Goal: Task Accomplishment & Management: Complete application form

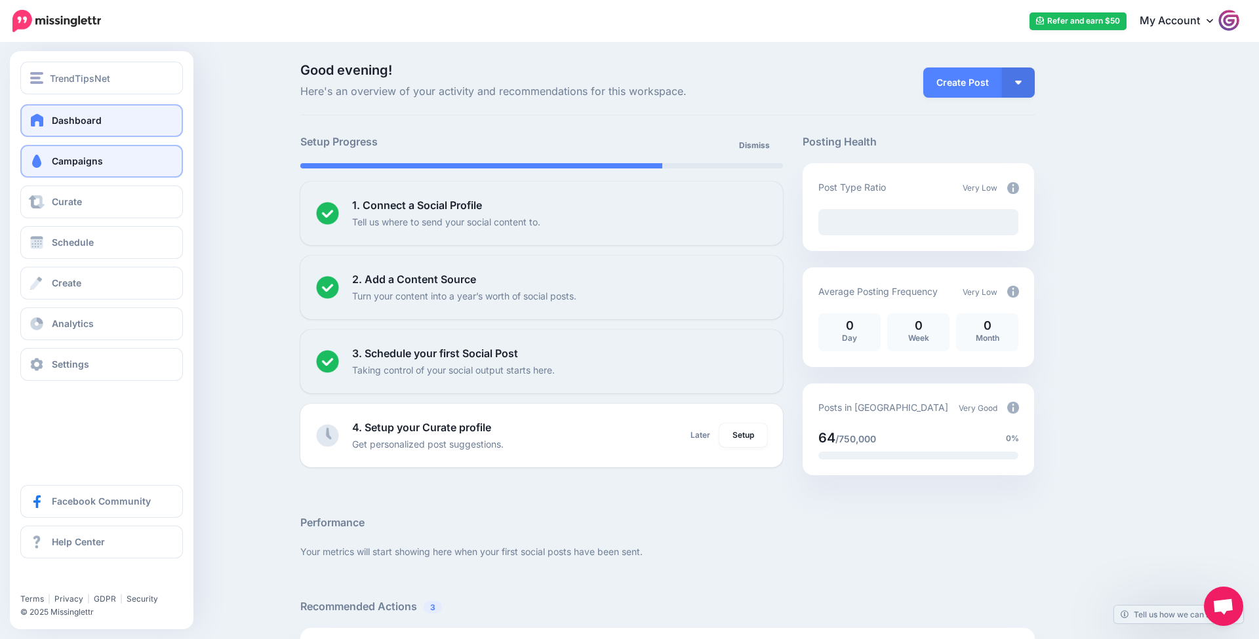
click at [39, 155] on span at bounding box center [36, 161] width 17 height 13
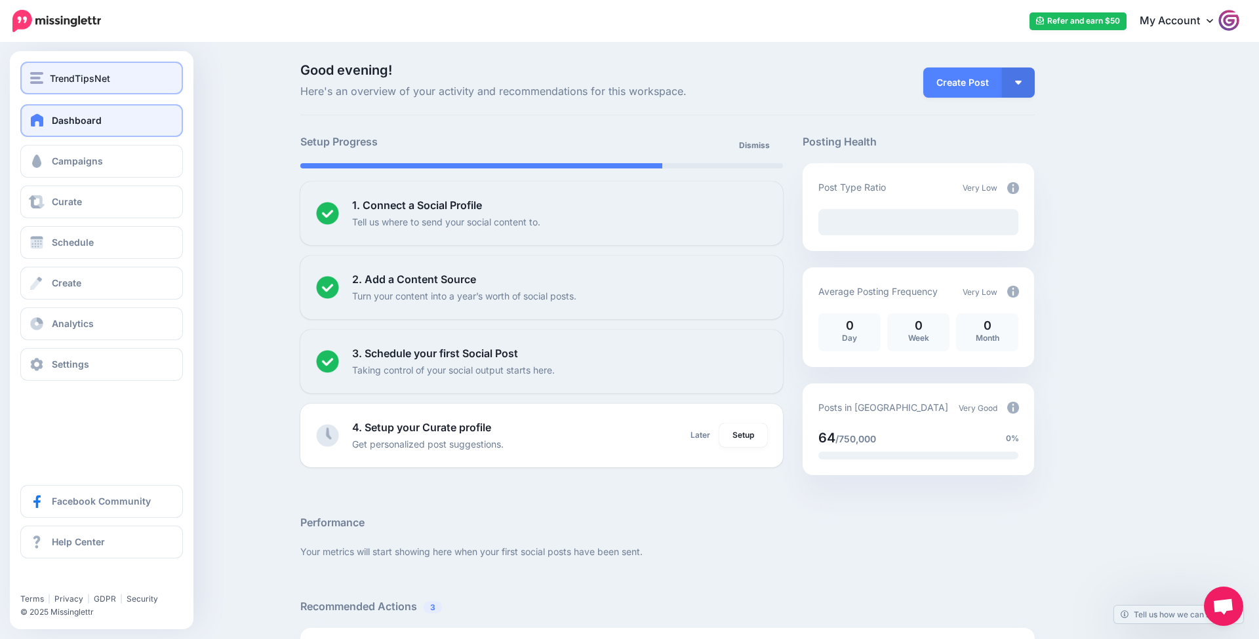
click at [110, 81] on div "TrendTipsNet" at bounding box center [101, 78] width 143 height 15
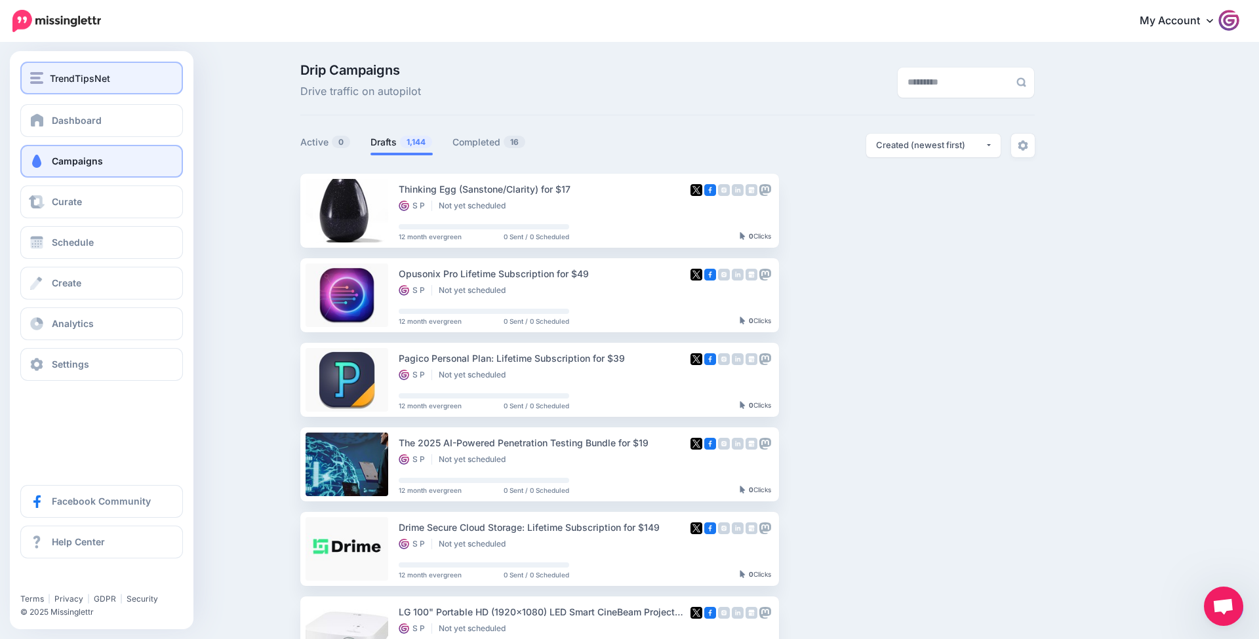
click at [92, 75] on span "TrendTipsNet" at bounding box center [80, 78] width 60 height 15
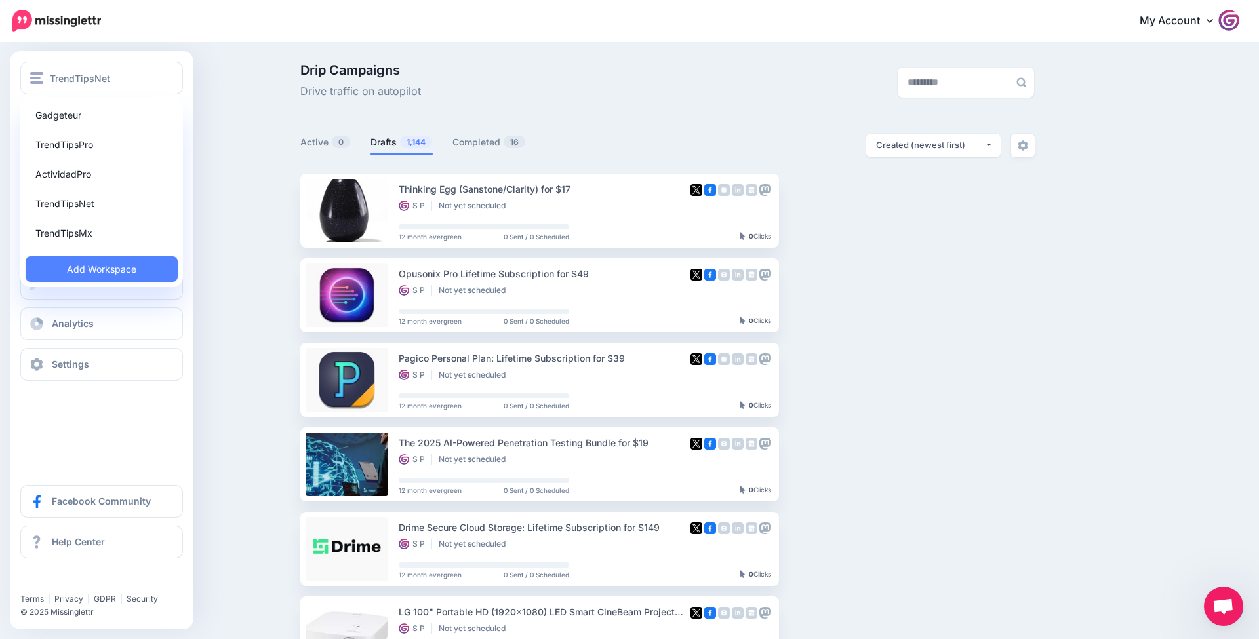
click at [85, 233] on link "TrendTipsMx" at bounding box center [102, 233] width 152 height 26
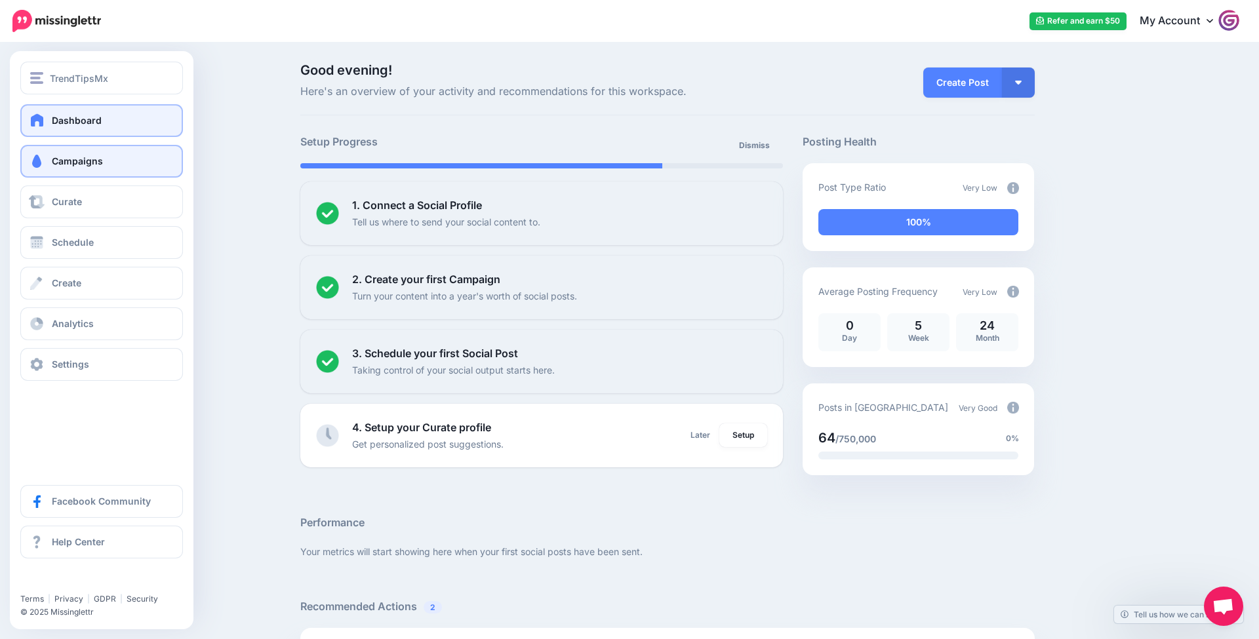
click at [50, 170] on link "Campaigns" at bounding box center [101, 161] width 163 height 33
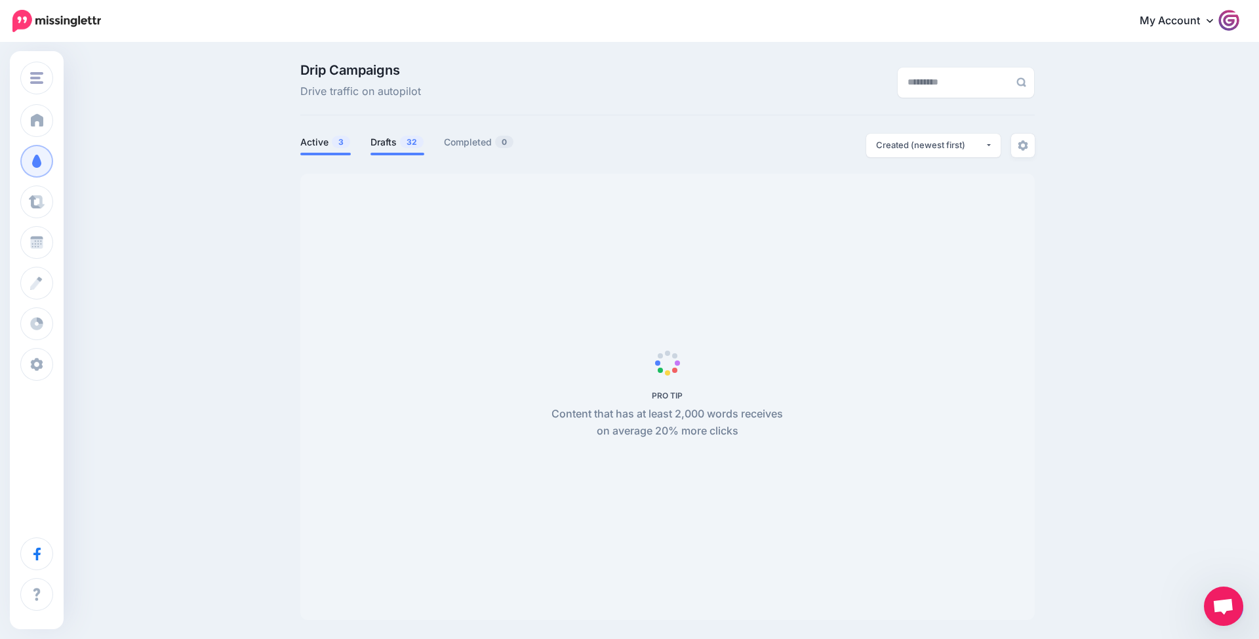
click at [397, 142] on link "Drafts 32" at bounding box center [397, 142] width 54 height 16
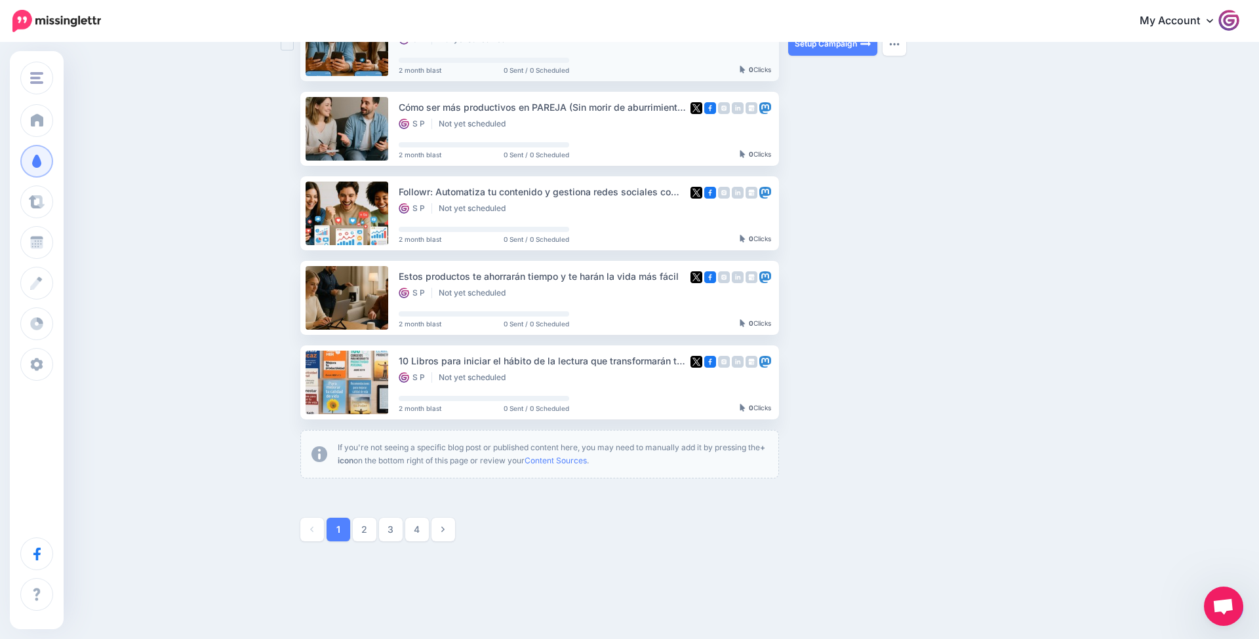
scroll to position [614, 0]
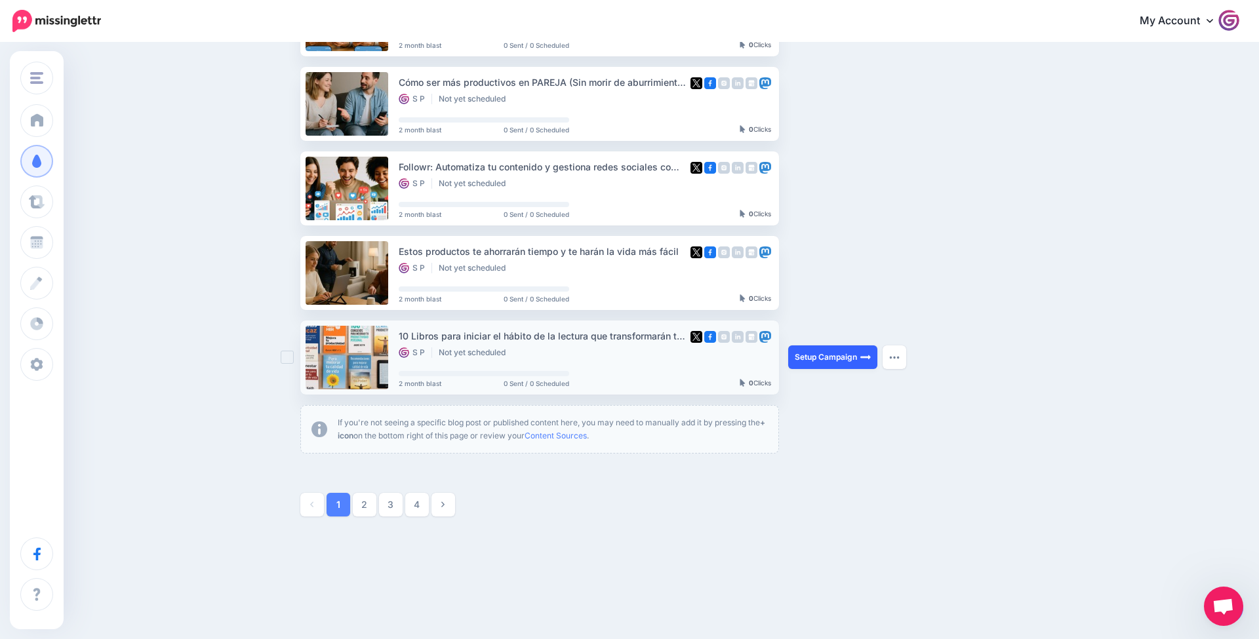
click at [844, 353] on link "Setup Campaign" at bounding box center [832, 357] width 89 height 24
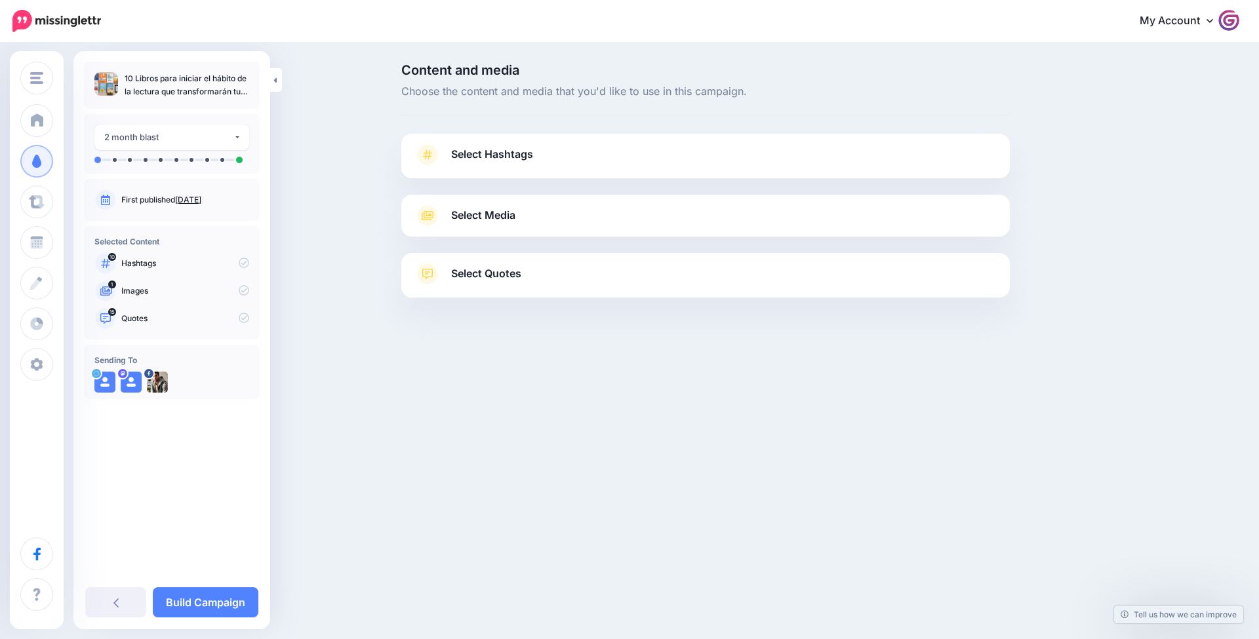
click at [624, 163] on link "Select Hashtags" at bounding box center [705, 161] width 582 height 34
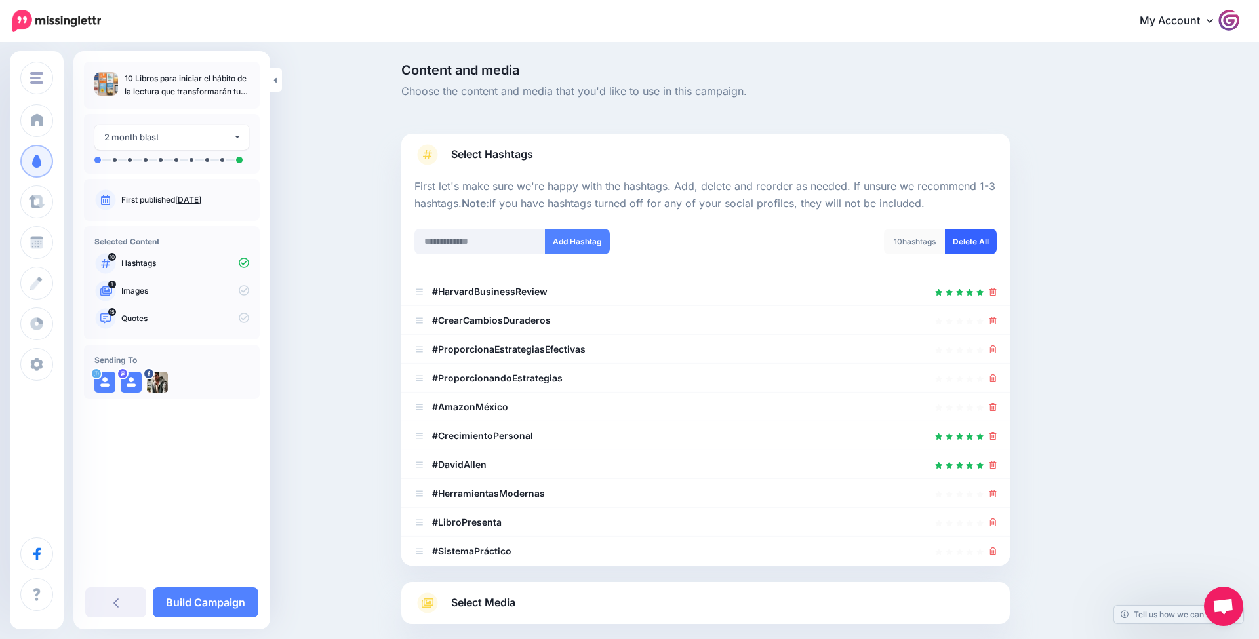
click at [972, 239] on link "Delete All" at bounding box center [971, 242] width 52 height 26
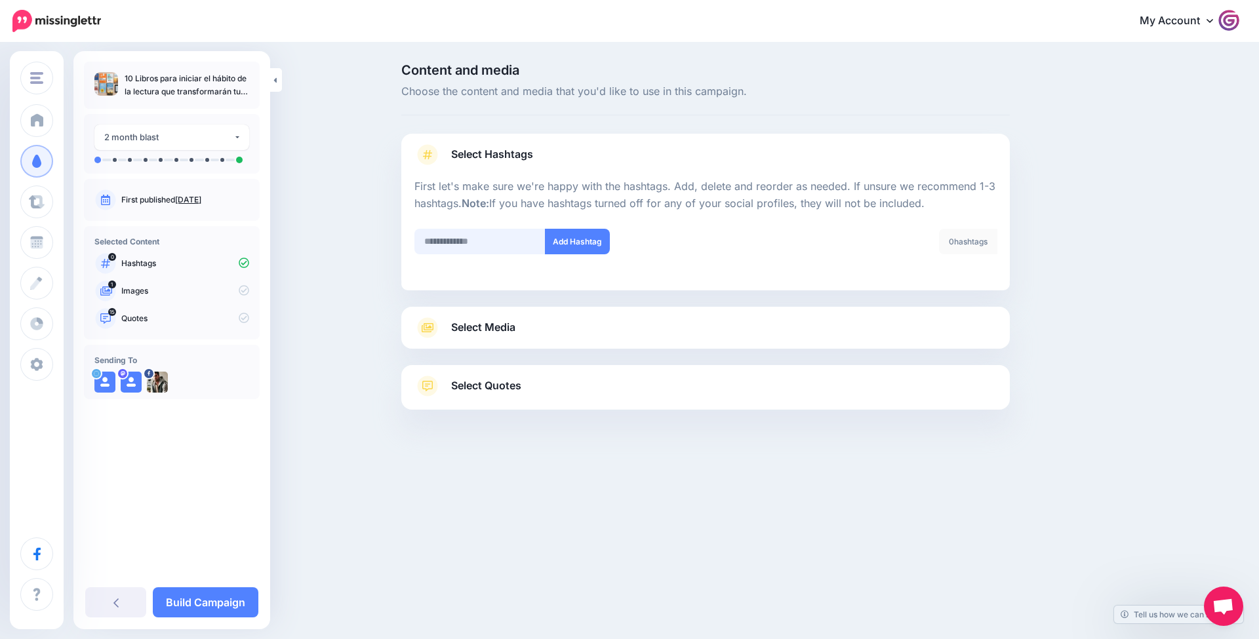
click at [519, 248] on input "text" at bounding box center [479, 242] width 131 height 26
type input "******"
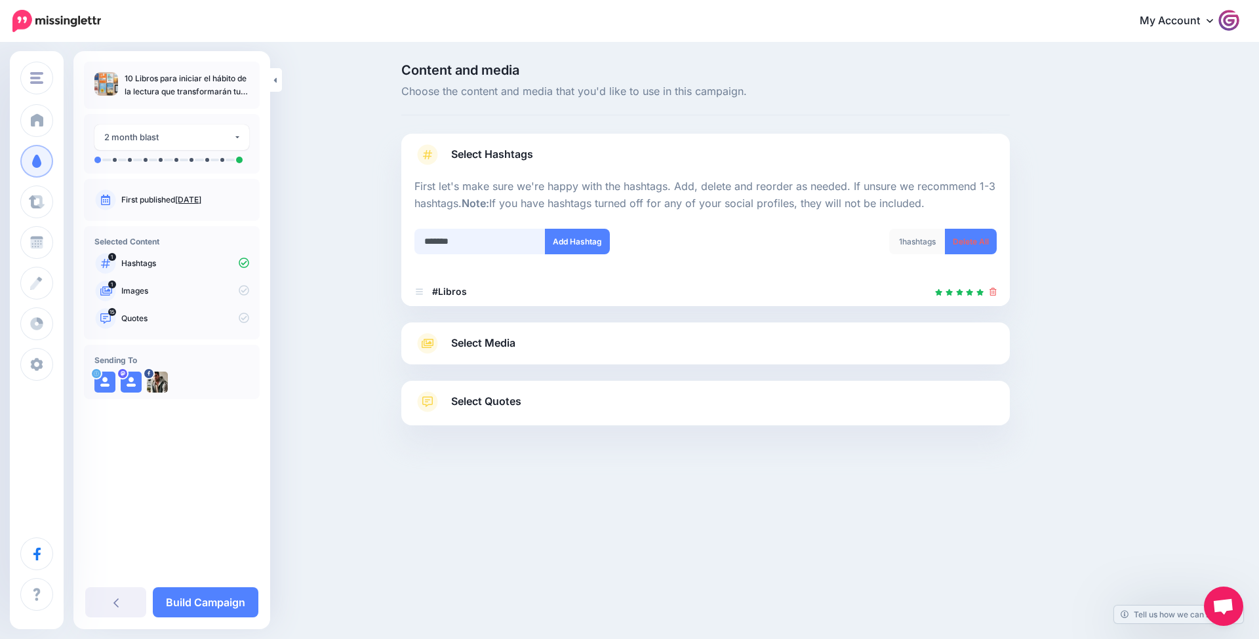
type input "********"
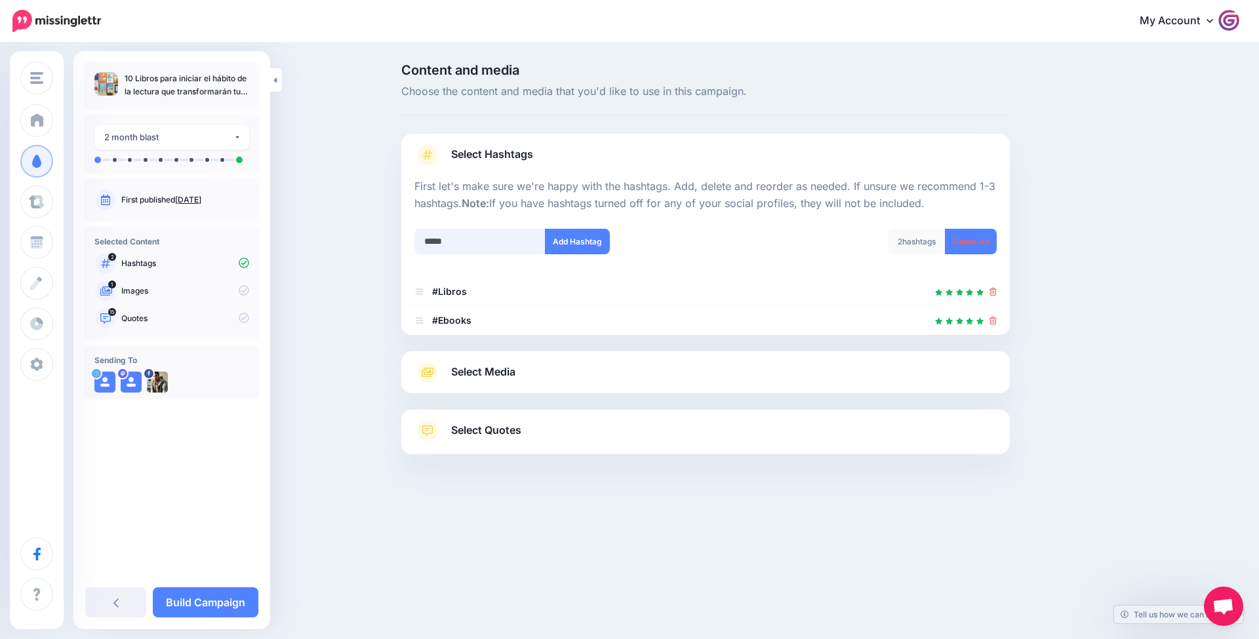
type input "******"
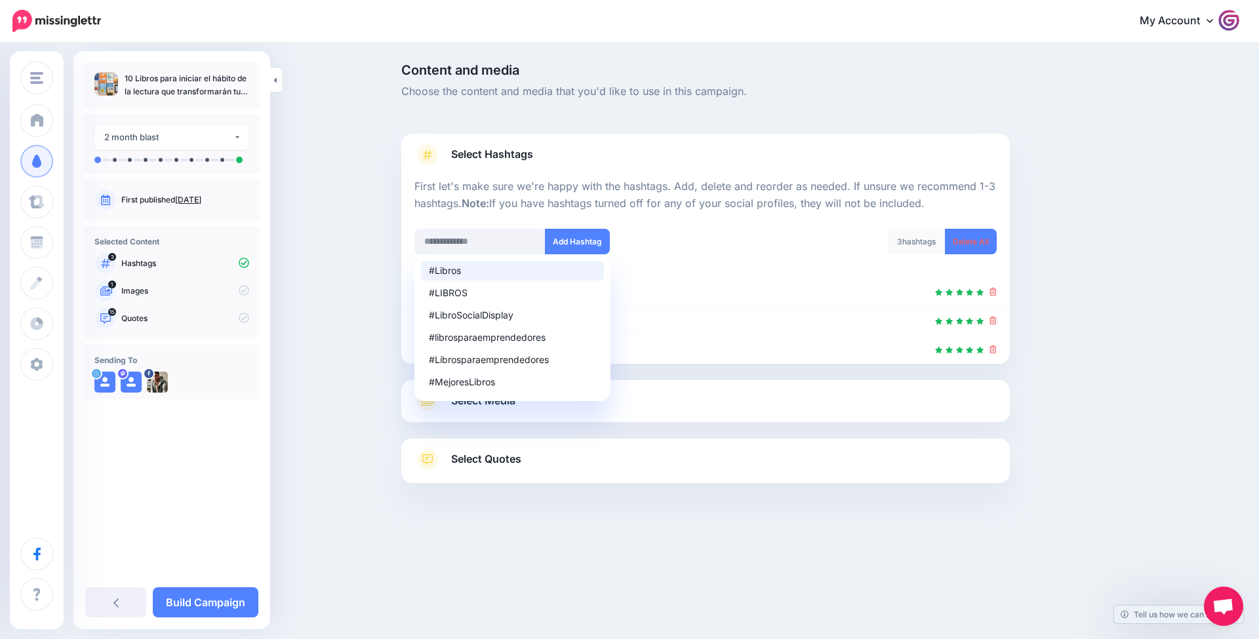
click at [1096, 371] on div "Content and media Choose the content and media that you'd like to use in this c…" at bounding box center [768, 306] width 754 height 485
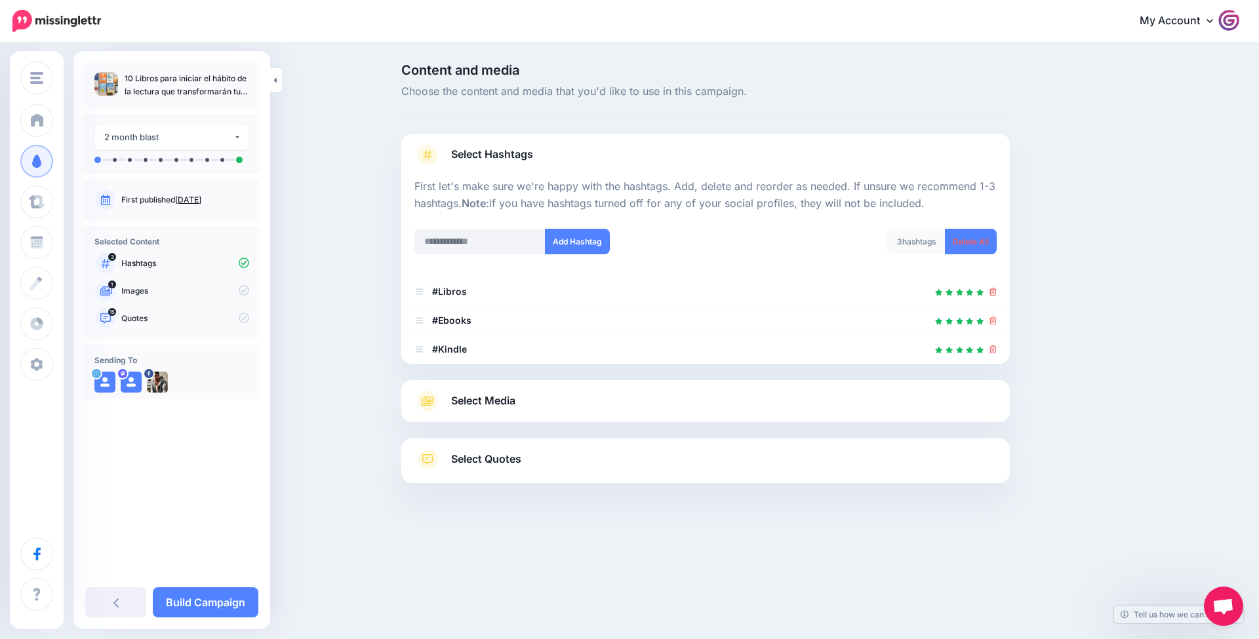
click at [546, 400] on link "Select Media" at bounding box center [705, 401] width 582 height 21
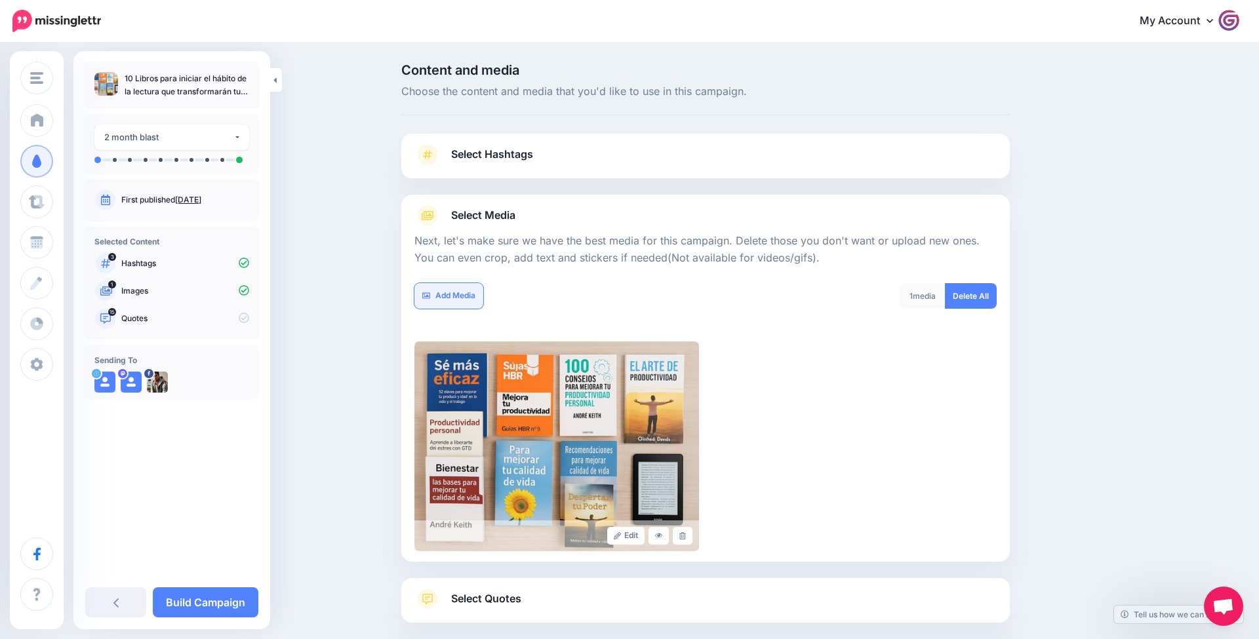
click at [457, 286] on link "Add Media" at bounding box center [448, 296] width 69 height 26
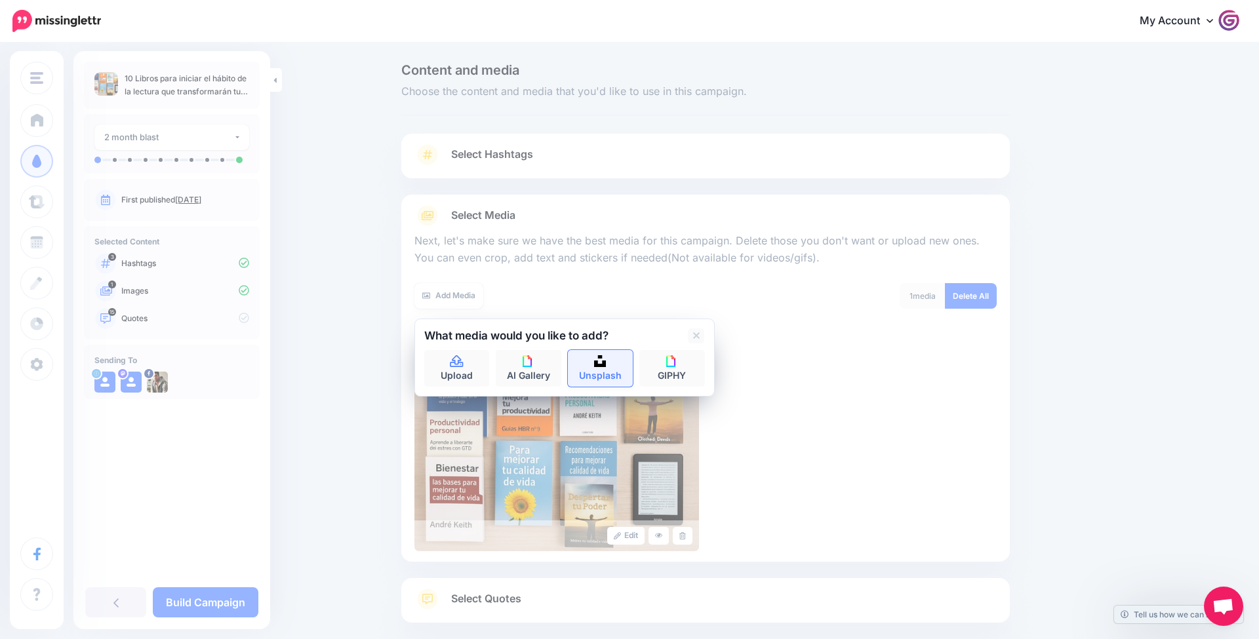
click at [614, 358] on link "Unsplash" at bounding box center [601, 368] width 66 height 37
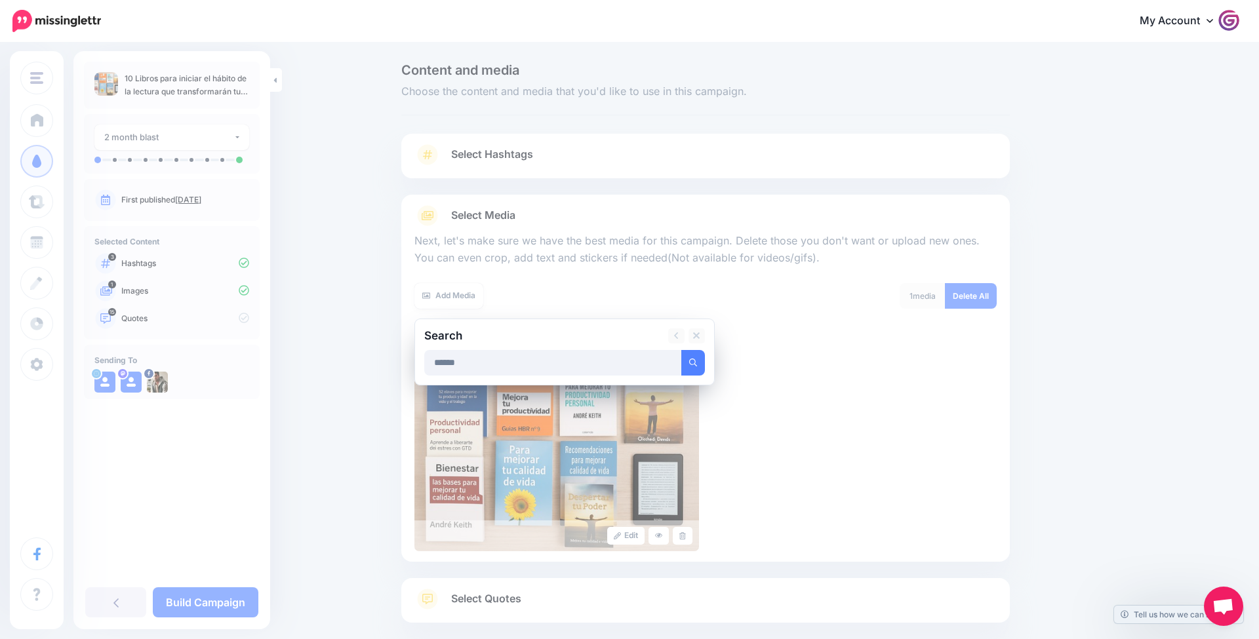
type input "******"
click at [692, 361] on button "submit" at bounding box center [693, 363] width 24 height 26
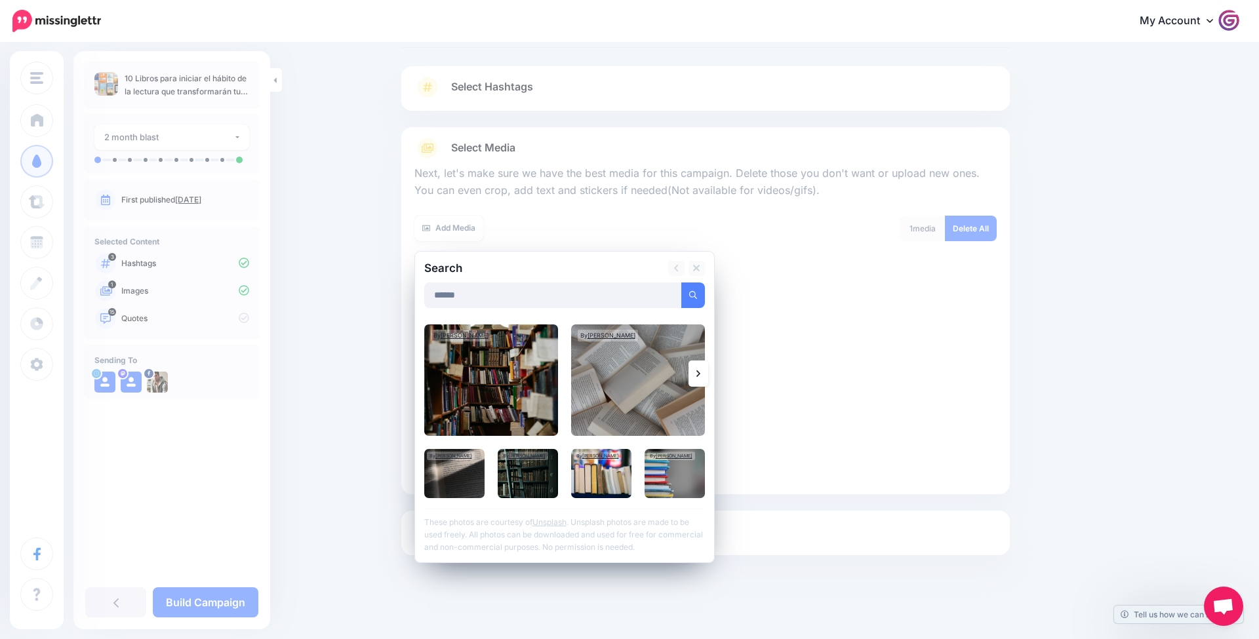
scroll to position [67, 0]
click at [517, 387] on img at bounding box center [491, 380] width 134 height 111
click at [673, 297] on link "Add Media" at bounding box center [677, 296] width 56 height 26
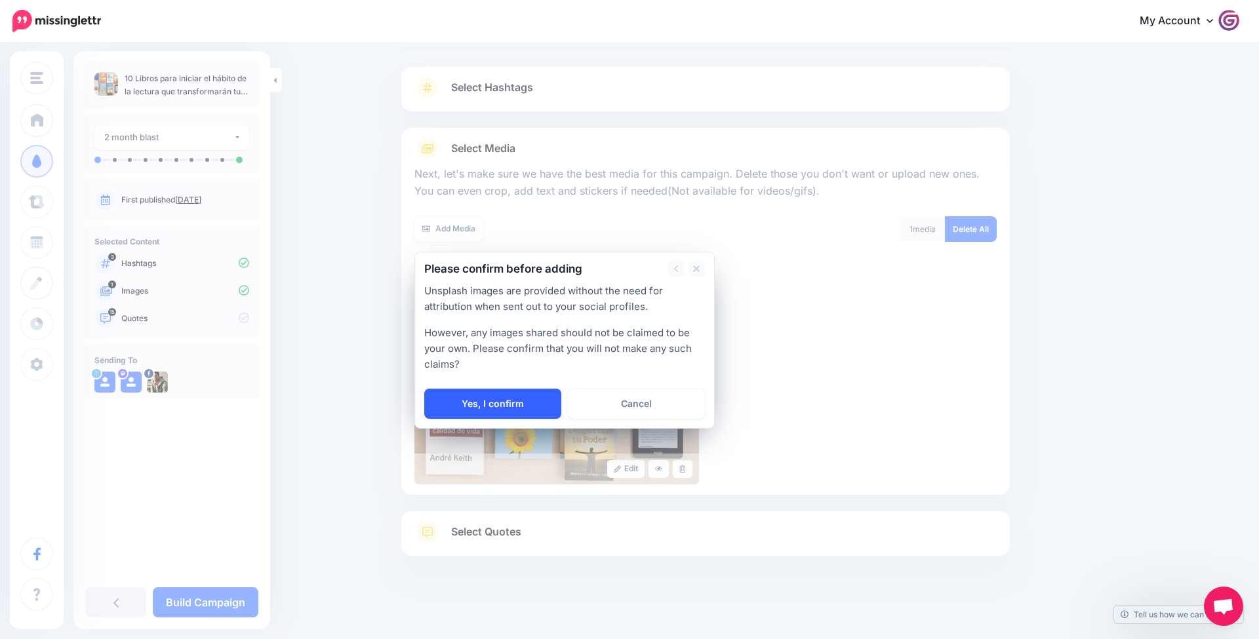
click at [513, 403] on link "Yes, I confirm" at bounding box center [492, 404] width 137 height 30
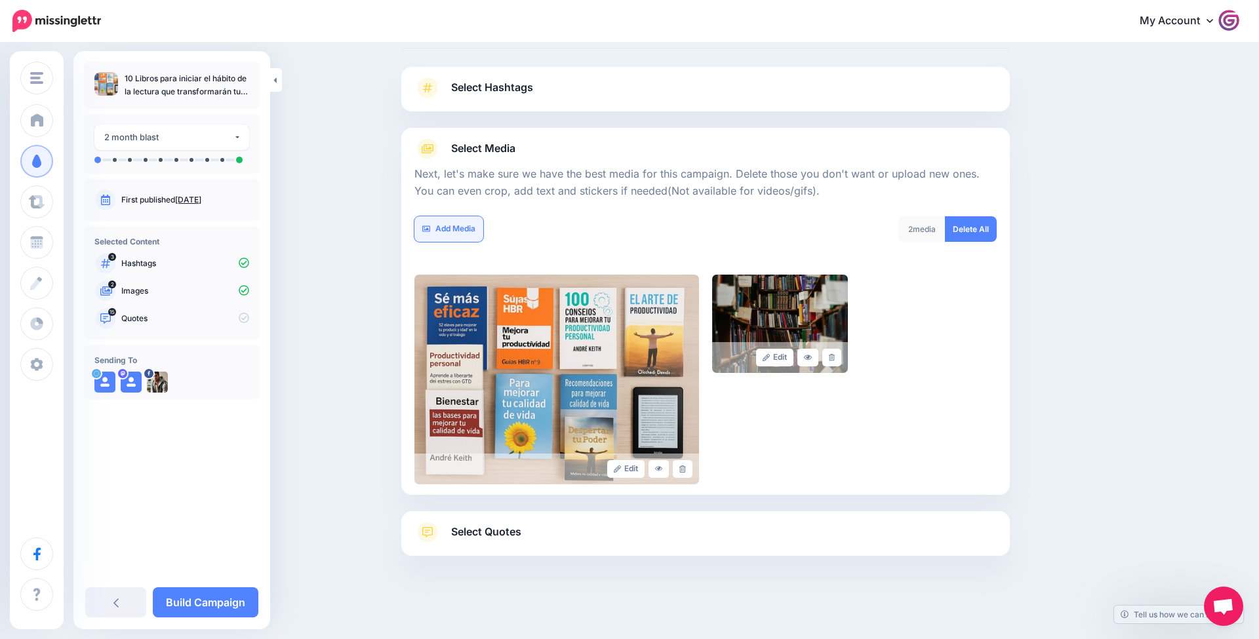
click at [448, 226] on link "Add Media" at bounding box center [448, 229] width 69 height 26
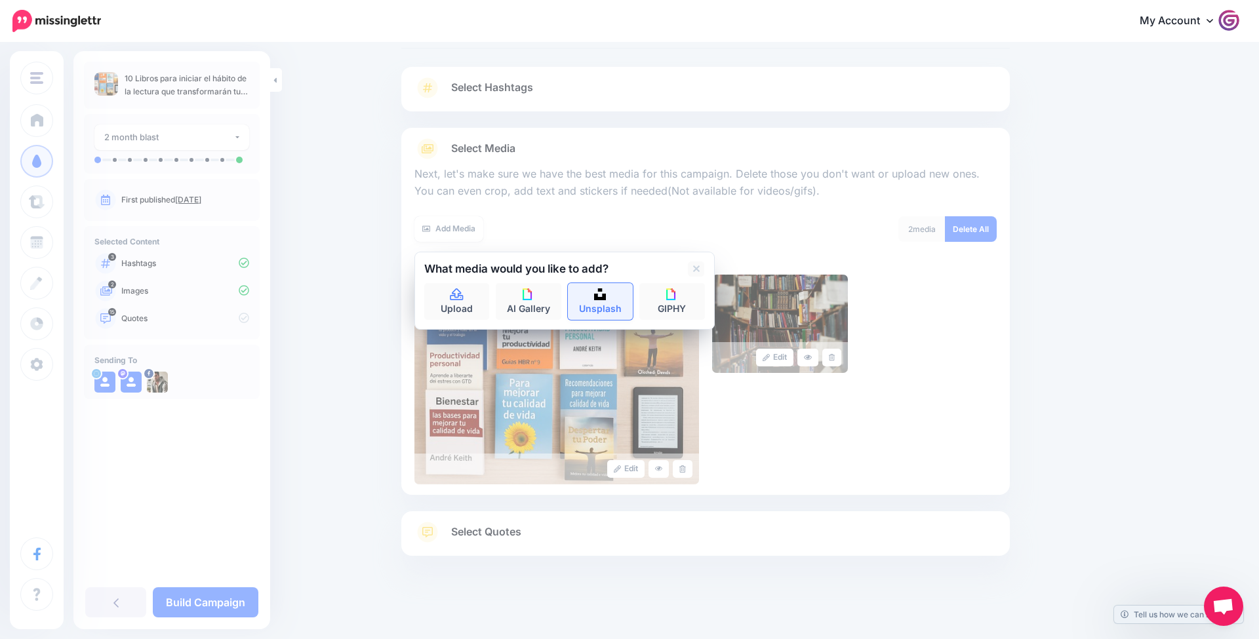
click at [589, 301] on link "Unsplash" at bounding box center [601, 301] width 66 height 37
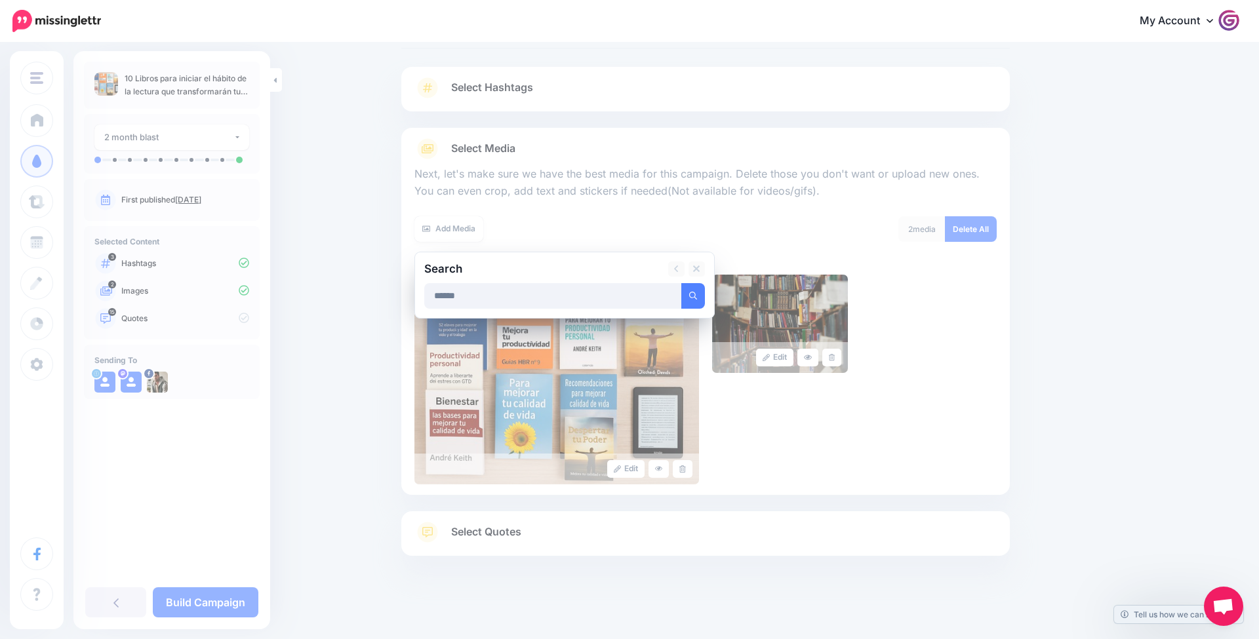
type input "******"
click at [692, 294] on button "submit" at bounding box center [693, 296] width 24 height 26
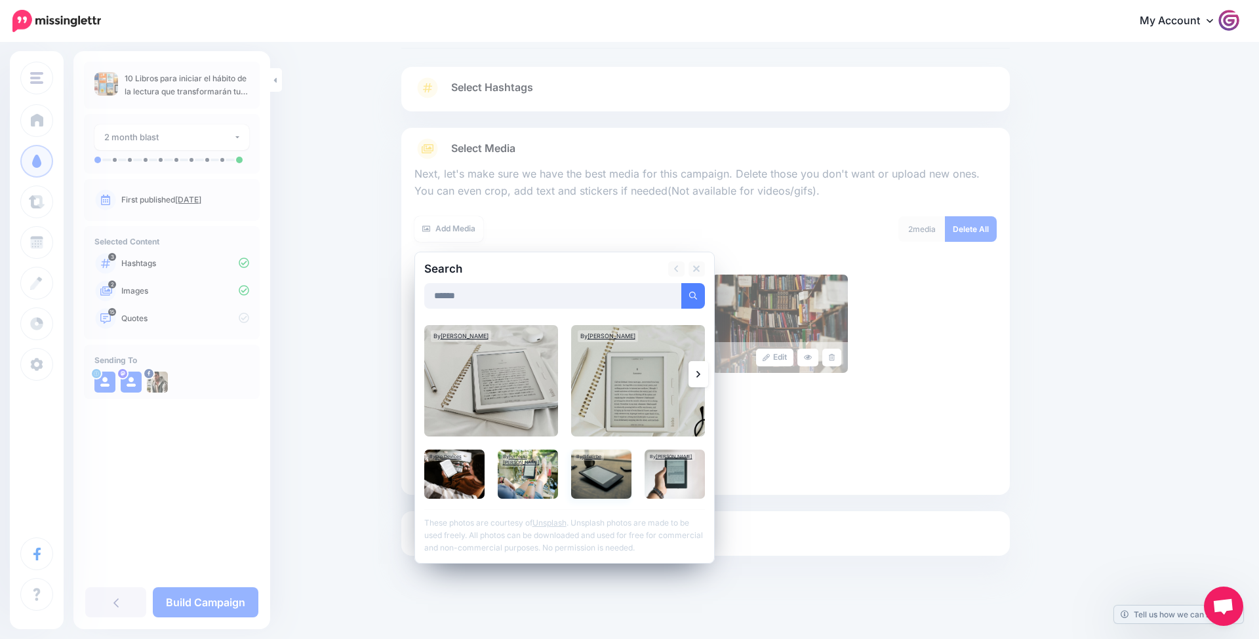
click at [602, 470] on img at bounding box center [601, 474] width 60 height 49
click at [697, 303] on link "Add Media" at bounding box center [677, 296] width 56 height 26
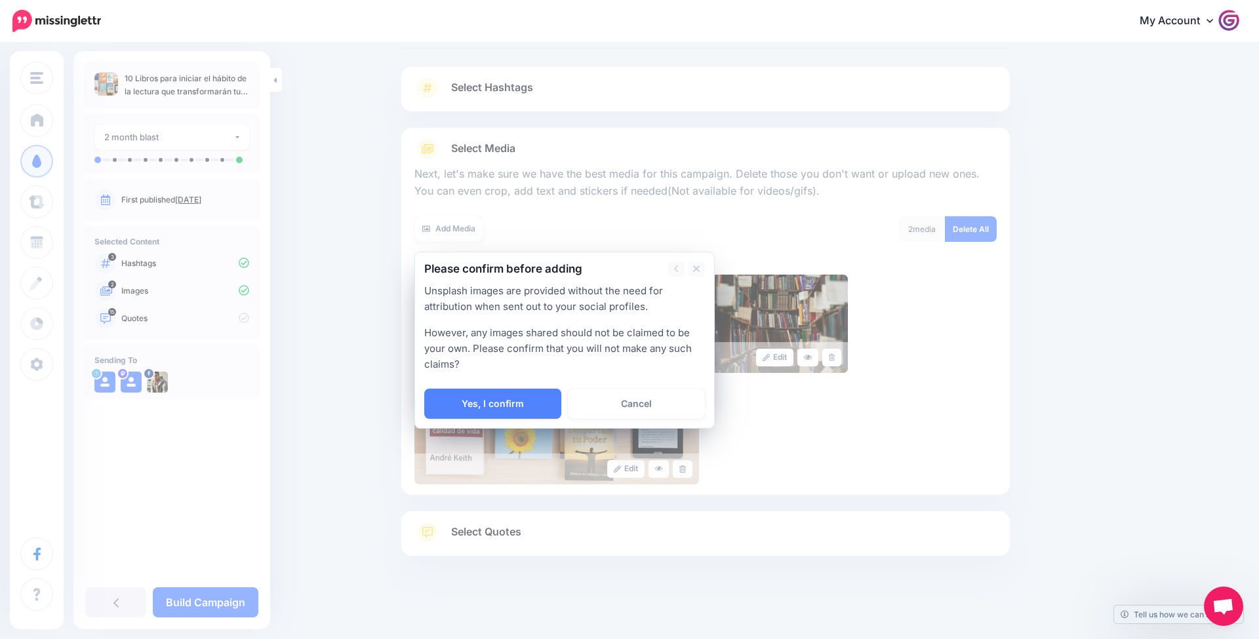
click at [538, 394] on link "Yes, I confirm" at bounding box center [492, 404] width 137 height 30
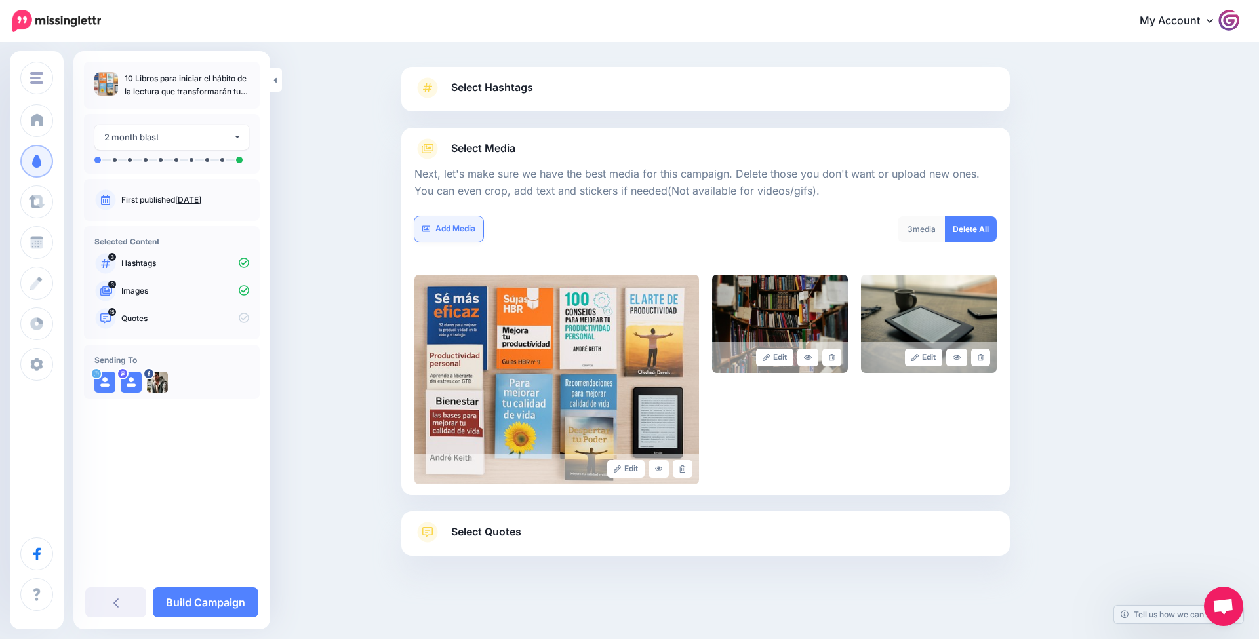
click at [449, 236] on link "Add Media" at bounding box center [448, 229] width 69 height 26
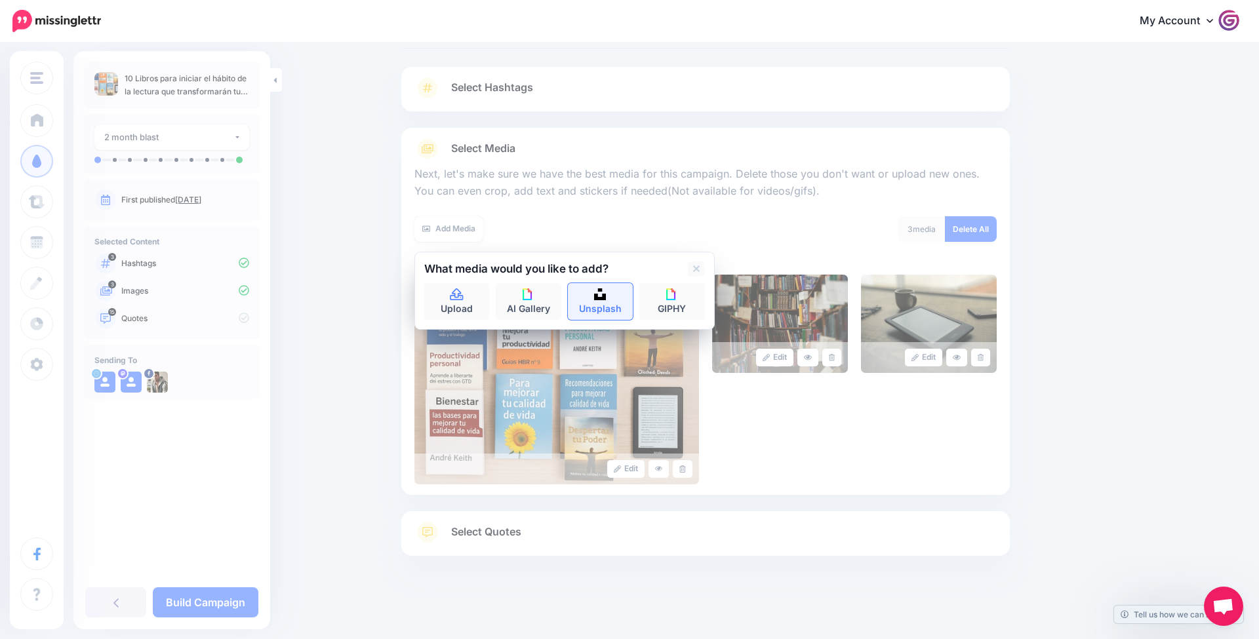
click at [586, 284] on link "Unsplash" at bounding box center [601, 301] width 66 height 37
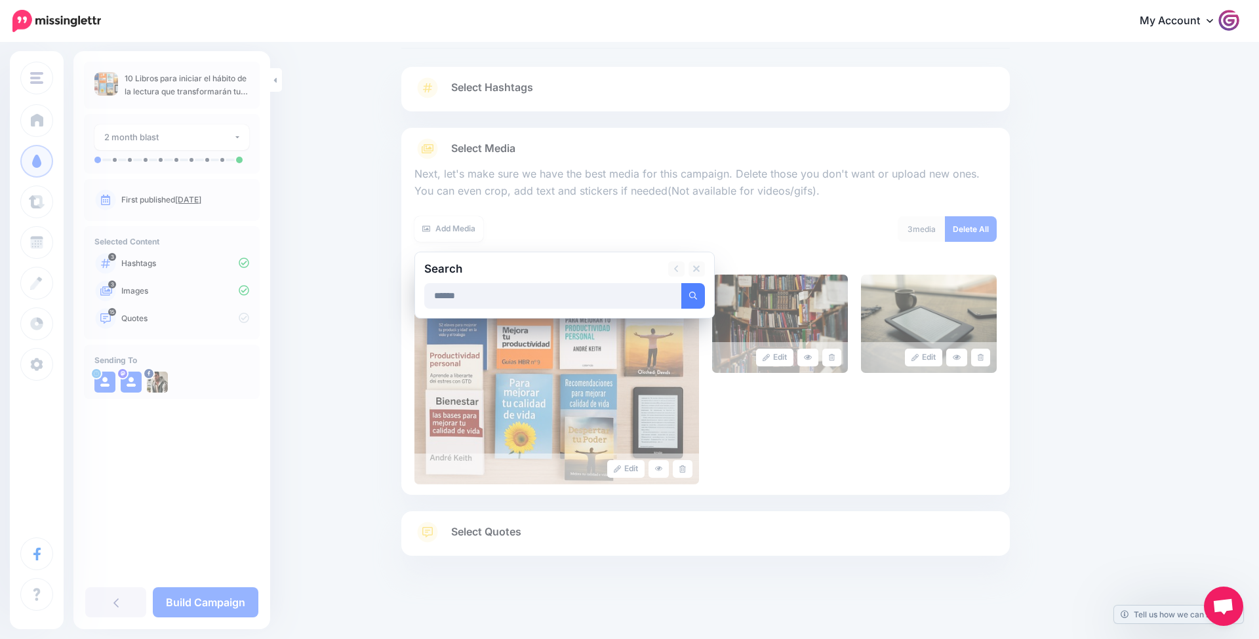
type input "******"
click at [692, 294] on button "submit" at bounding box center [693, 296] width 24 height 26
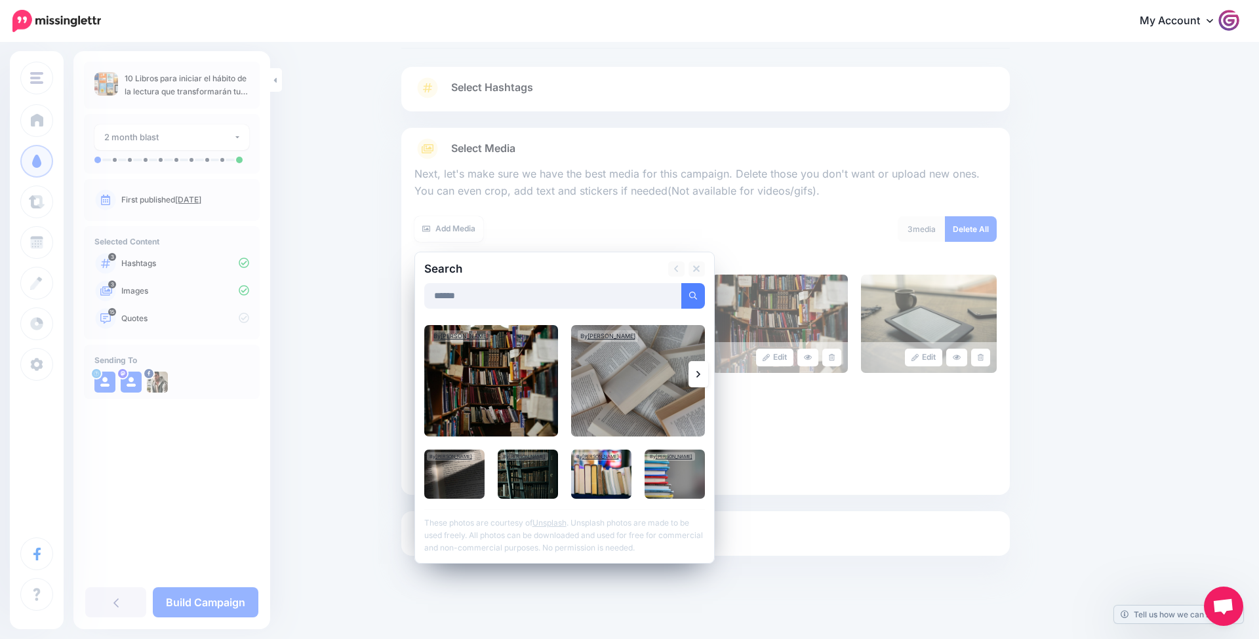
click at [697, 371] on icon at bounding box center [698, 374] width 4 height 7
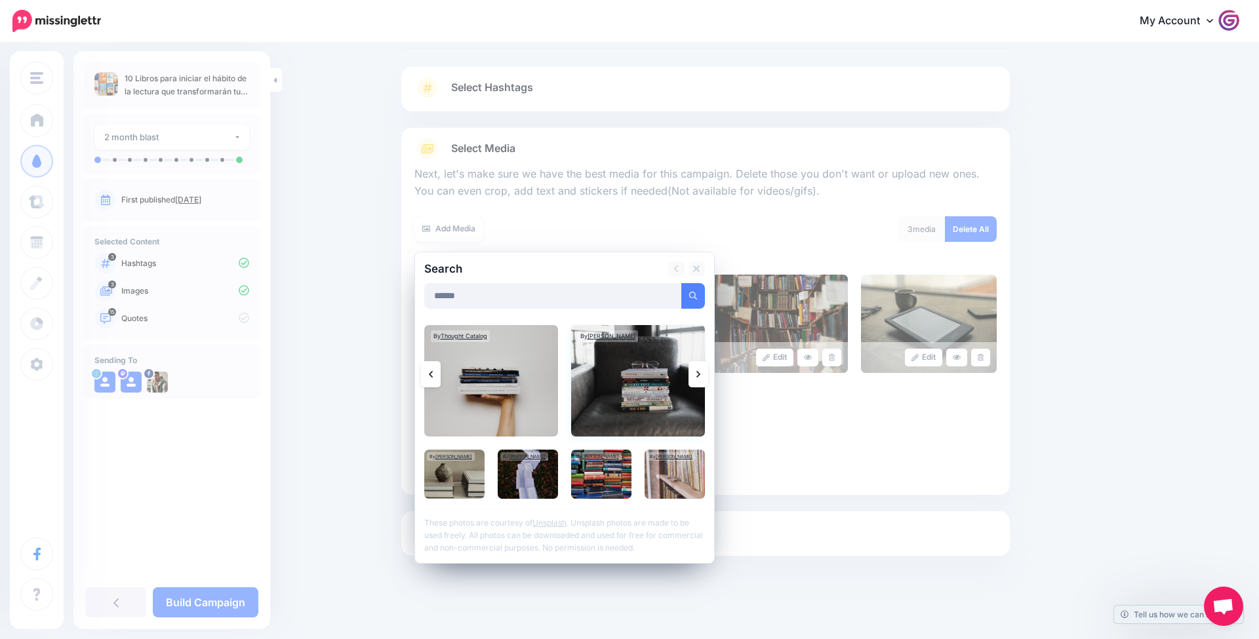
click at [619, 380] on img at bounding box center [638, 380] width 134 height 111
click at [680, 294] on link "Add Media" at bounding box center [677, 296] width 56 height 26
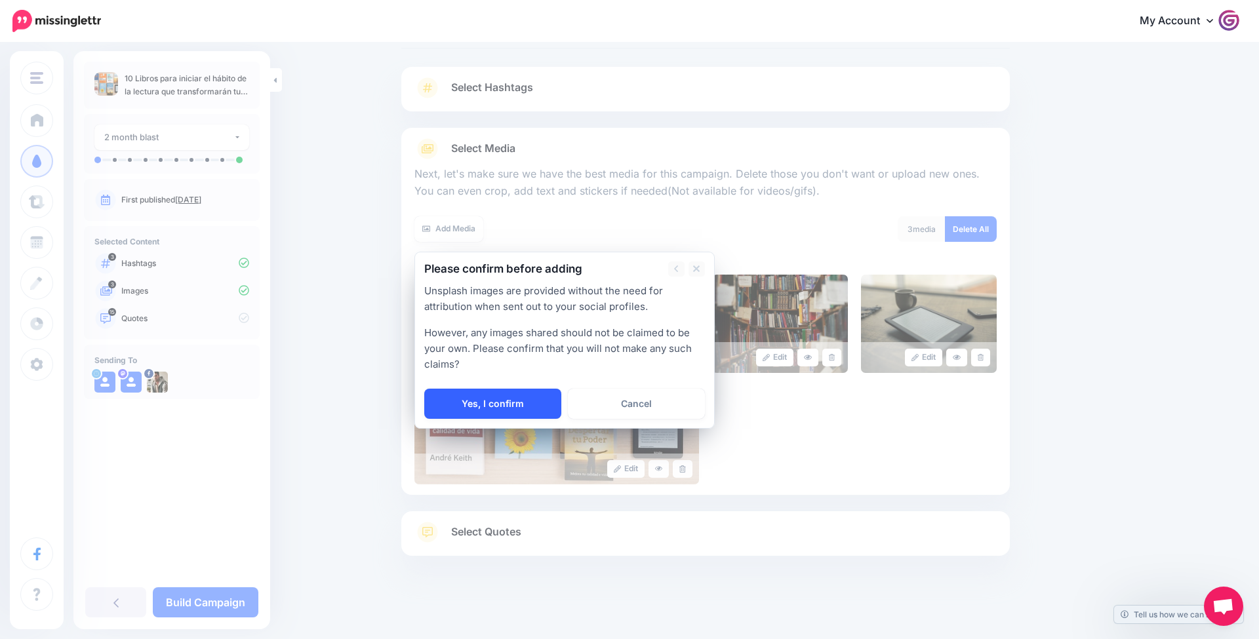
click at [508, 414] on link "Yes, I confirm" at bounding box center [492, 404] width 137 height 30
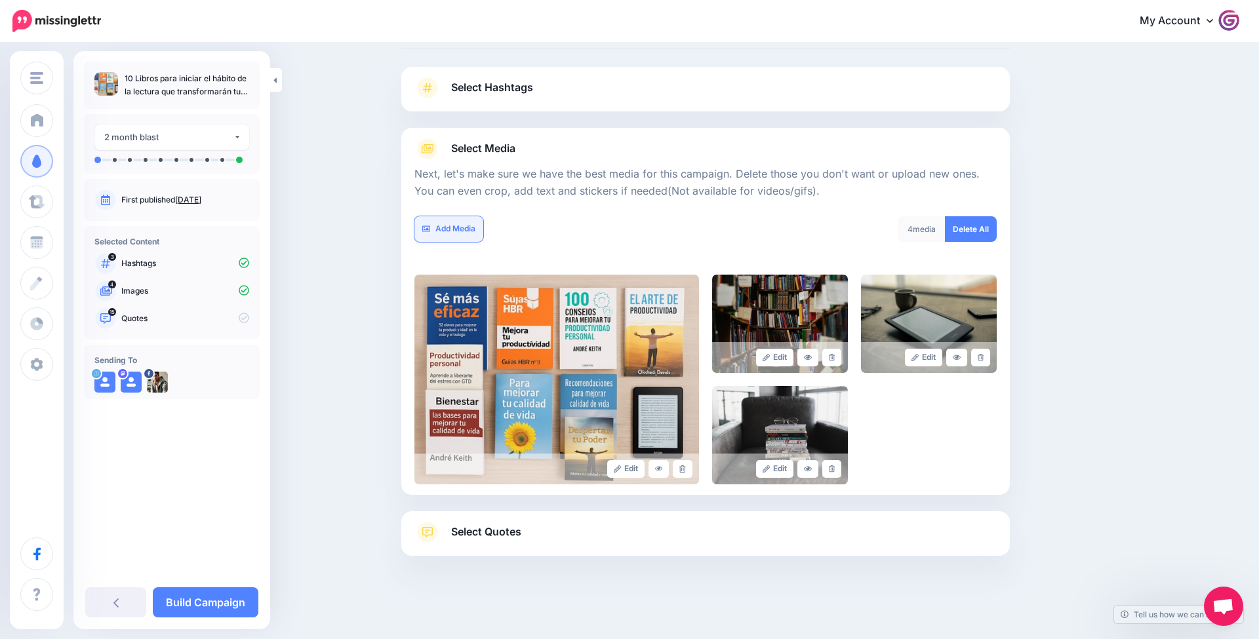
click at [440, 224] on link "Add Media" at bounding box center [448, 229] width 69 height 26
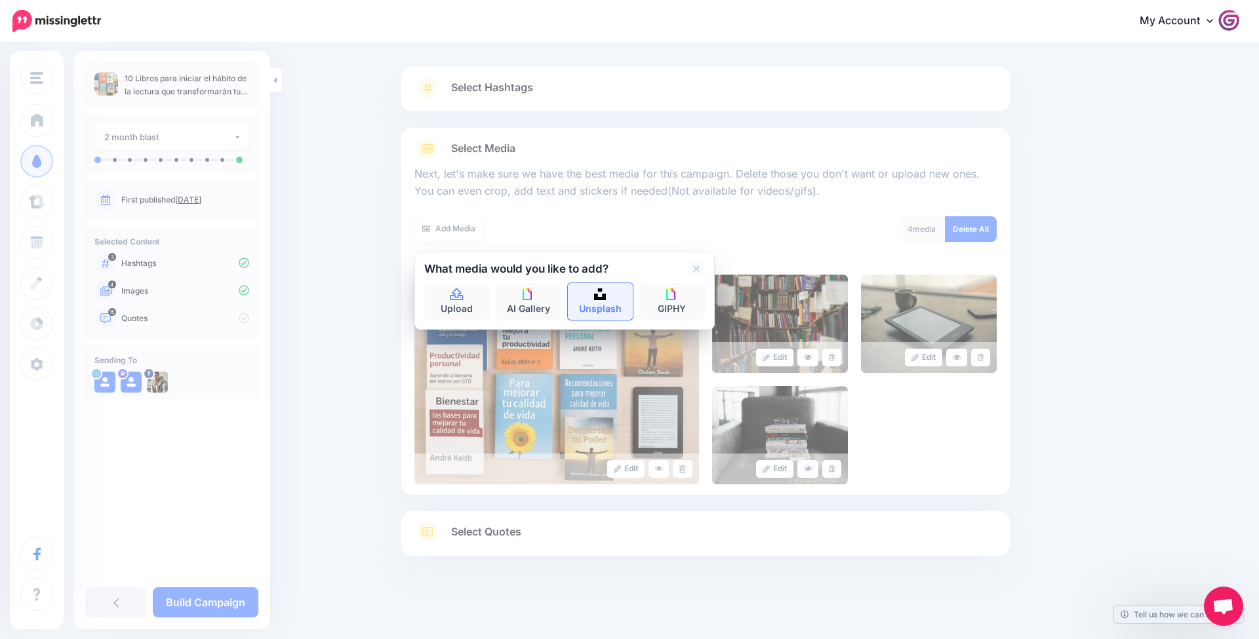
click at [612, 304] on link "Unsplash" at bounding box center [601, 301] width 66 height 37
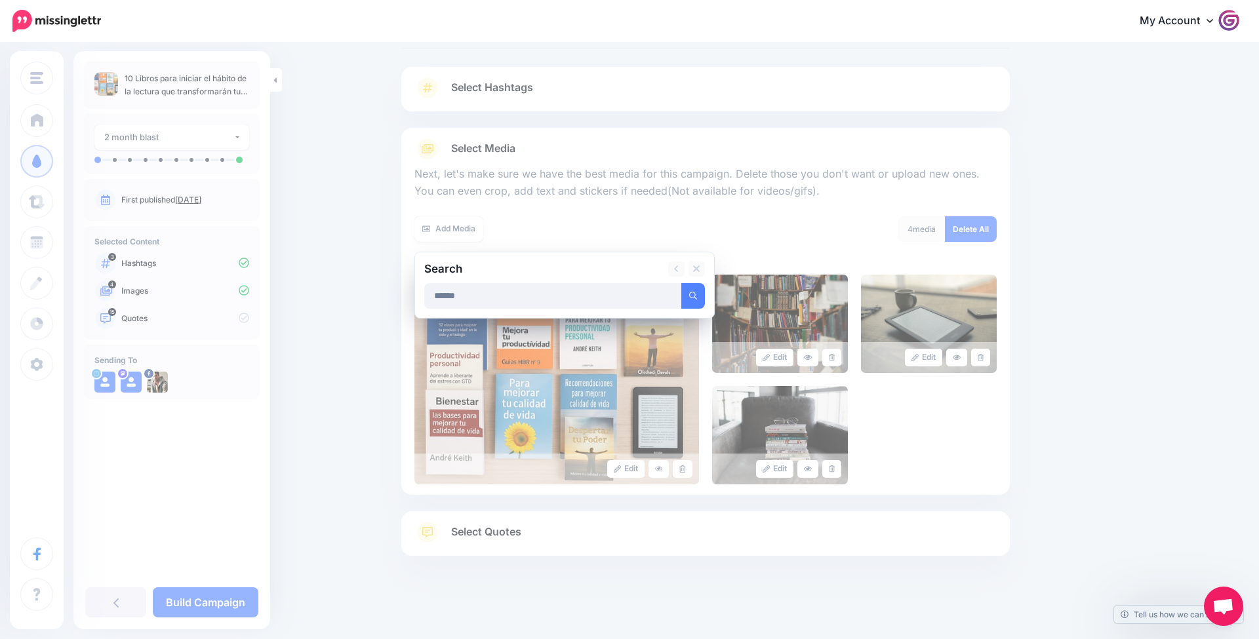
type input "******"
click at [692, 294] on button "submit" at bounding box center [693, 296] width 24 height 26
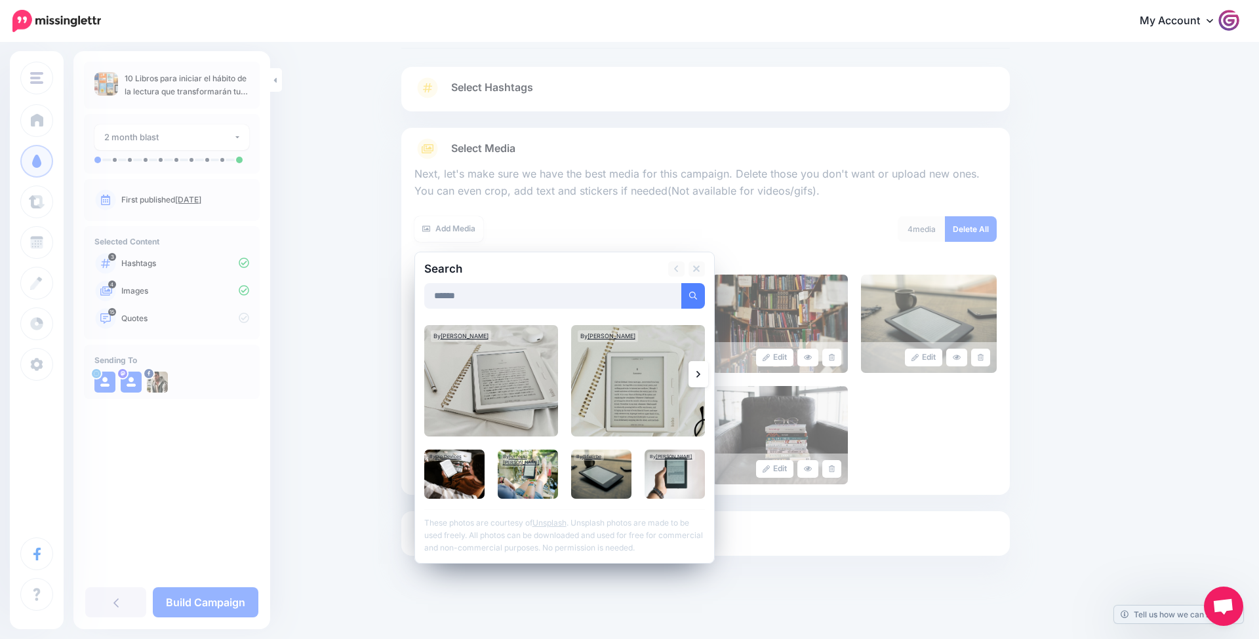
click at [704, 379] on link at bounding box center [698, 374] width 20 height 26
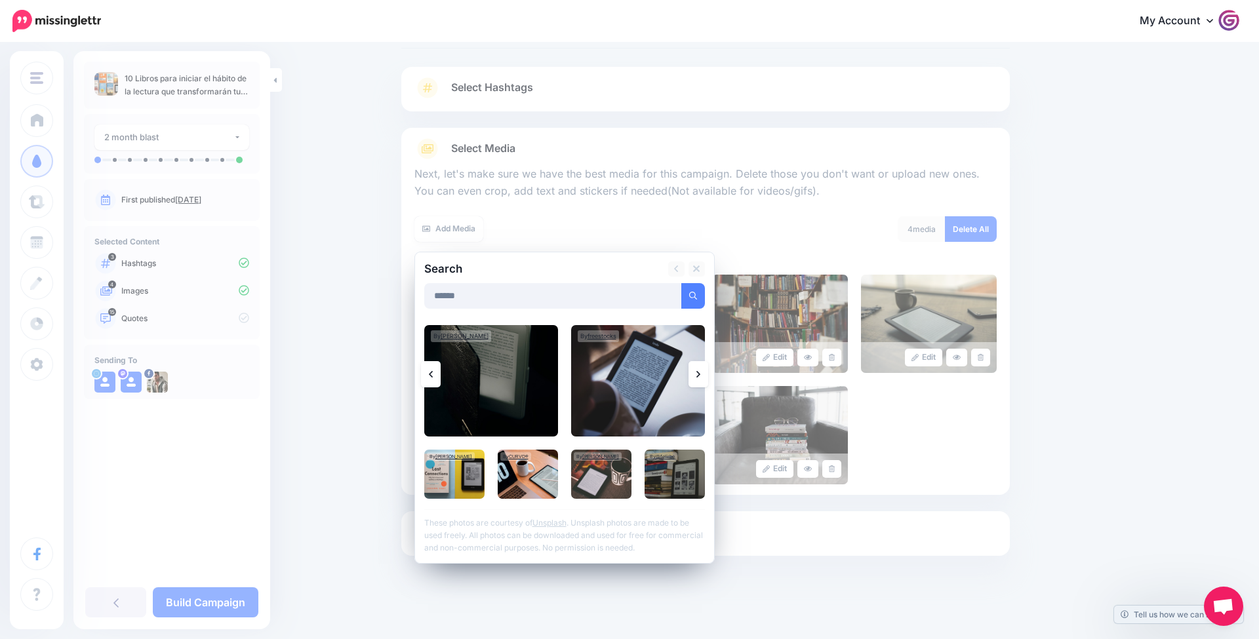
click at [703, 380] on link at bounding box center [698, 374] width 20 height 26
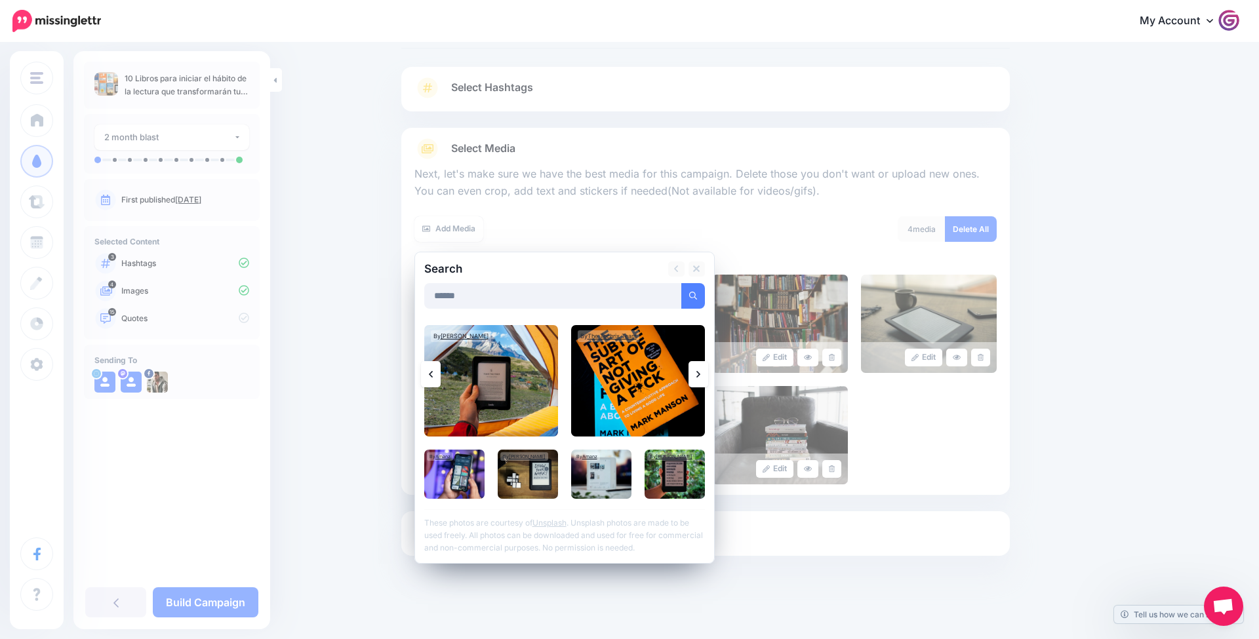
click at [699, 378] on link at bounding box center [698, 374] width 20 height 26
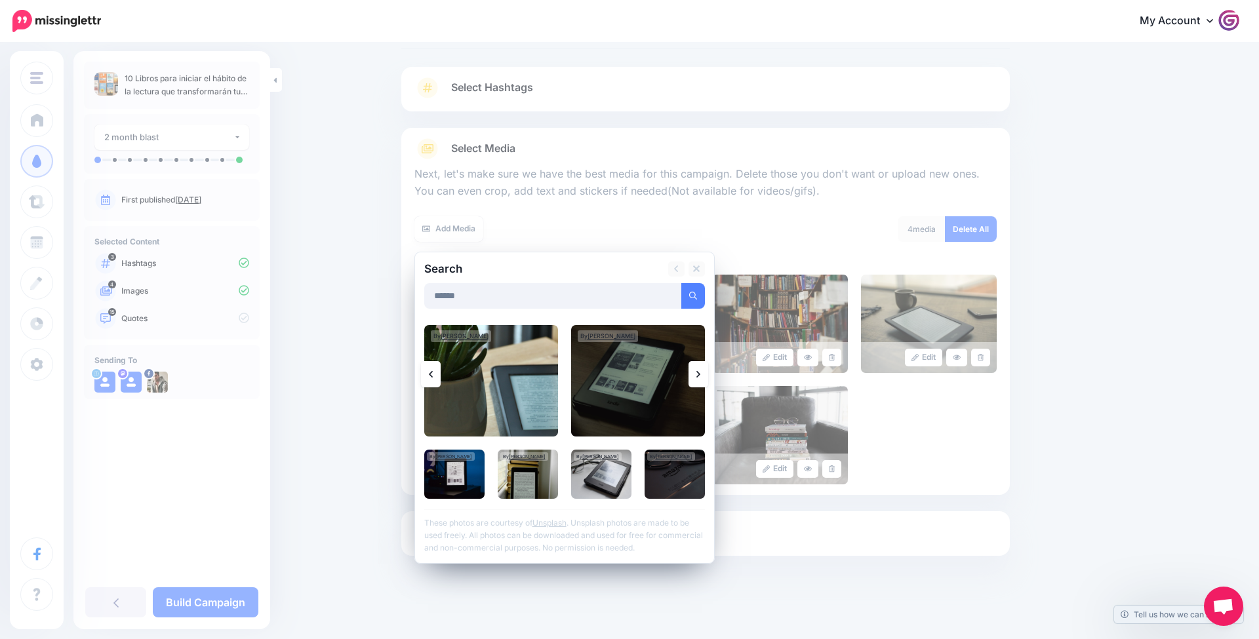
click at [699, 378] on link at bounding box center [698, 374] width 20 height 26
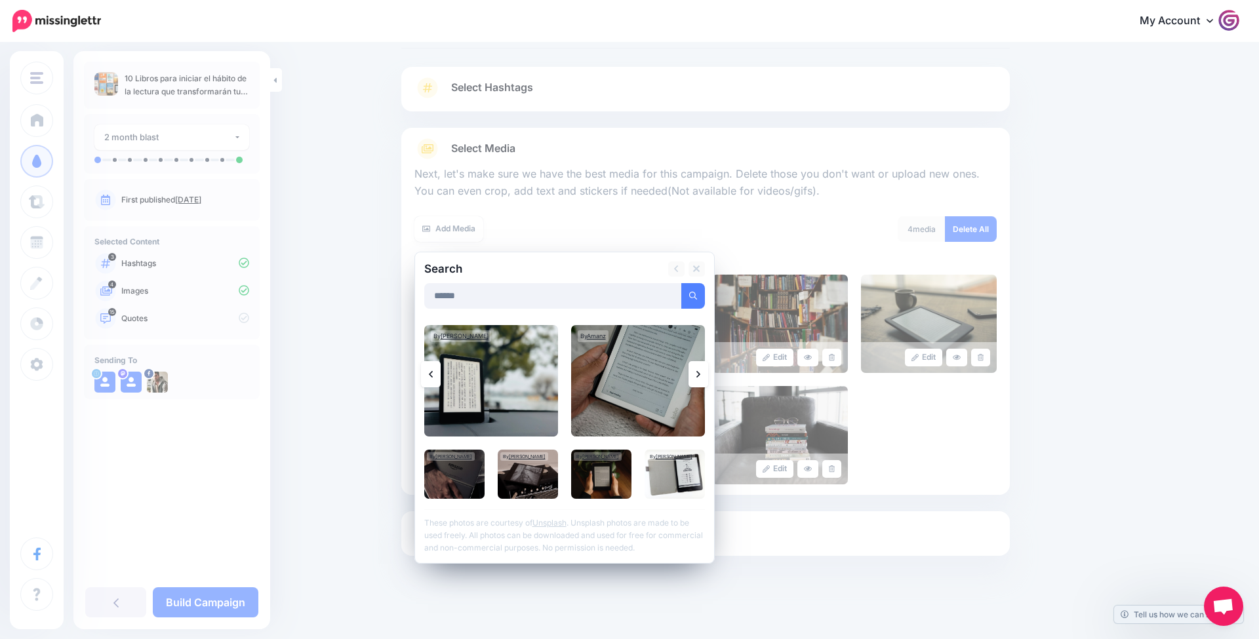
click at [699, 377] on icon at bounding box center [698, 374] width 4 height 10
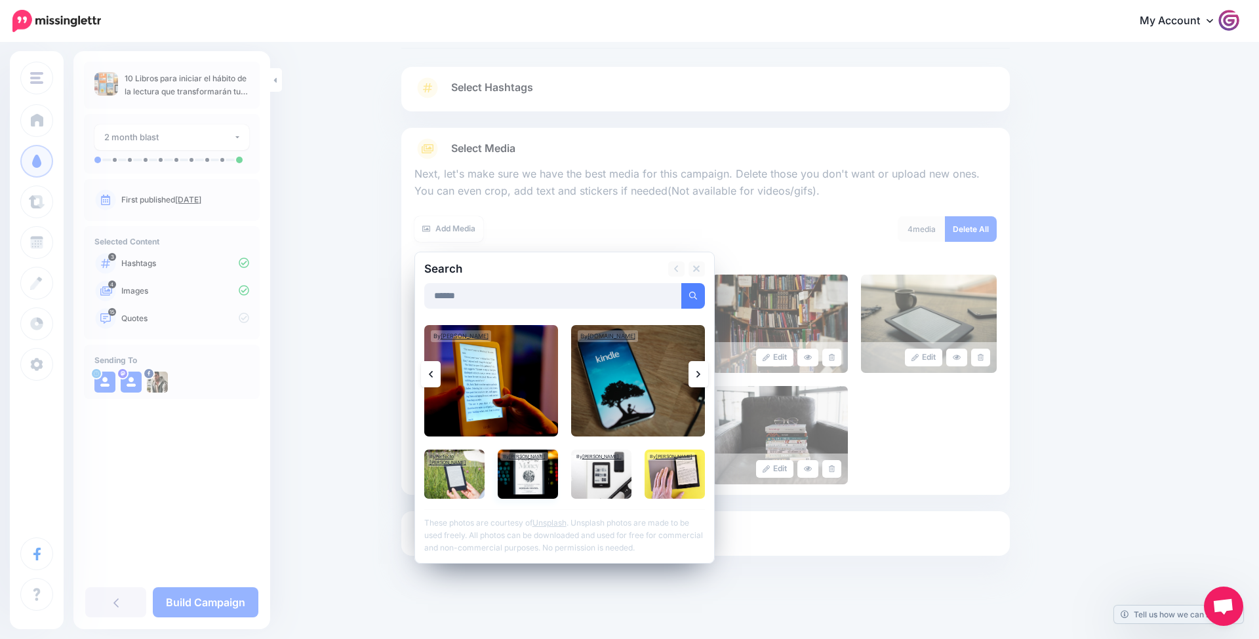
click at [531, 463] on img at bounding box center [528, 474] width 60 height 49
click at [690, 298] on link "Add Media" at bounding box center [677, 296] width 56 height 26
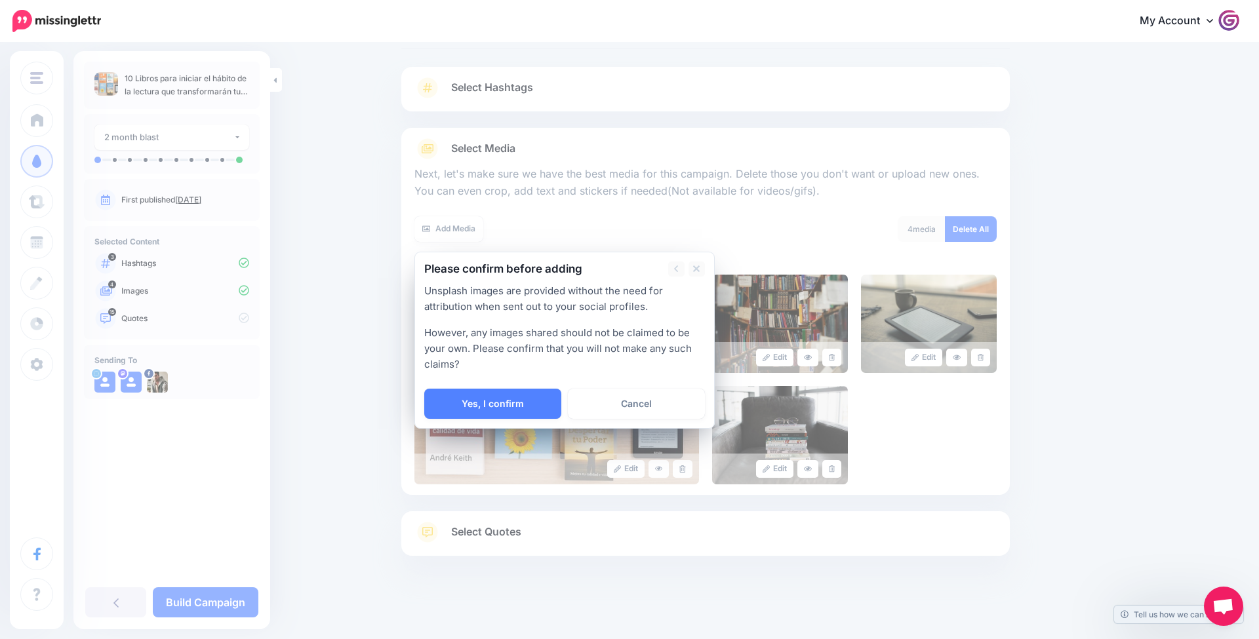
click at [530, 397] on link "Yes, I confirm" at bounding box center [492, 404] width 137 height 30
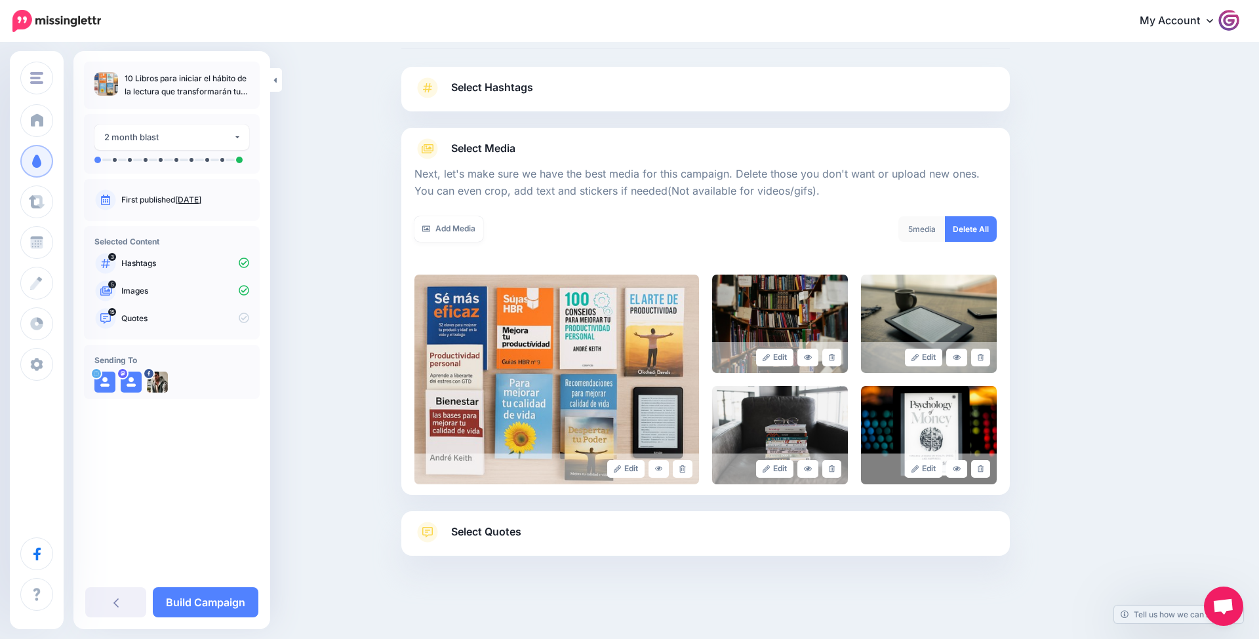
click at [508, 538] on span "Select Quotes" at bounding box center [486, 532] width 70 height 18
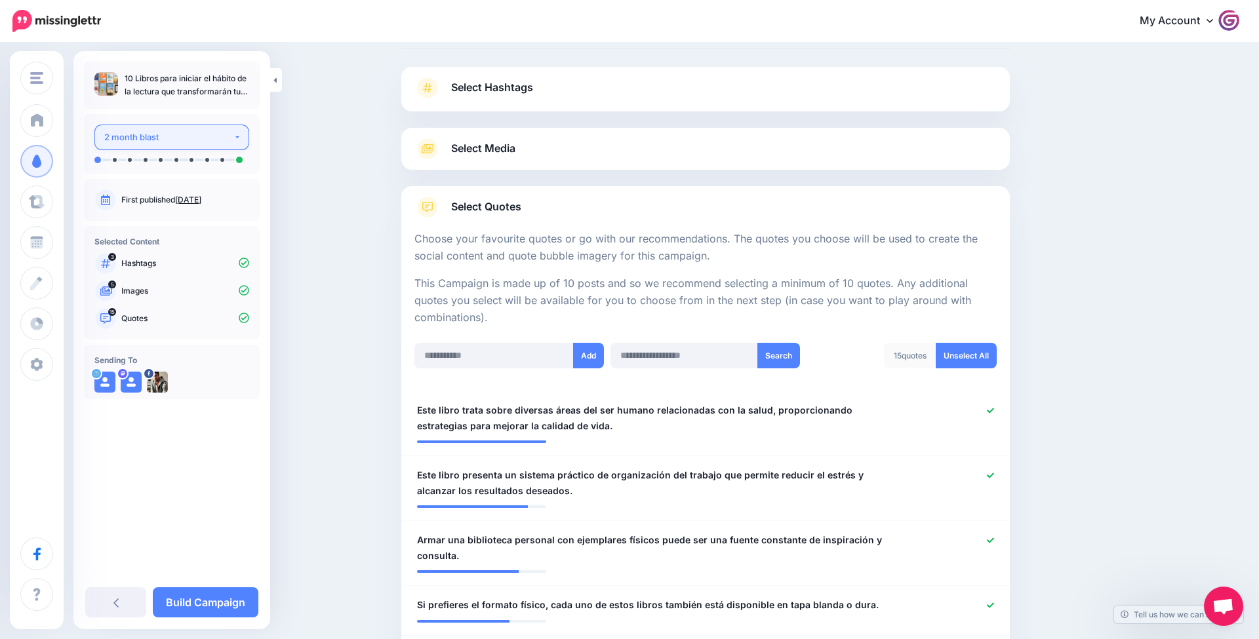
click at [176, 144] on div "2 month blast" at bounding box center [168, 137] width 129 height 15
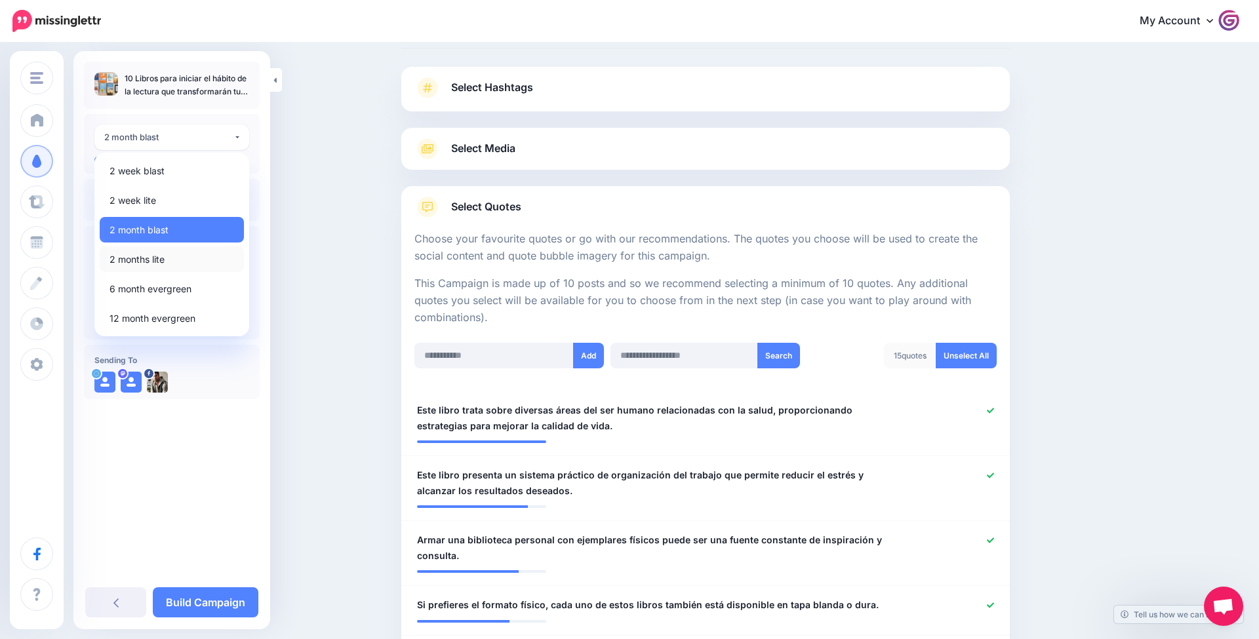
click at [186, 256] on link "2 months lite" at bounding box center [172, 259] width 144 height 26
select select "******"
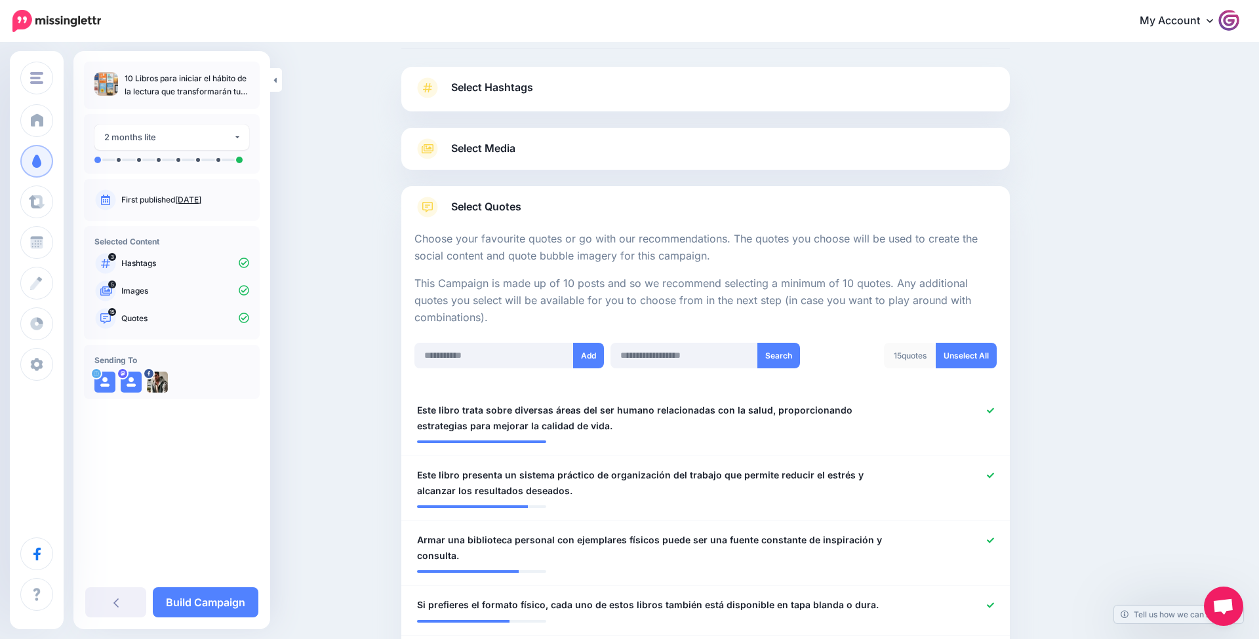
scroll to position [191, 0]
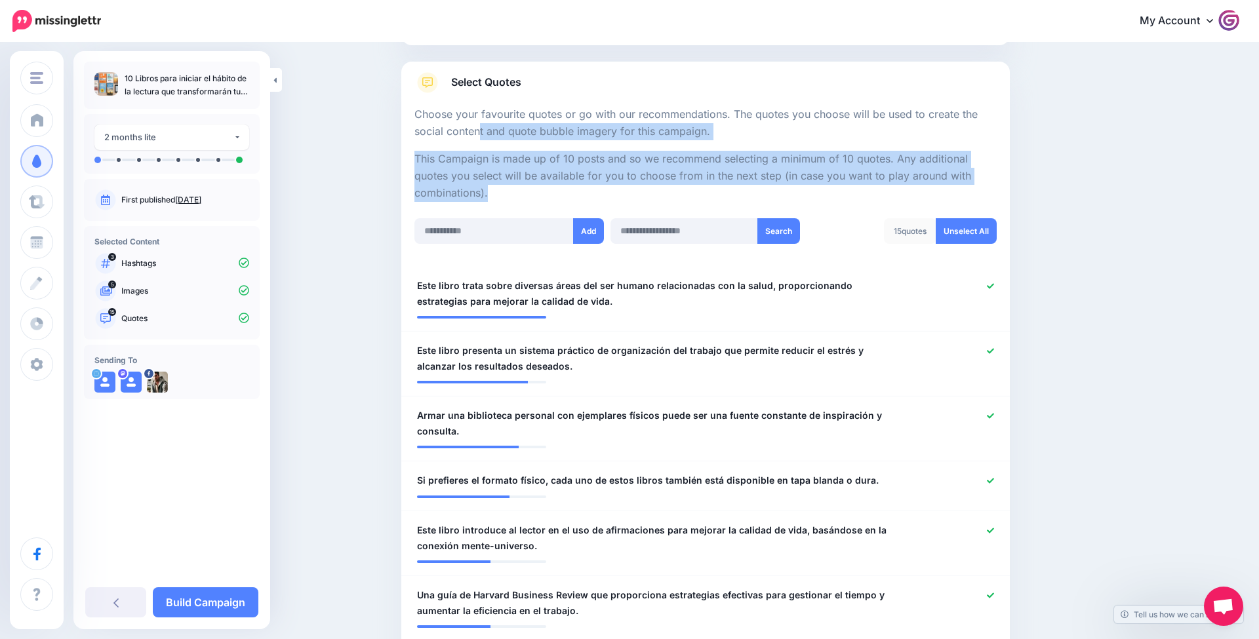
scroll to position [211, 0]
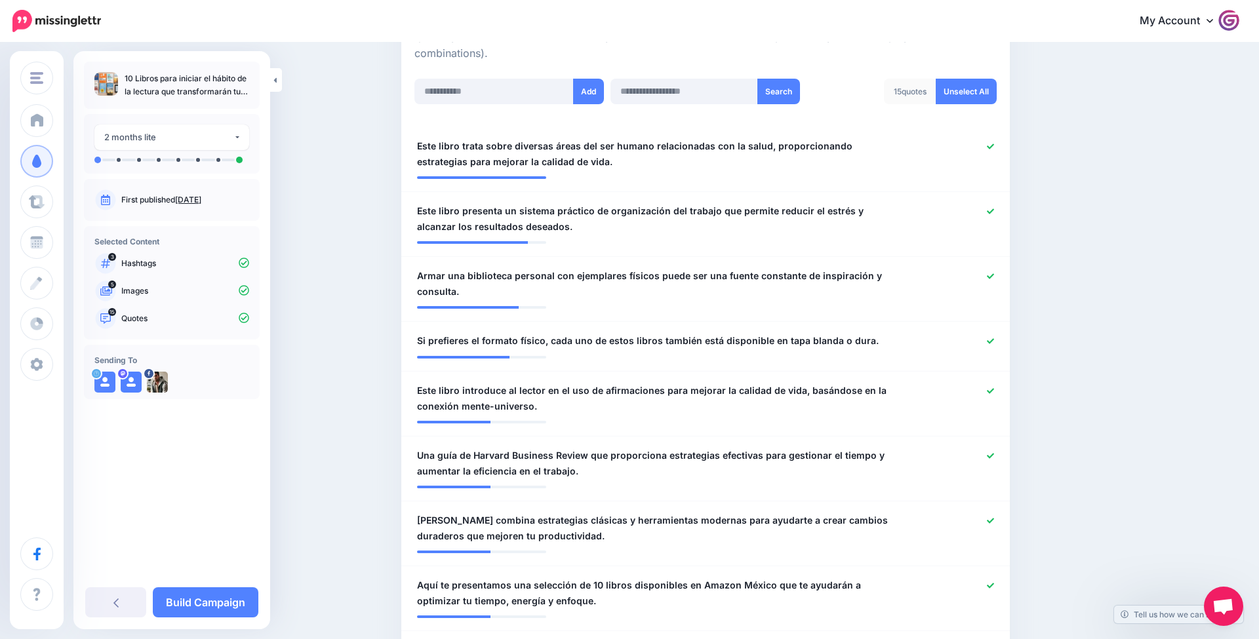
scroll to position [332, 0]
click at [973, 91] on link "Unselect All" at bounding box center [965, 91] width 61 height 26
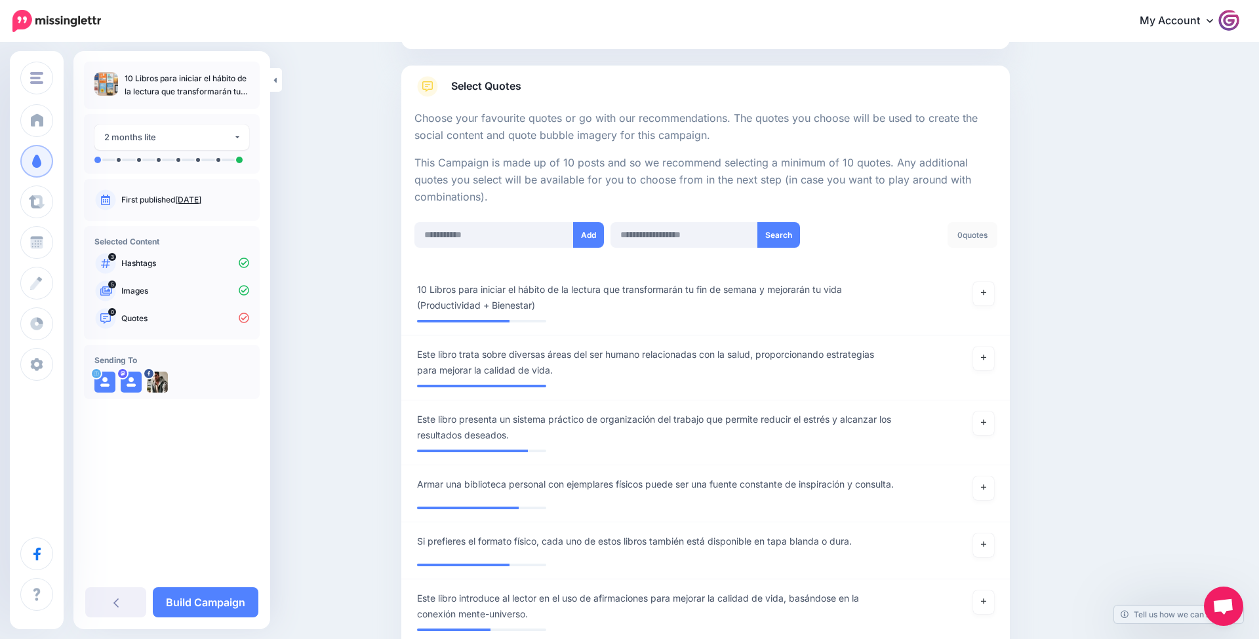
scroll to position [189, 0]
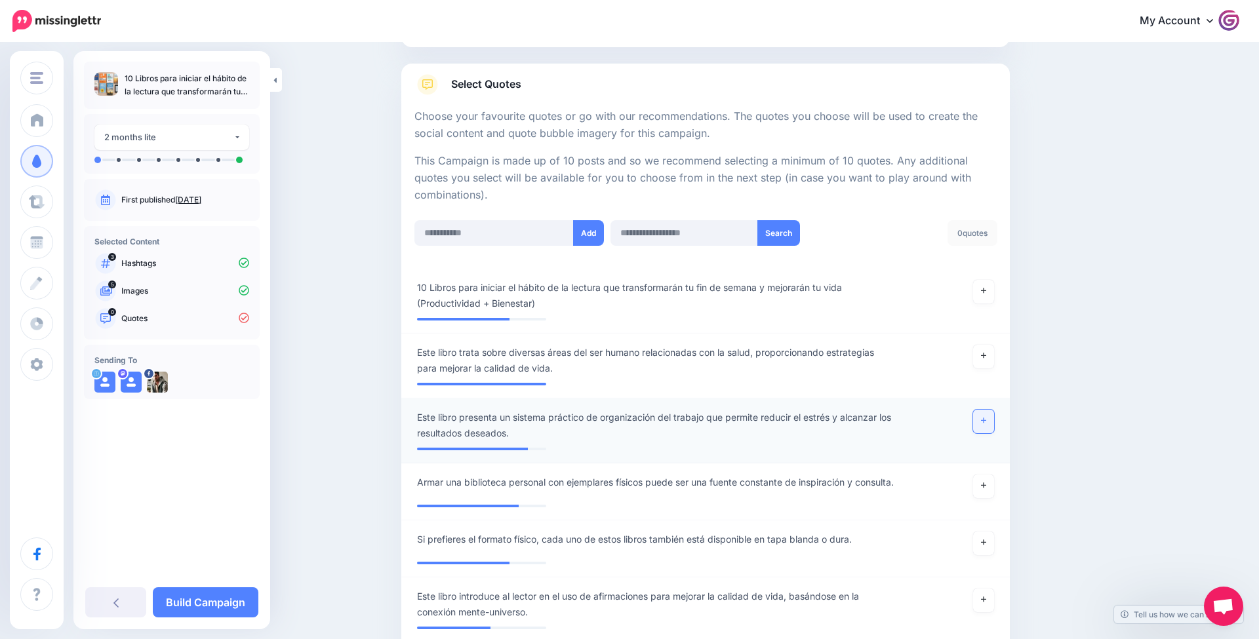
drag, startPoint x: 979, startPoint y: 415, endPoint x: 972, endPoint y: 412, distance: 7.3
click at [977, 414] on link at bounding box center [983, 422] width 21 height 24
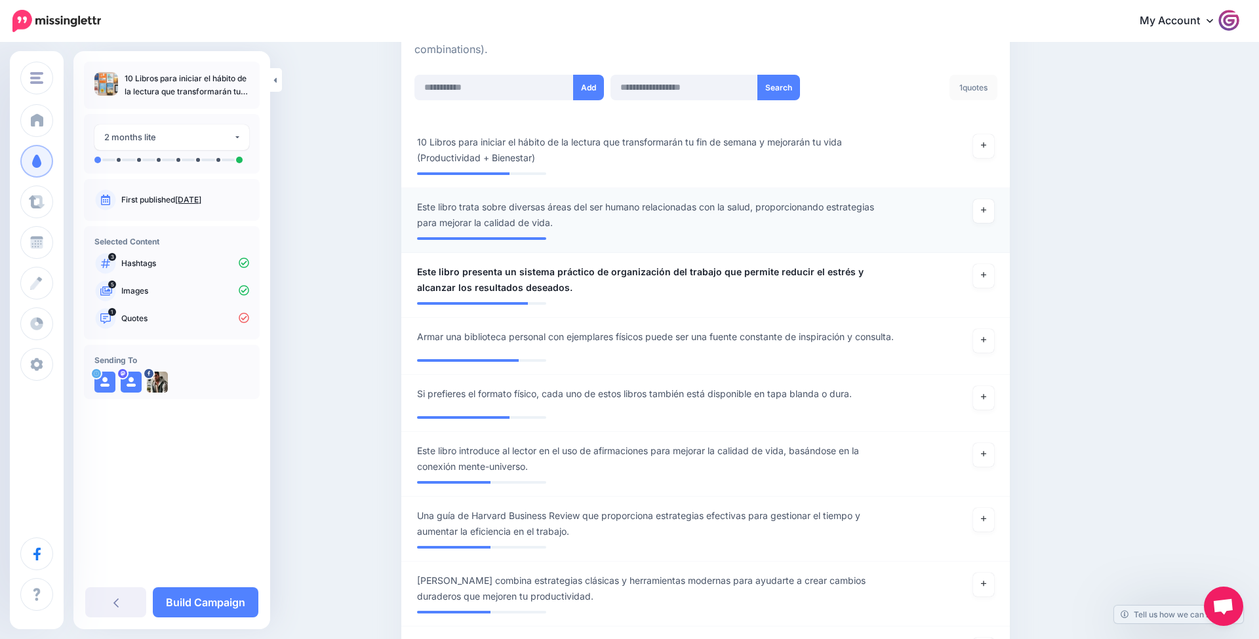
scroll to position [336, 0]
click at [983, 338] on icon at bounding box center [983, 339] width 5 height 7
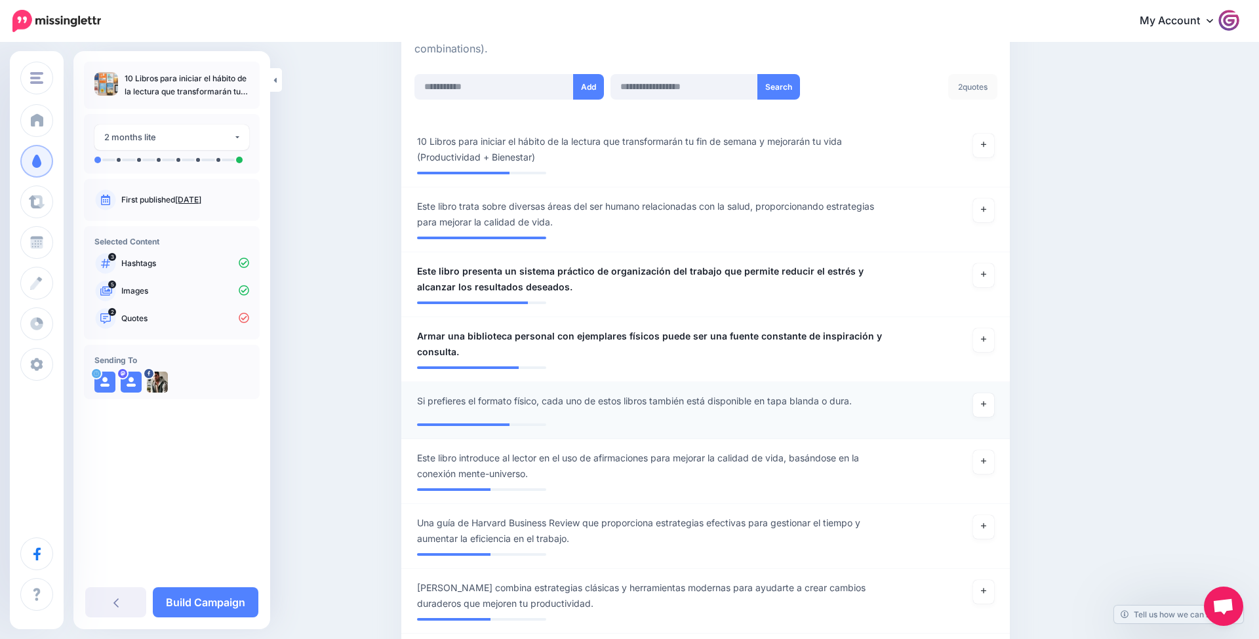
scroll to position [413, 0]
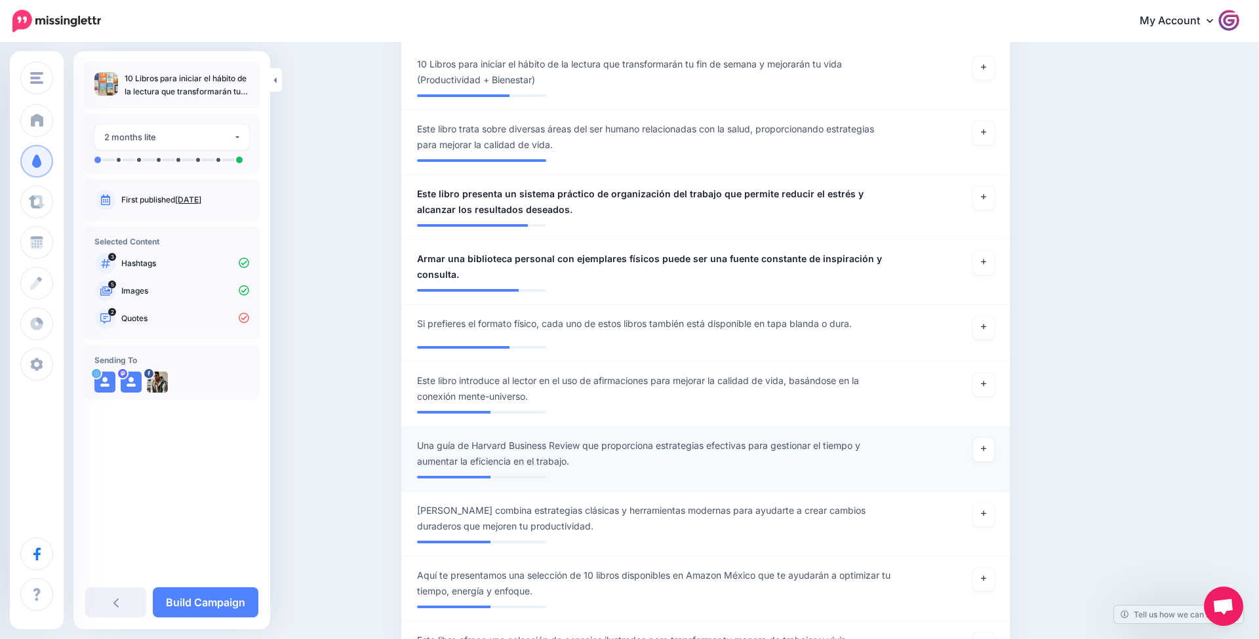
drag, startPoint x: 983, startPoint y: 441, endPoint x: 973, endPoint y: 432, distance: 13.0
click at [983, 440] on link at bounding box center [983, 450] width 21 height 24
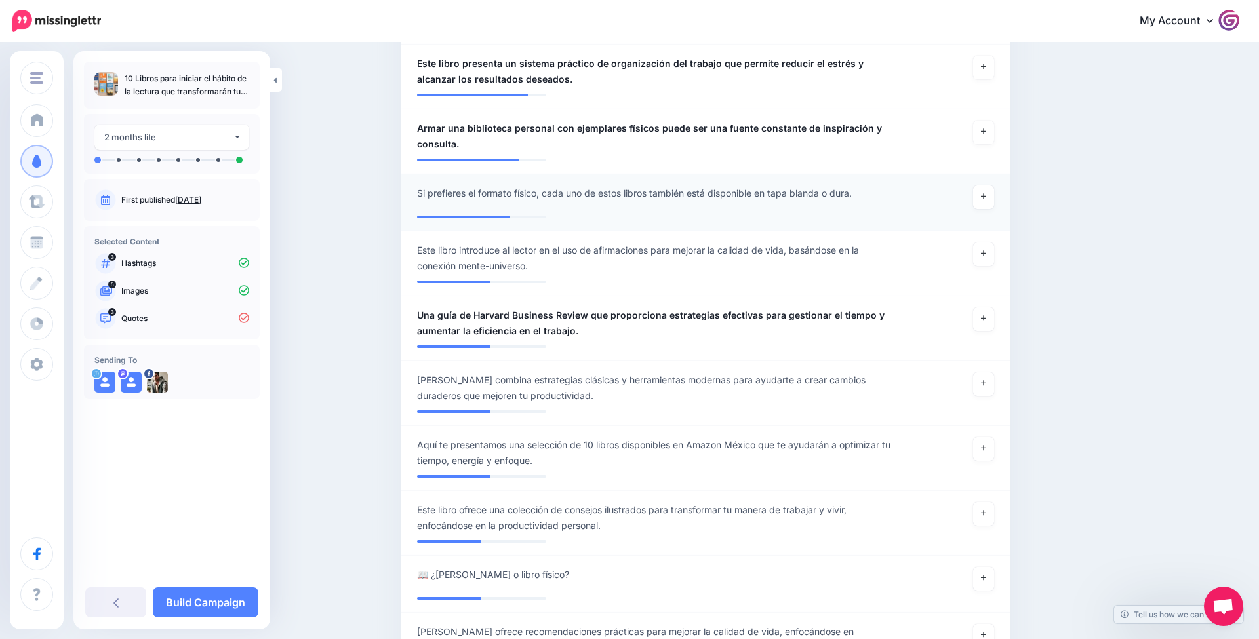
scroll to position [545, 0]
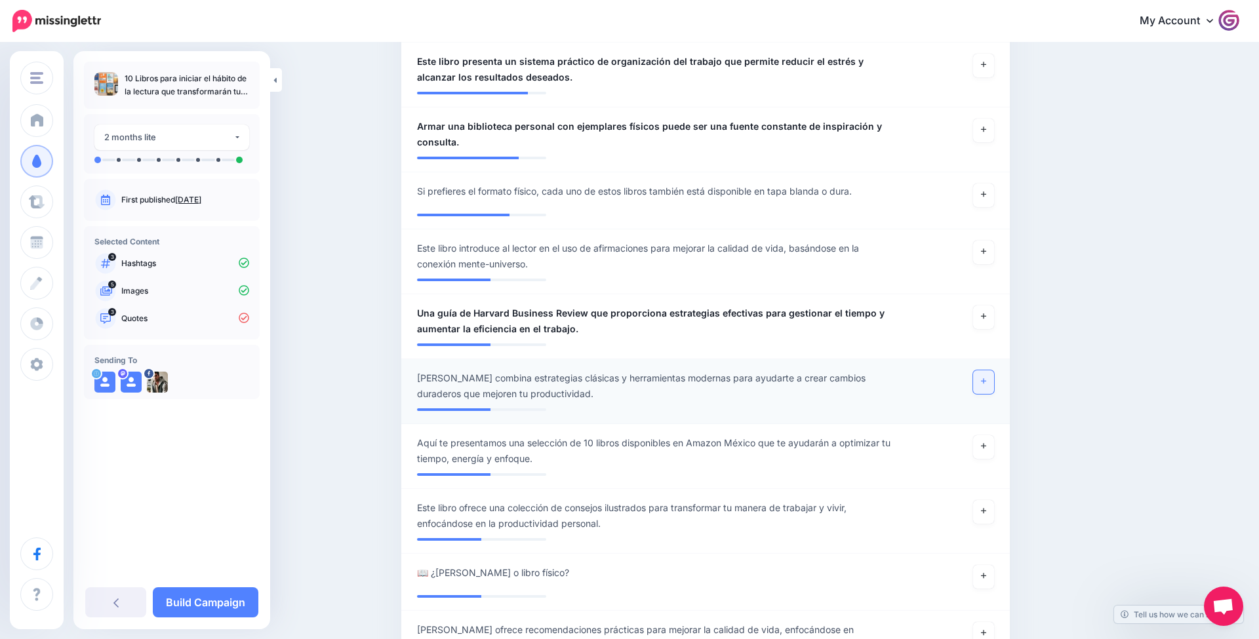
click at [986, 375] on link at bounding box center [983, 382] width 21 height 24
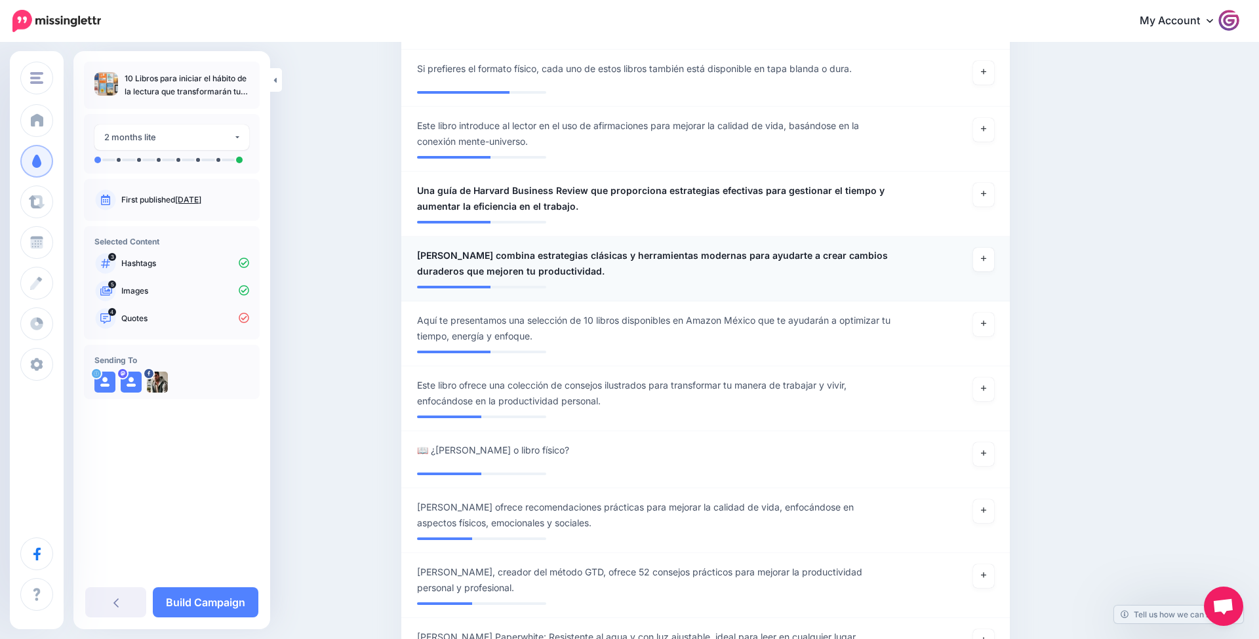
scroll to position [680, 0]
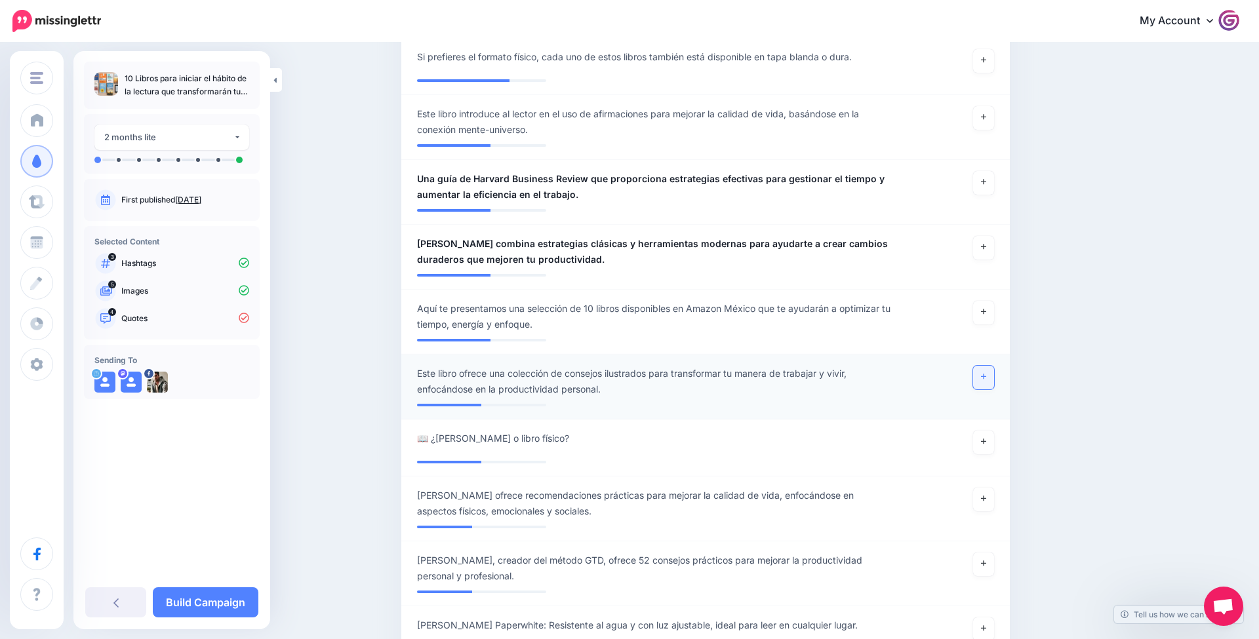
click at [979, 374] on link at bounding box center [983, 378] width 21 height 24
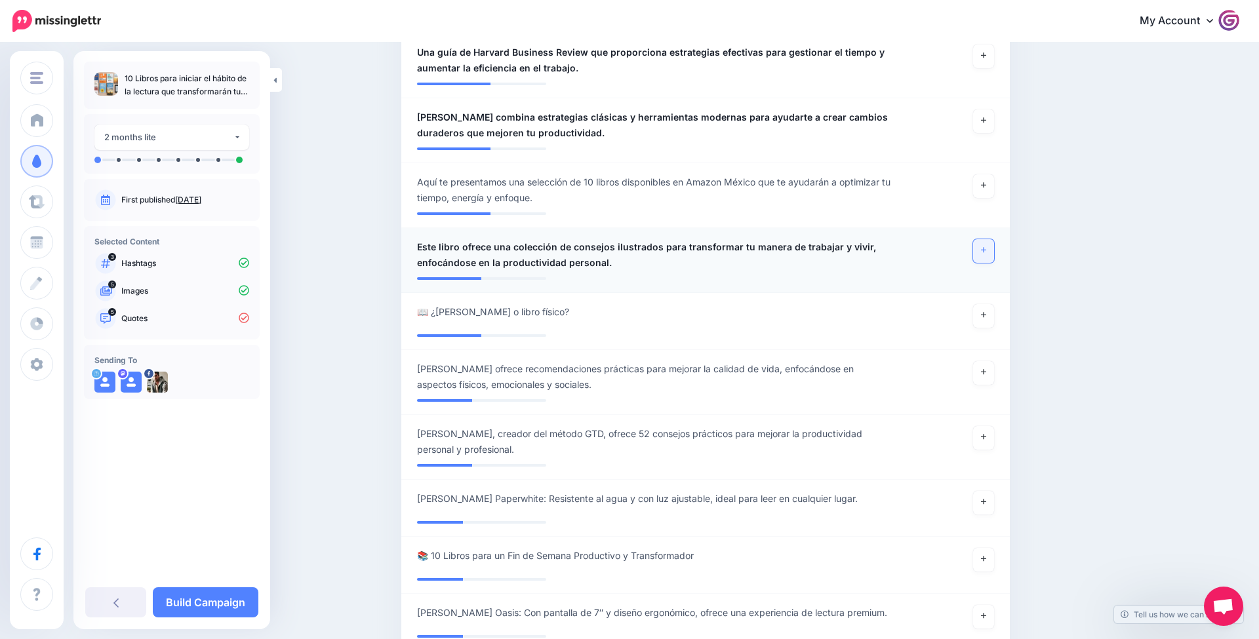
scroll to position [817, 0]
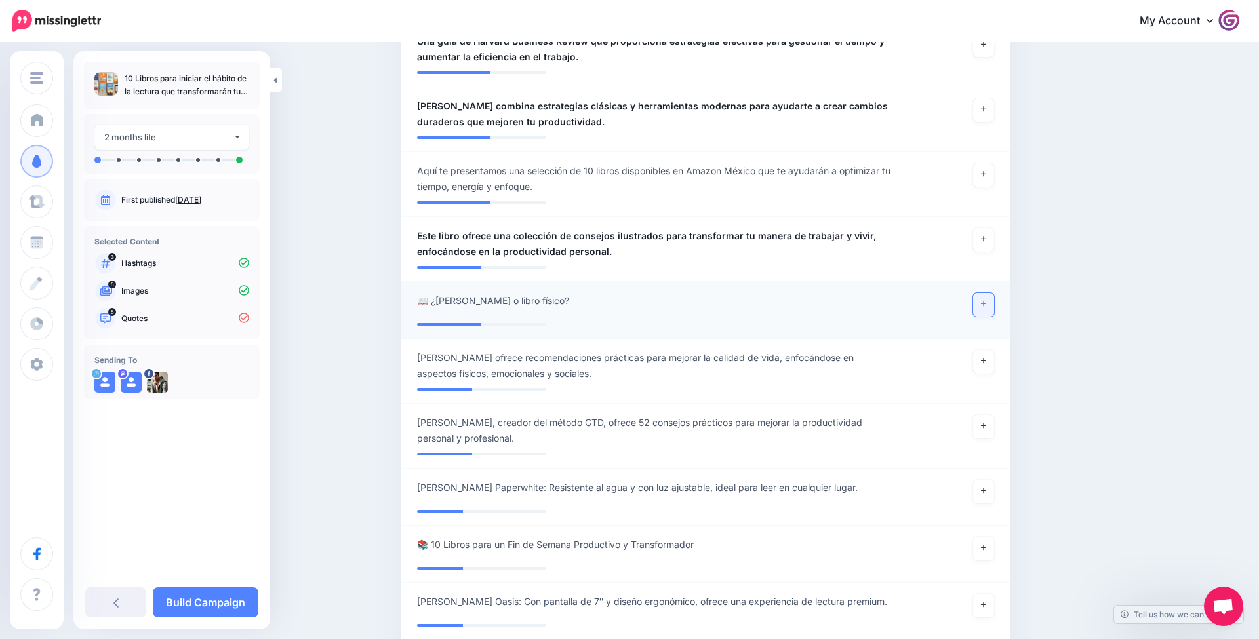
click at [985, 293] on link at bounding box center [983, 305] width 21 height 24
click at [986, 363] on link at bounding box center [983, 362] width 21 height 24
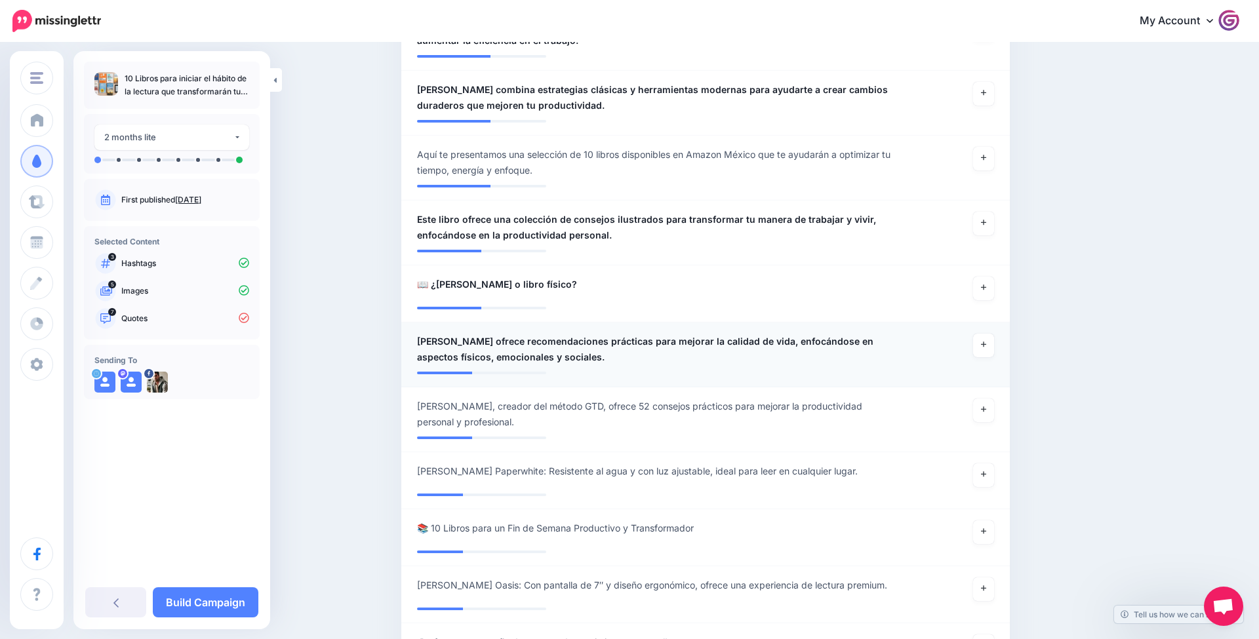
scroll to position [846, 0]
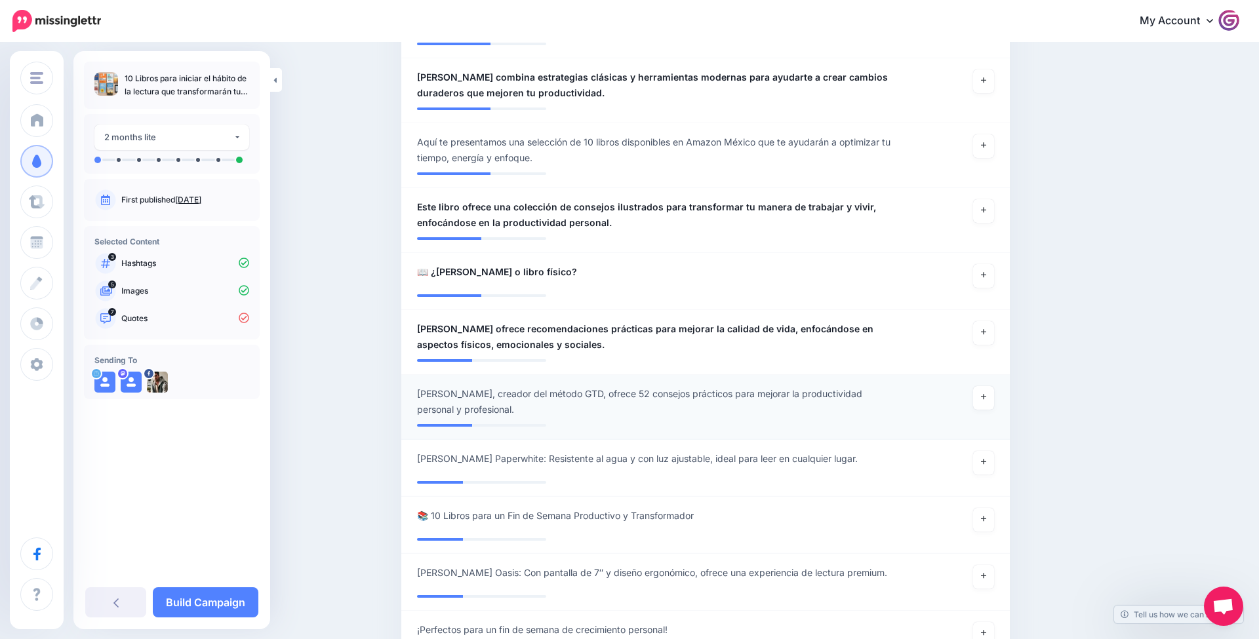
drag, startPoint x: 981, startPoint y: 391, endPoint x: 907, endPoint y: 383, distance: 74.5
click at [981, 393] on icon at bounding box center [983, 396] width 5 height 7
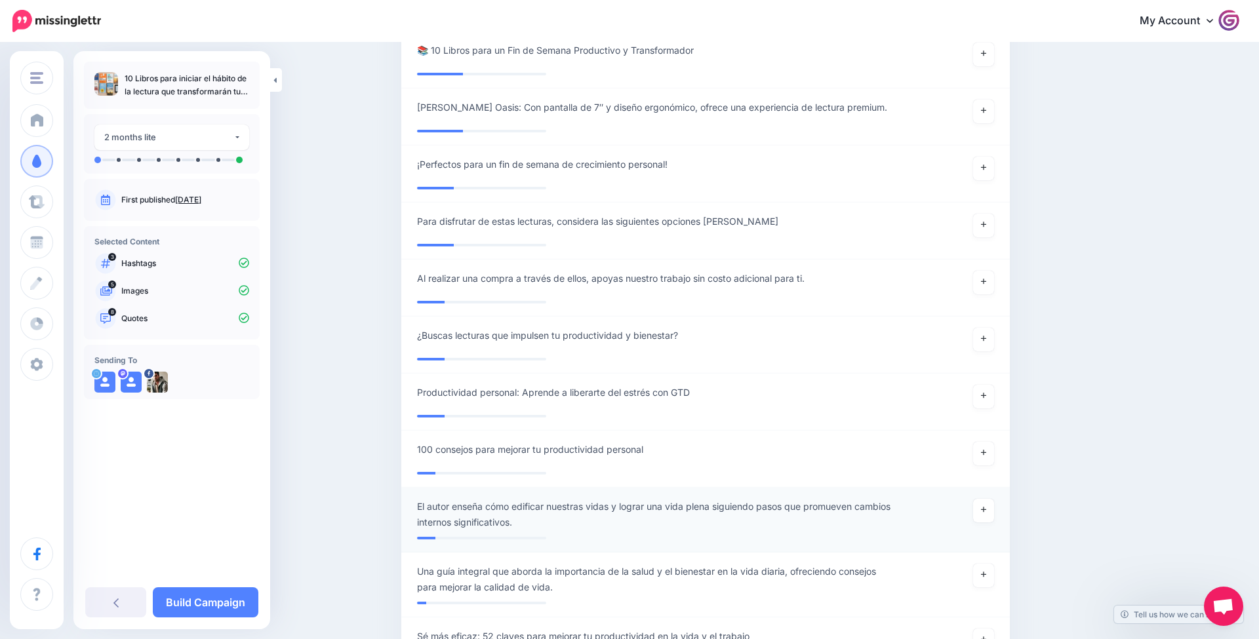
scroll to position [1314, 0]
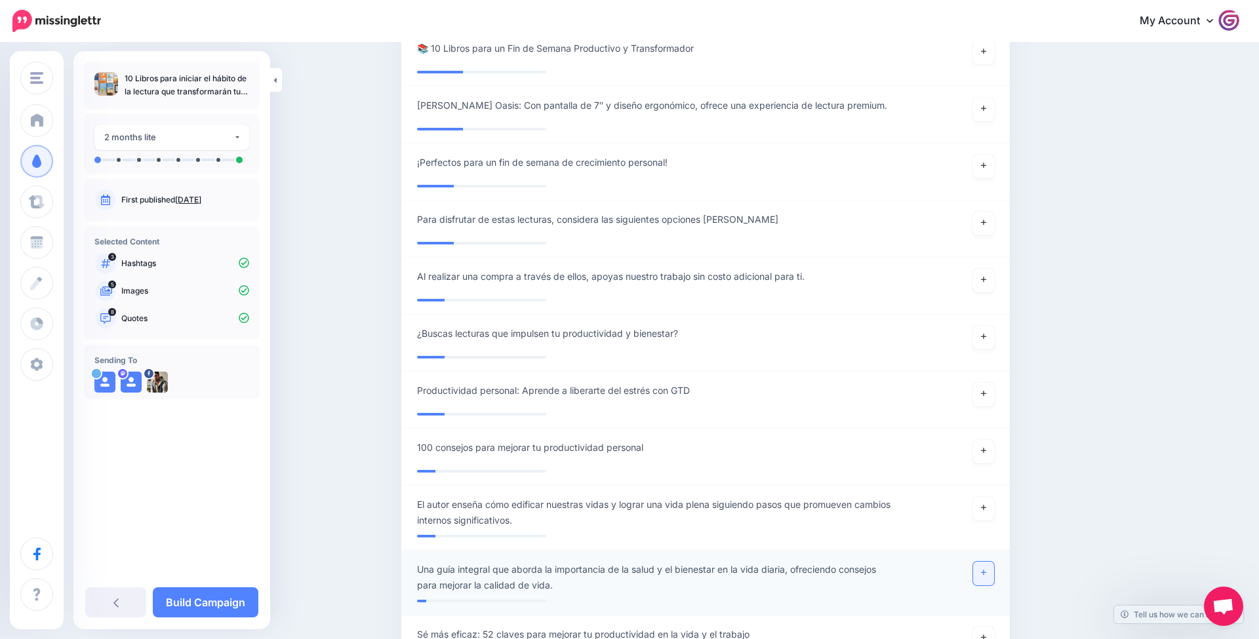
click at [983, 570] on icon at bounding box center [983, 572] width 5 height 5
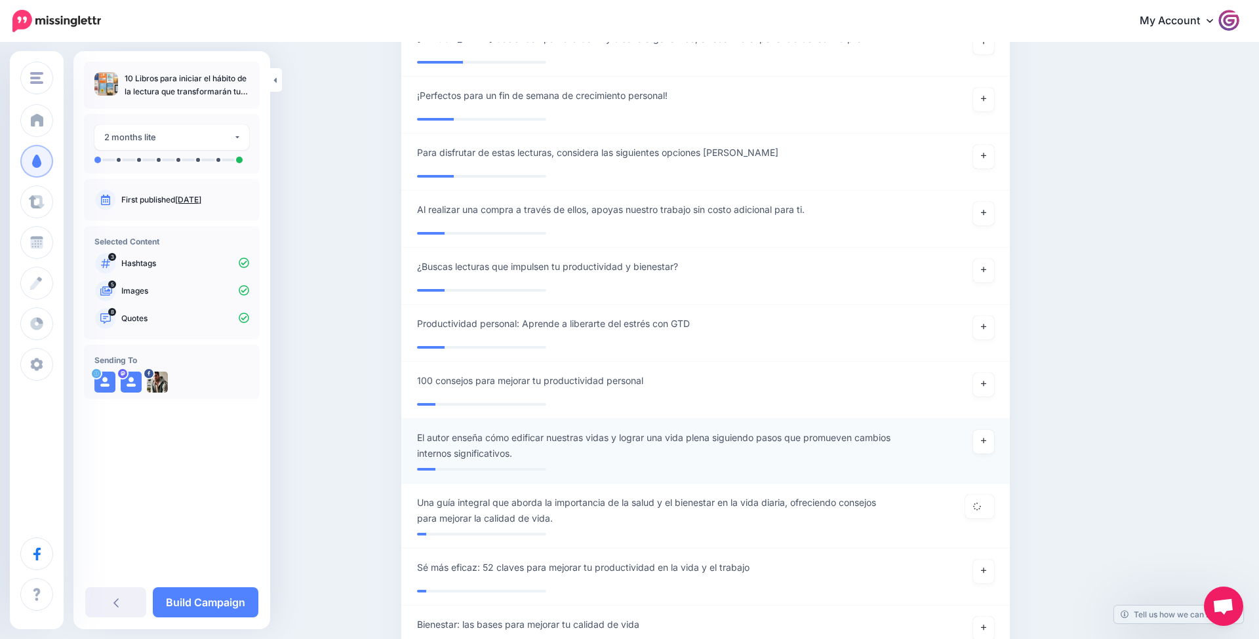
scroll to position [1503, 0]
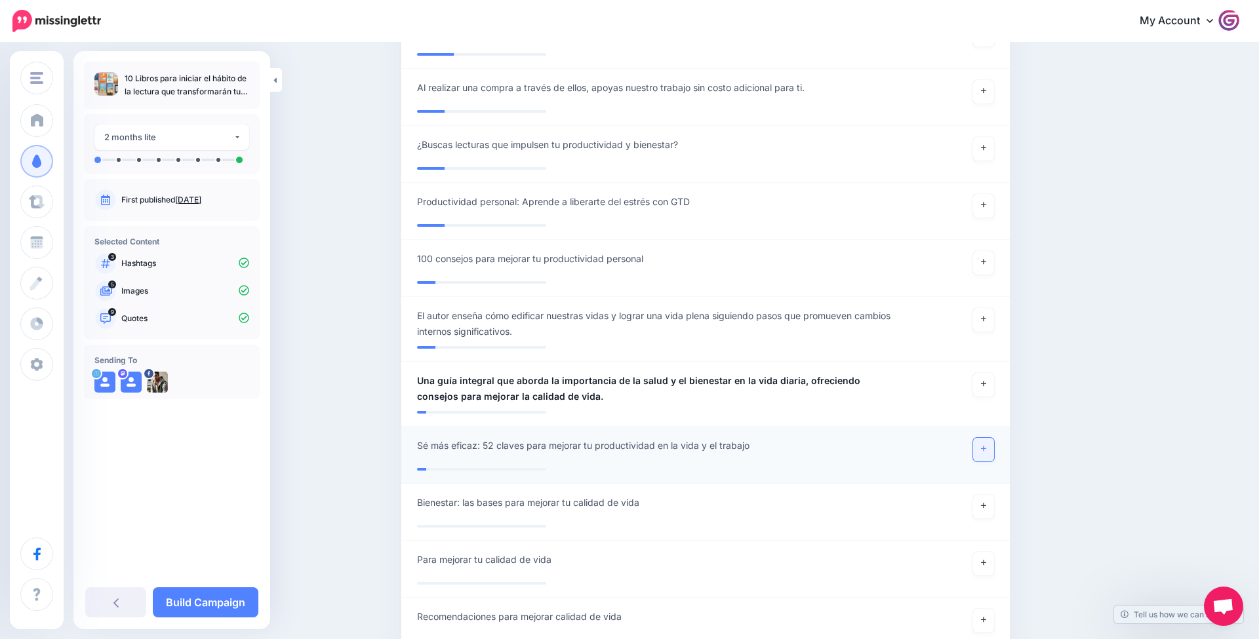
click at [977, 439] on link at bounding box center [983, 450] width 21 height 24
click at [169, 608] on link "Build Campaign" at bounding box center [206, 602] width 106 height 30
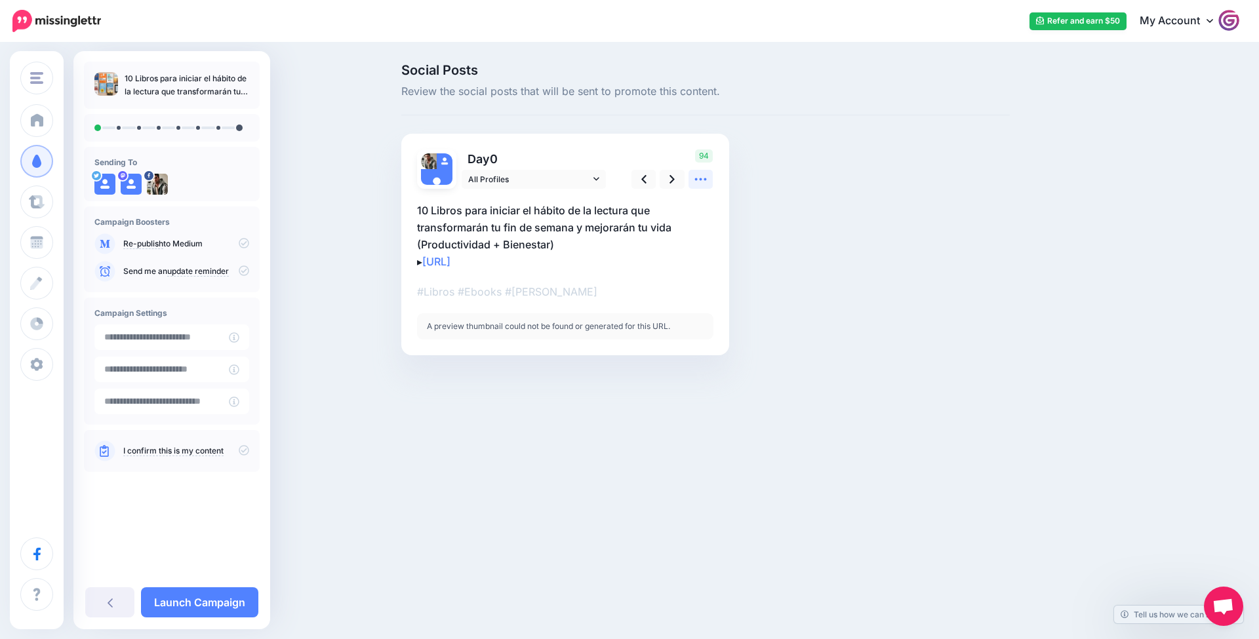
click at [692, 182] on link at bounding box center [700, 179] width 25 height 19
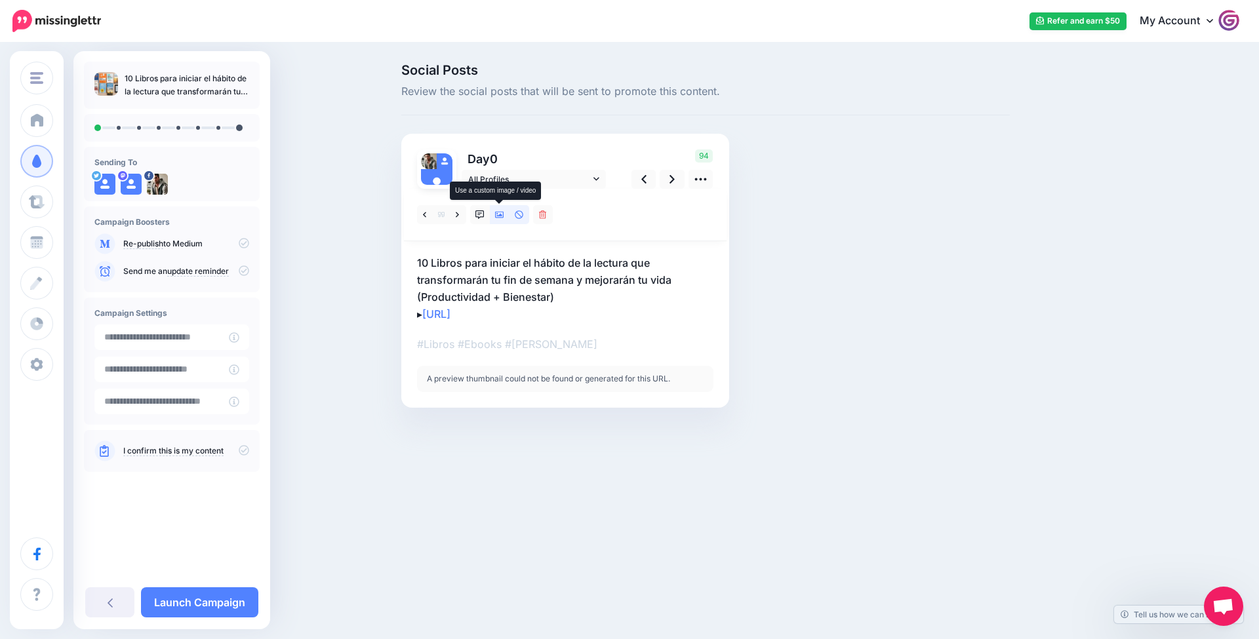
click at [499, 213] on icon at bounding box center [499, 214] width 9 height 9
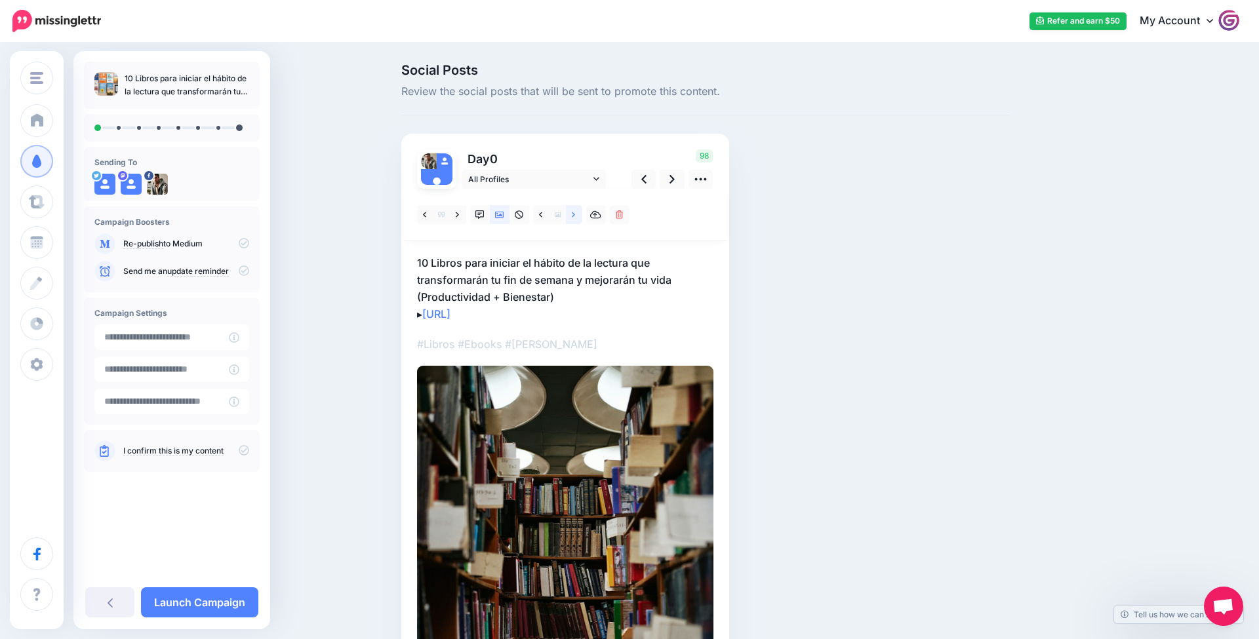
click at [576, 212] on link at bounding box center [574, 214] width 16 height 19
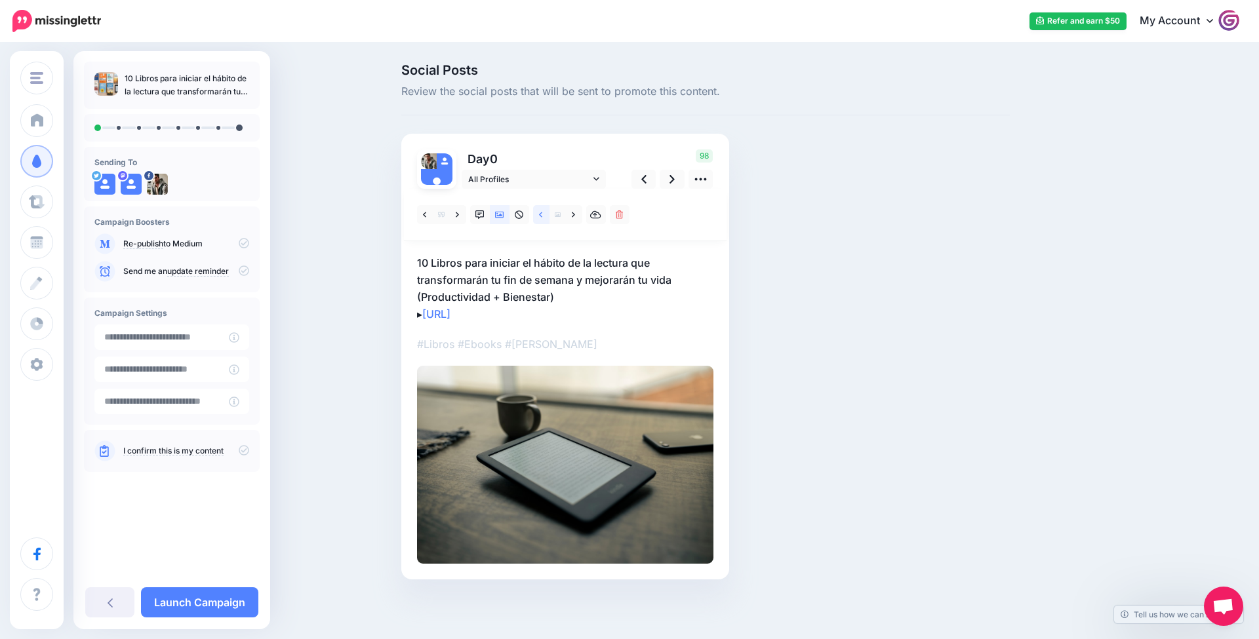
click at [540, 212] on icon at bounding box center [540, 214] width 3 height 9
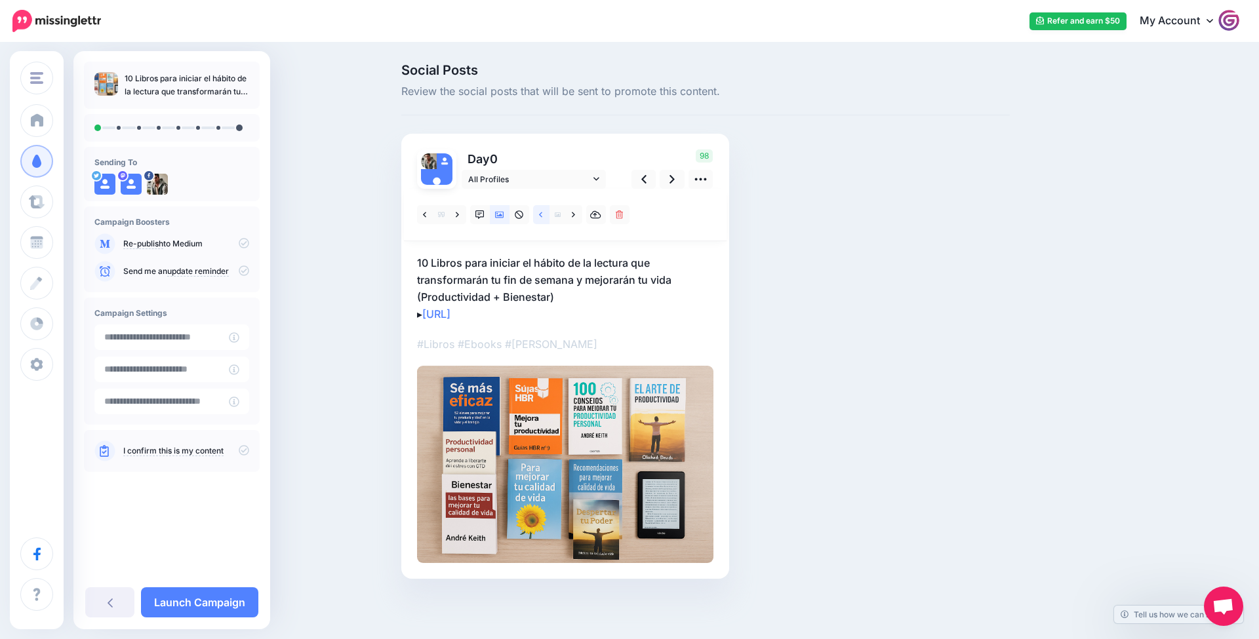
click at [540, 212] on icon at bounding box center [540, 214] width 3 height 9
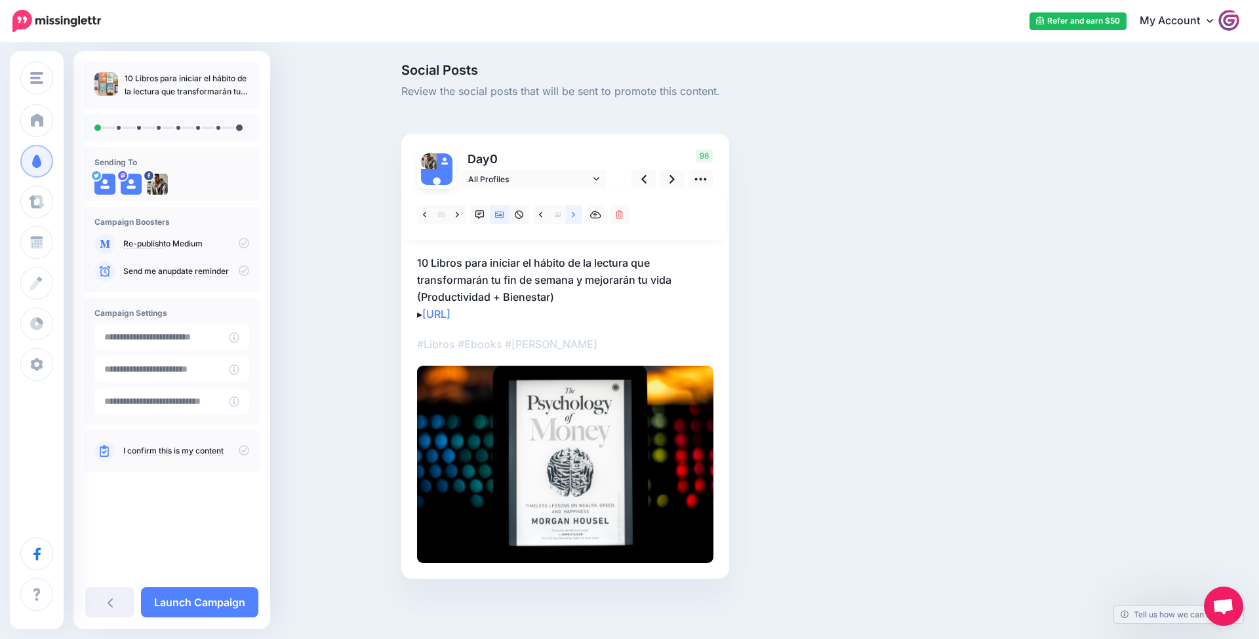
click at [578, 215] on link at bounding box center [574, 214] width 16 height 19
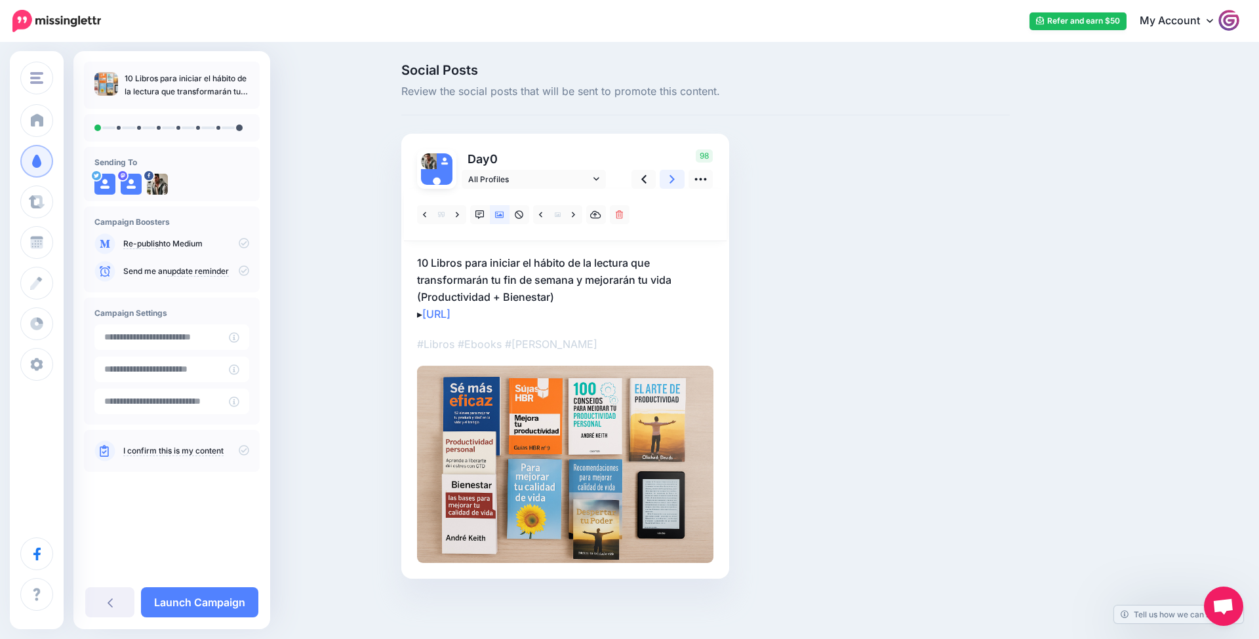
click at [673, 172] on icon at bounding box center [671, 179] width 5 height 14
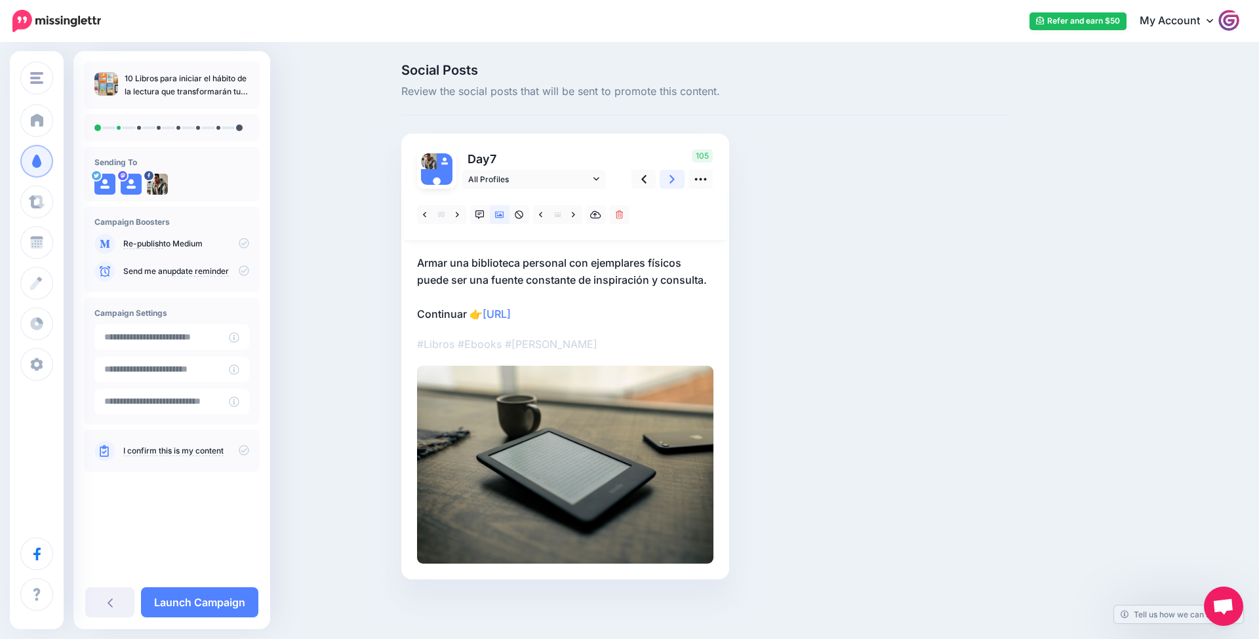
click at [671, 173] on icon at bounding box center [671, 179] width 5 height 14
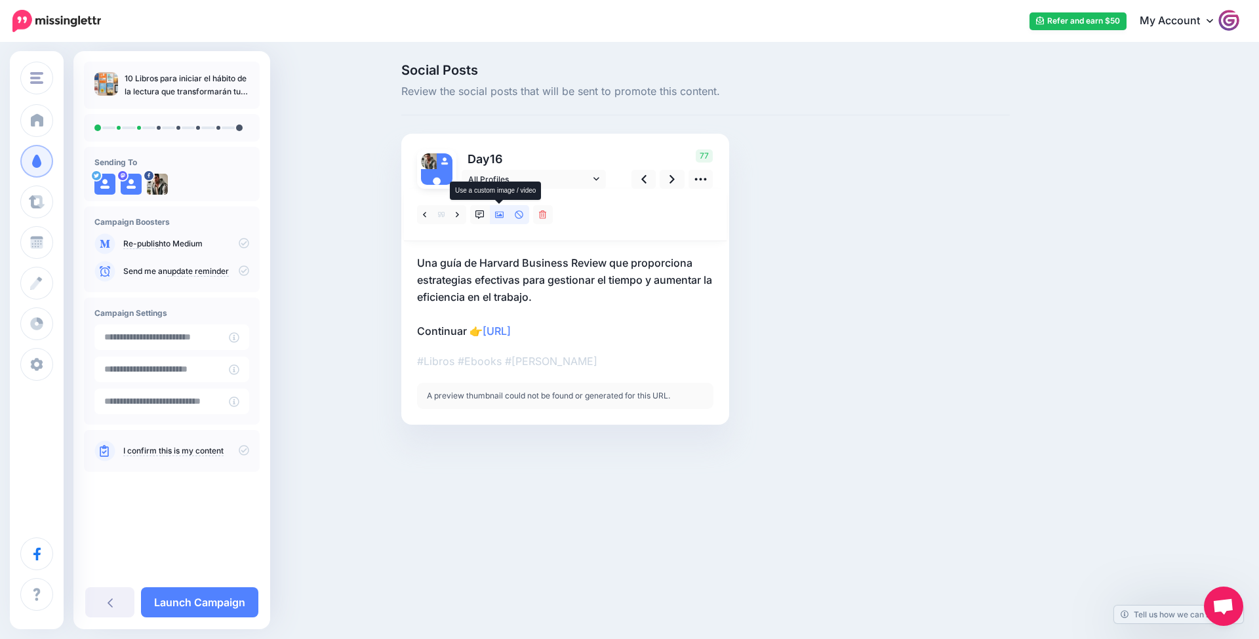
click at [504, 213] on link at bounding box center [500, 214] width 20 height 19
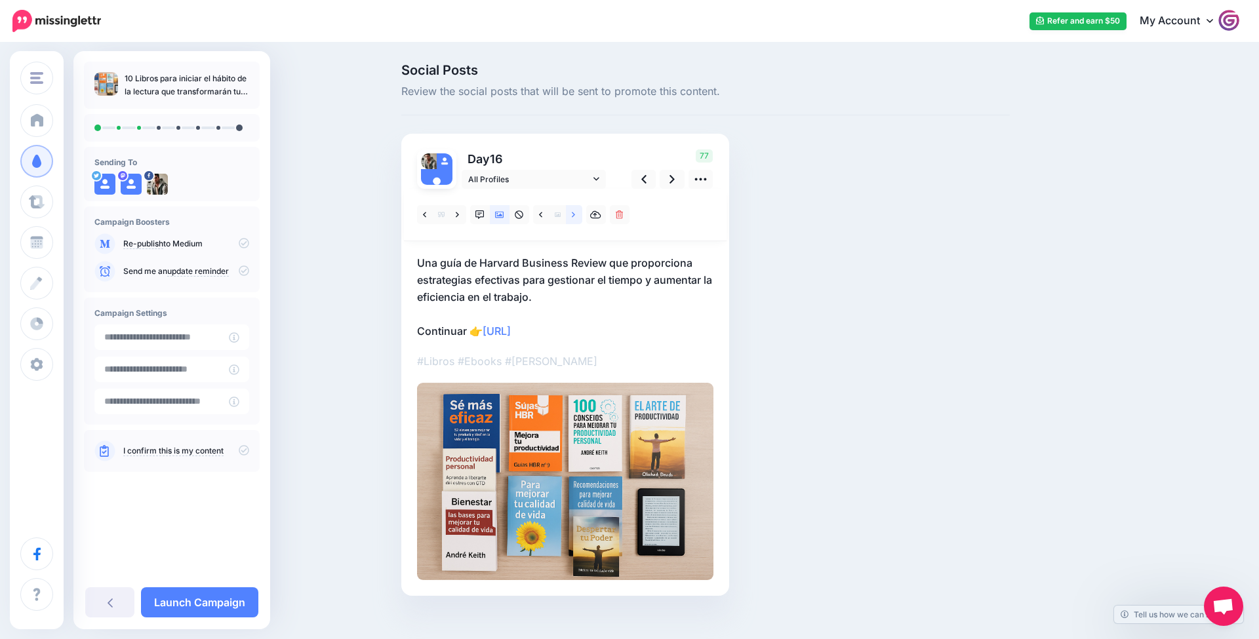
click at [574, 217] on icon at bounding box center [573, 214] width 3 height 9
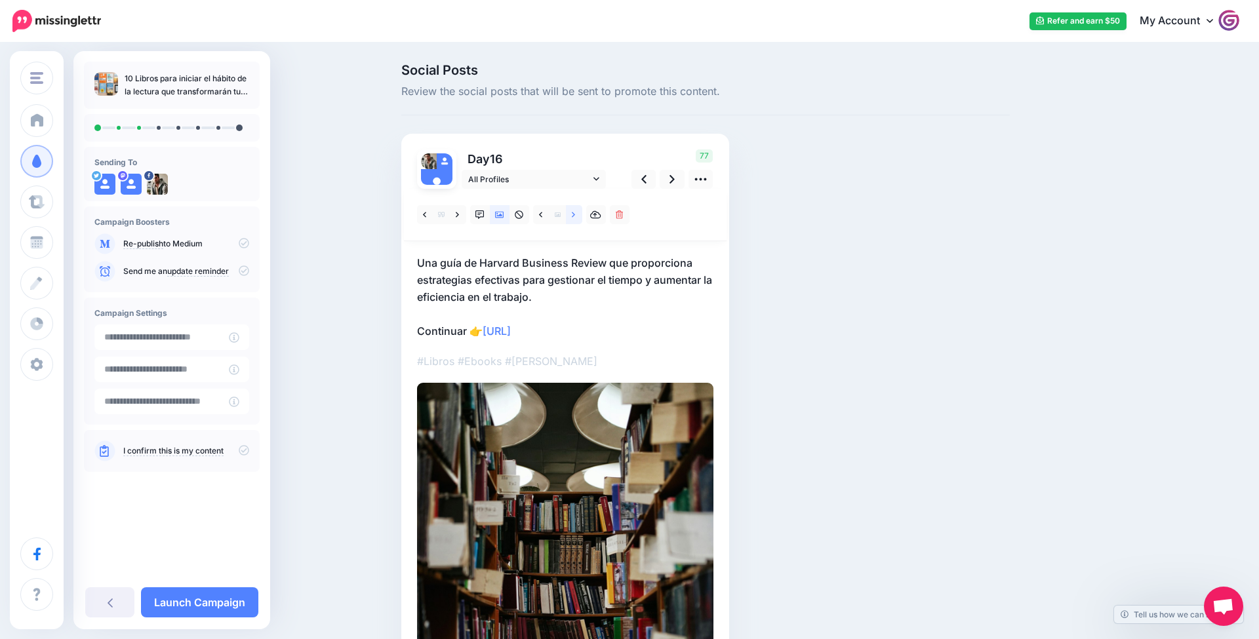
click at [574, 217] on icon at bounding box center [573, 214] width 3 height 9
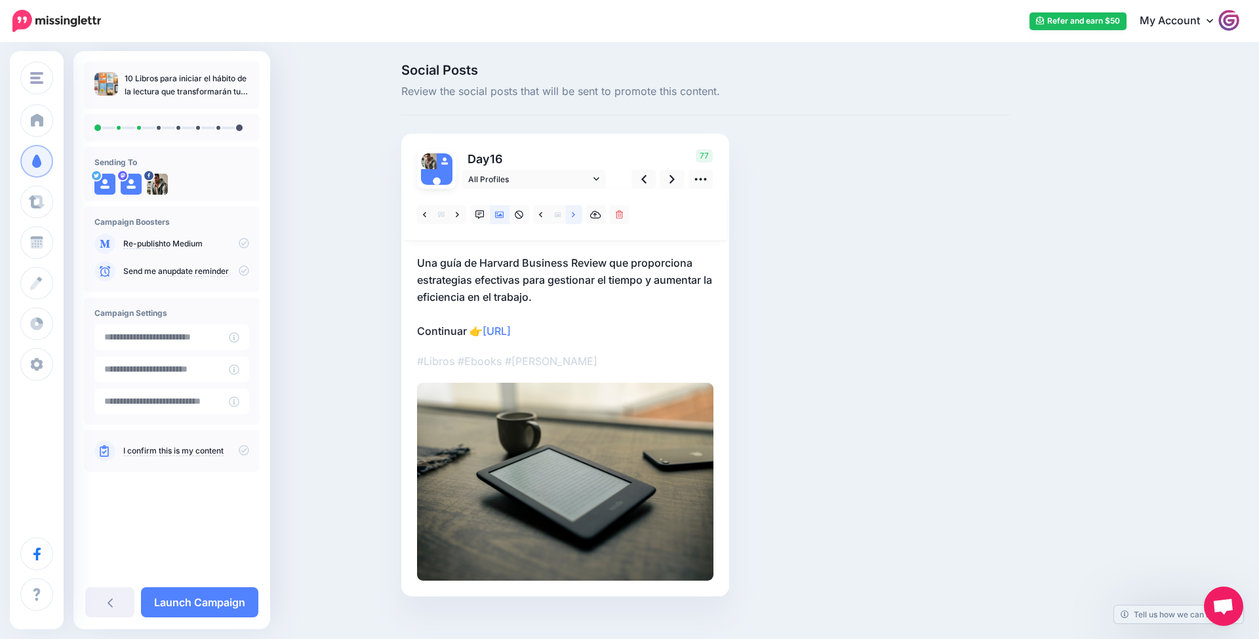
click at [574, 217] on icon at bounding box center [573, 214] width 3 height 9
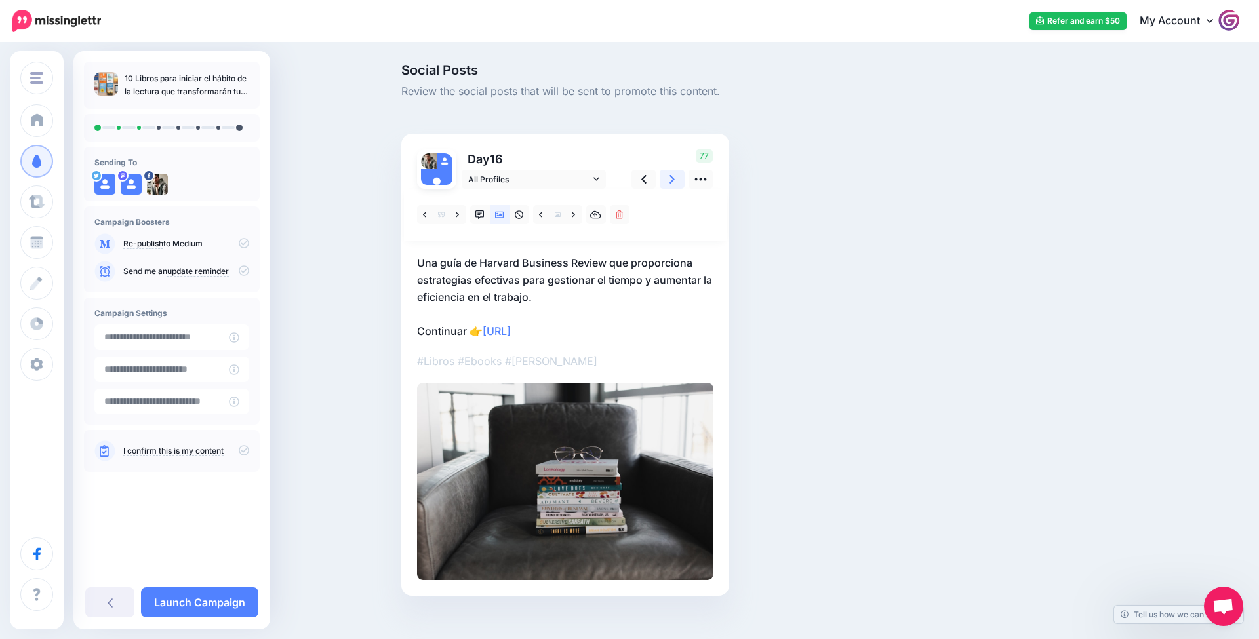
click at [677, 173] on link at bounding box center [671, 179] width 25 height 19
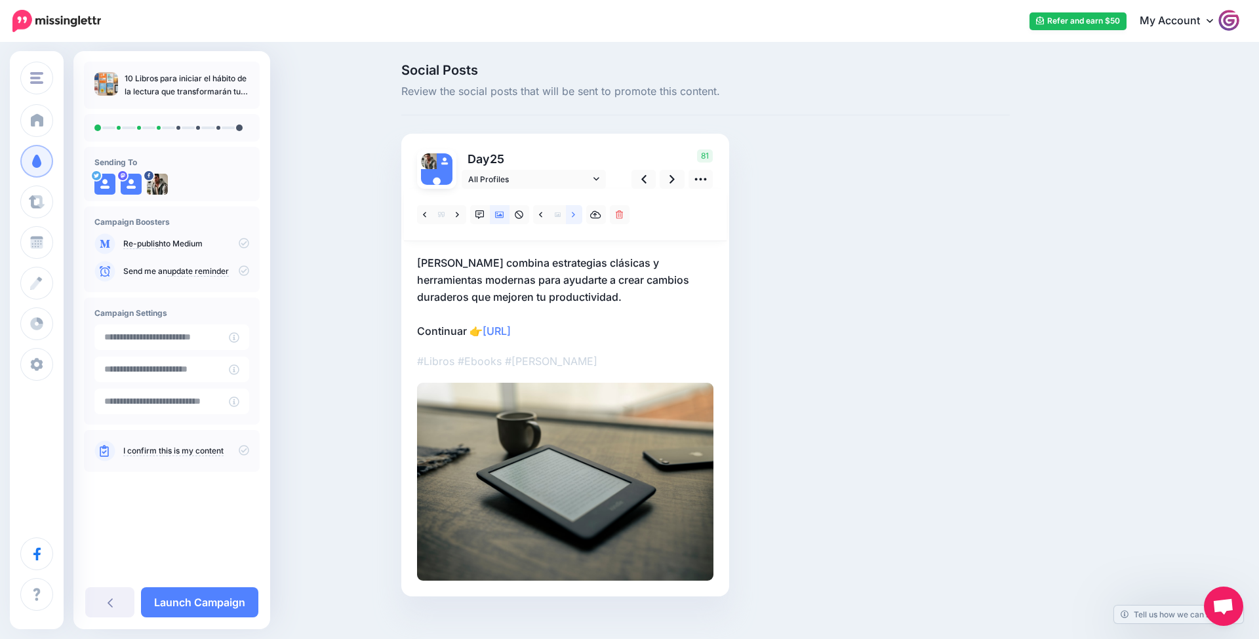
click at [580, 212] on link at bounding box center [574, 214] width 16 height 19
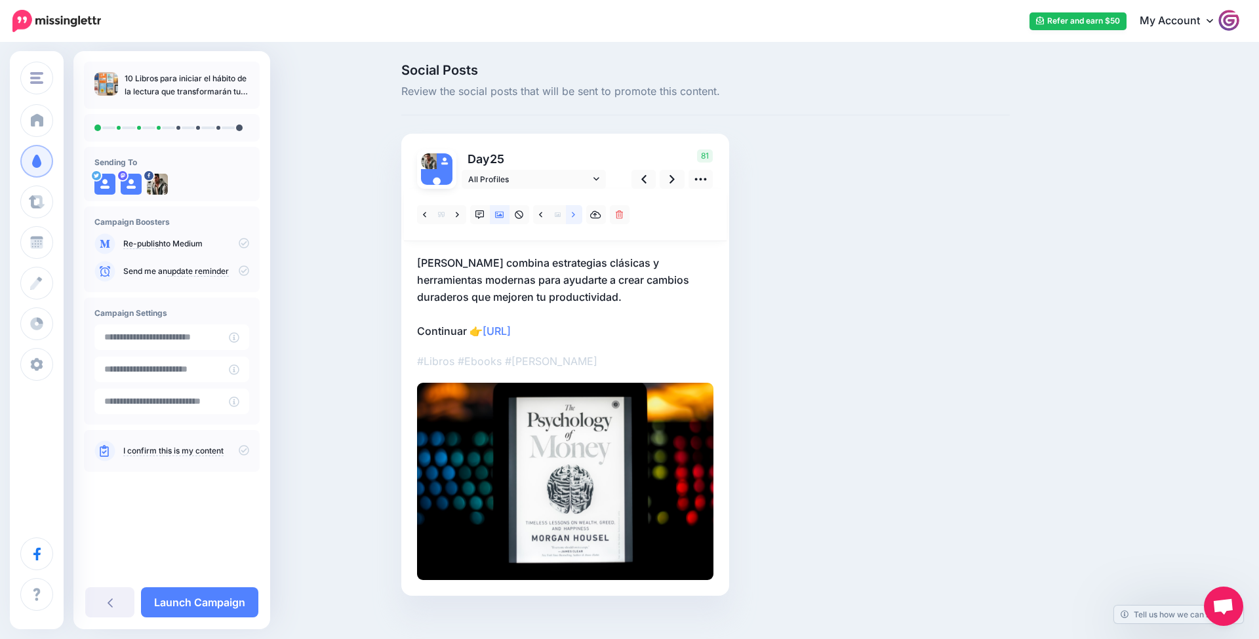
click at [580, 212] on link at bounding box center [574, 214] width 16 height 19
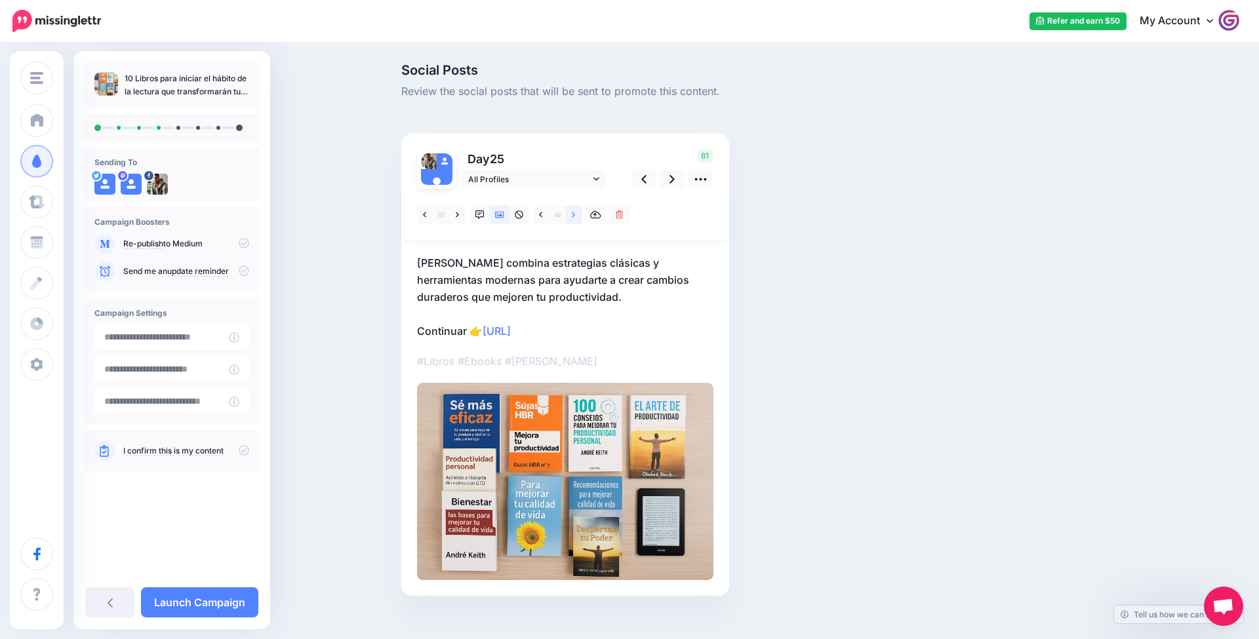
click at [580, 212] on link at bounding box center [574, 214] width 16 height 19
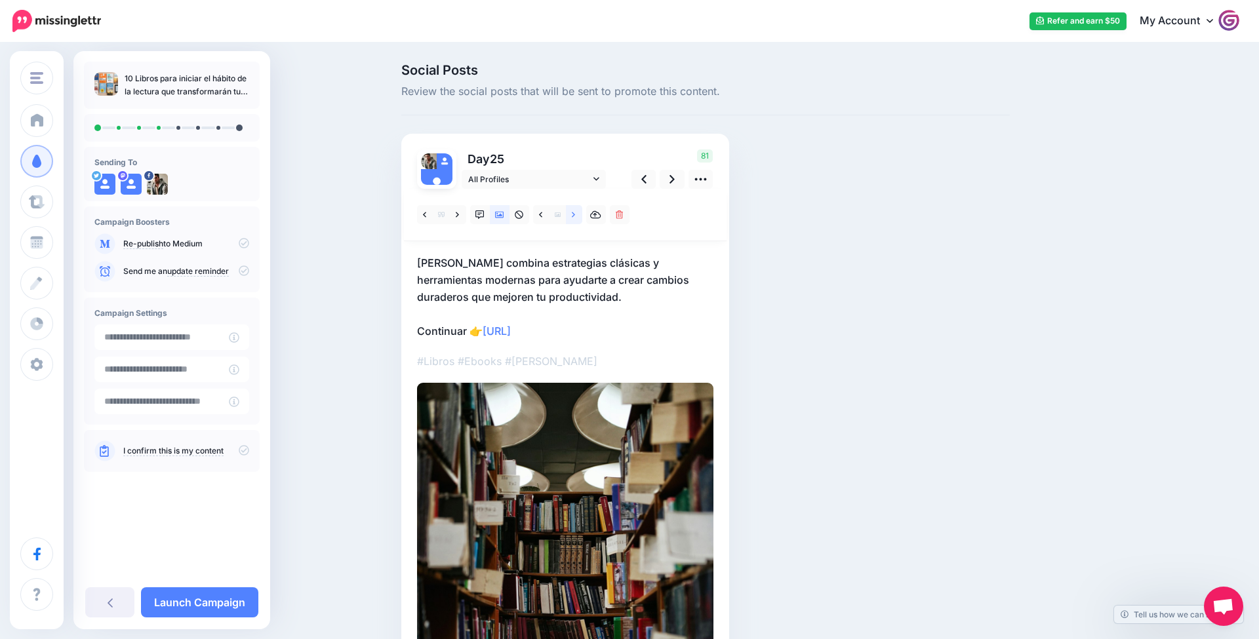
click at [580, 212] on link at bounding box center [574, 214] width 16 height 19
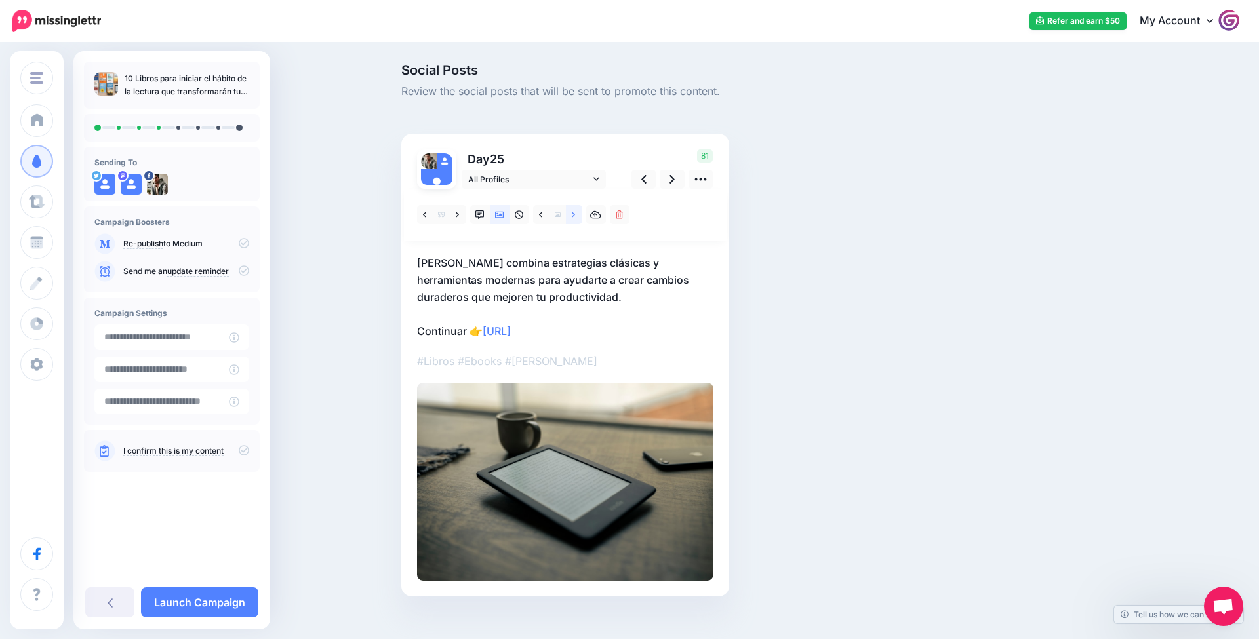
click at [580, 212] on link at bounding box center [574, 214] width 16 height 19
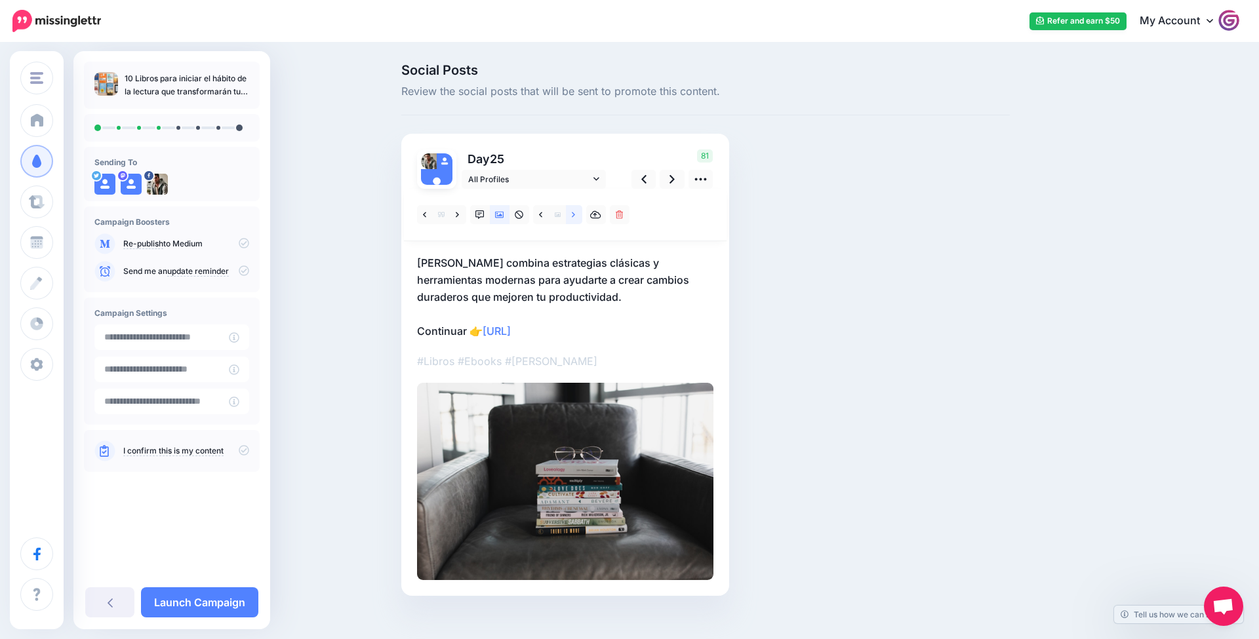
click at [580, 212] on link at bounding box center [574, 214] width 16 height 19
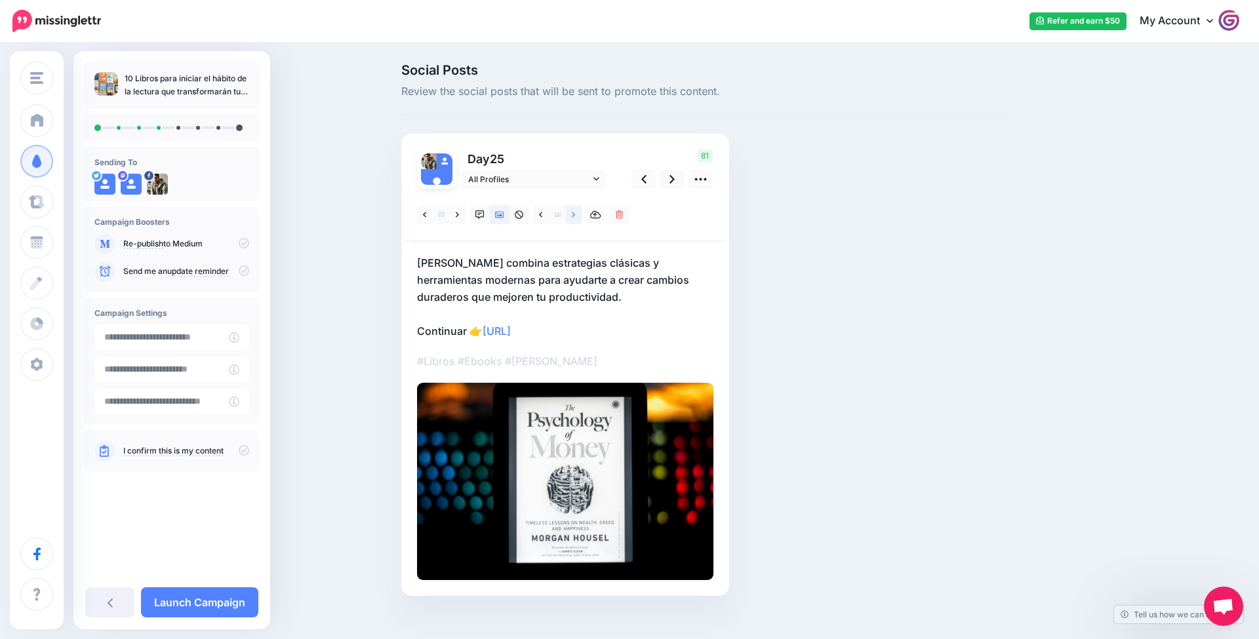
click at [580, 212] on link at bounding box center [574, 214] width 16 height 19
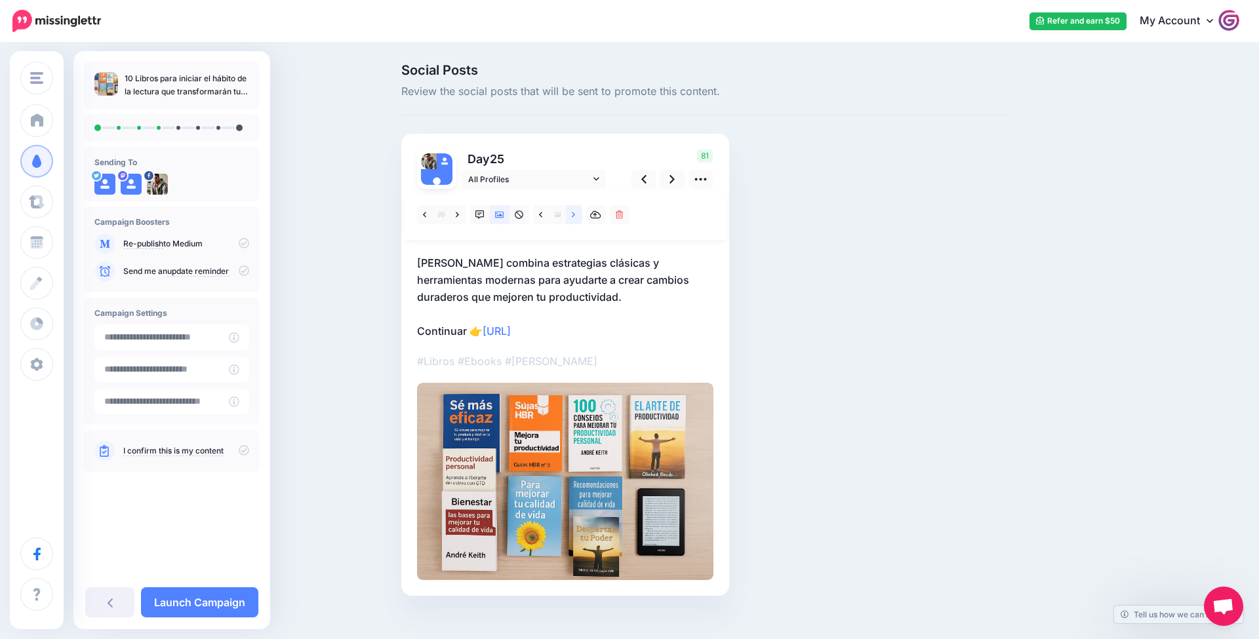
click at [580, 212] on link at bounding box center [574, 214] width 16 height 19
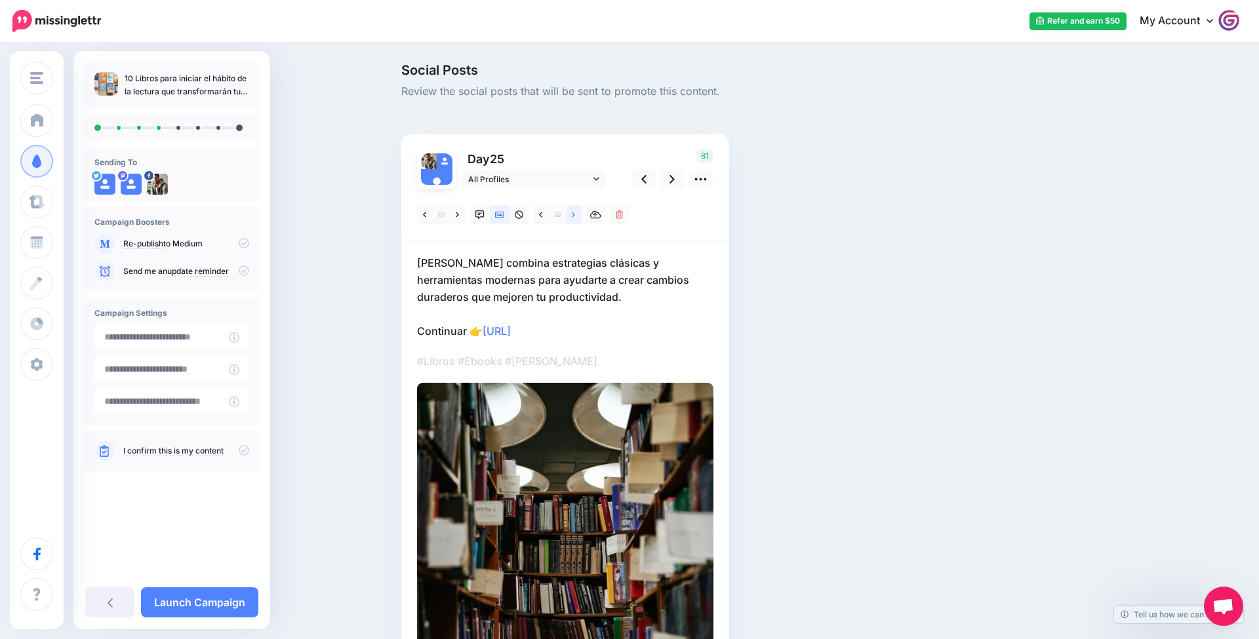
click at [579, 213] on link at bounding box center [574, 214] width 16 height 19
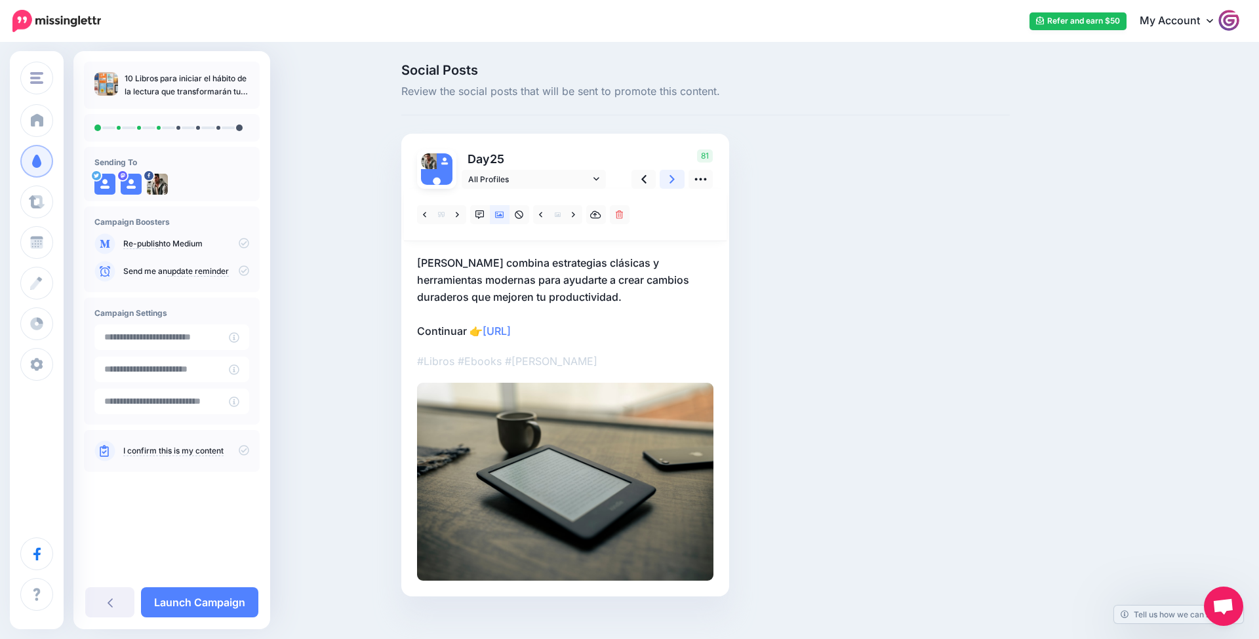
click at [674, 185] on icon at bounding box center [671, 179] width 5 height 14
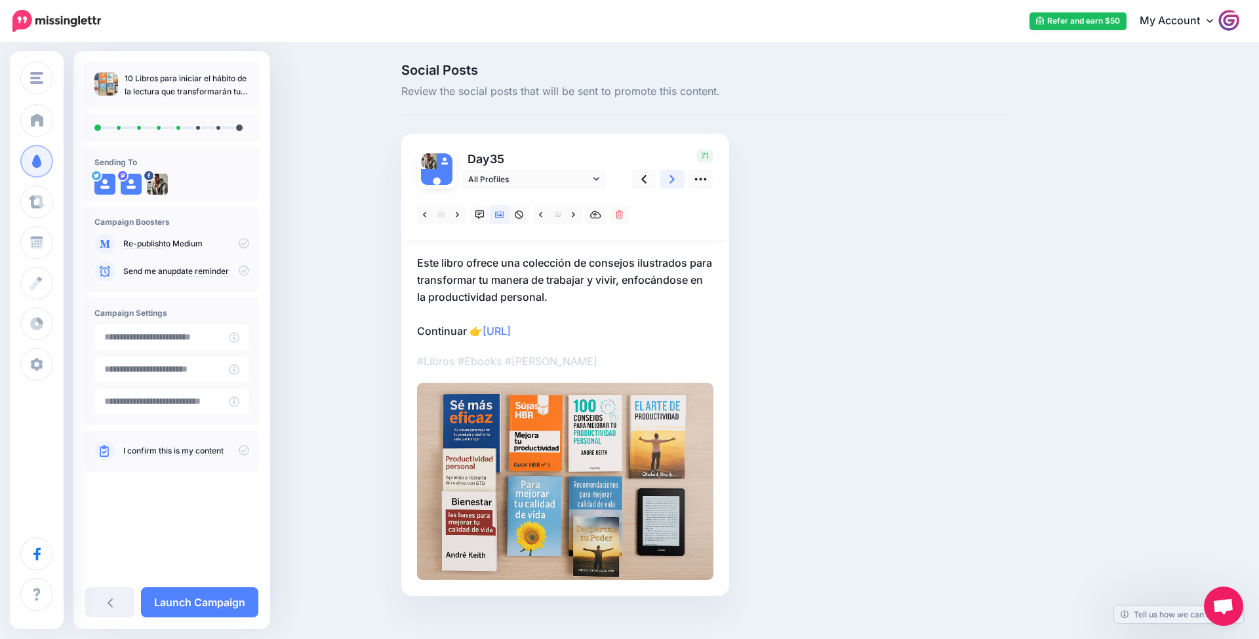
click at [675, 182] on icon at bounding box center [671, 179] width 5 height 14
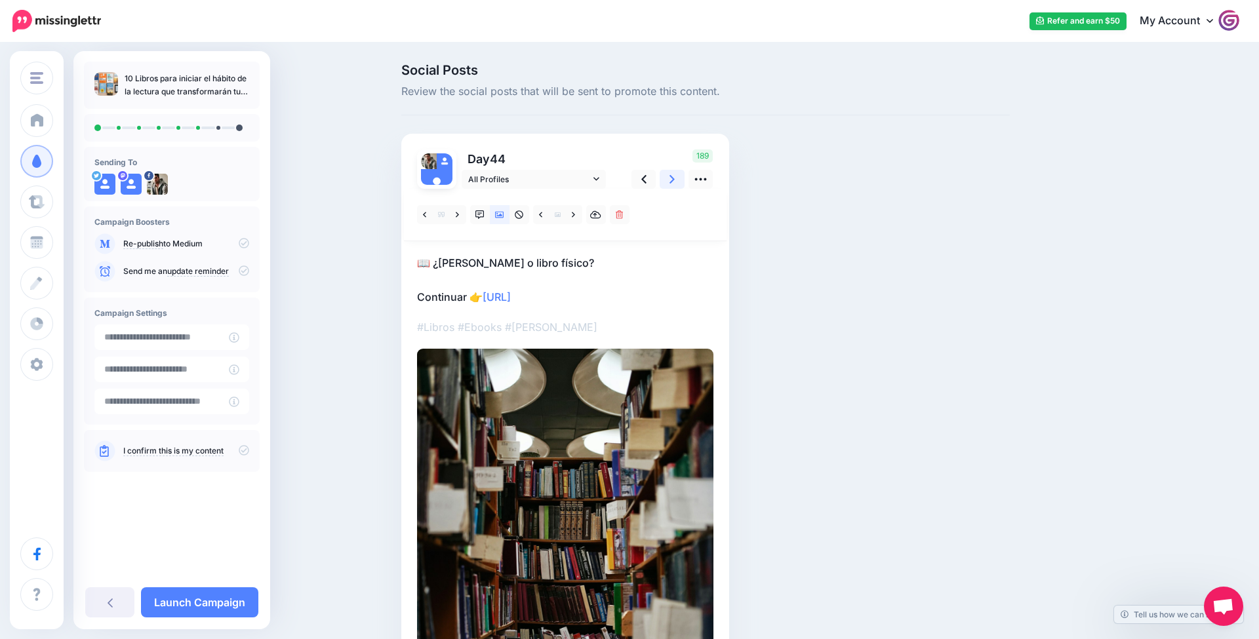
click at [675, 182] on icon at bounding box center [671, 179] width 5 height 14
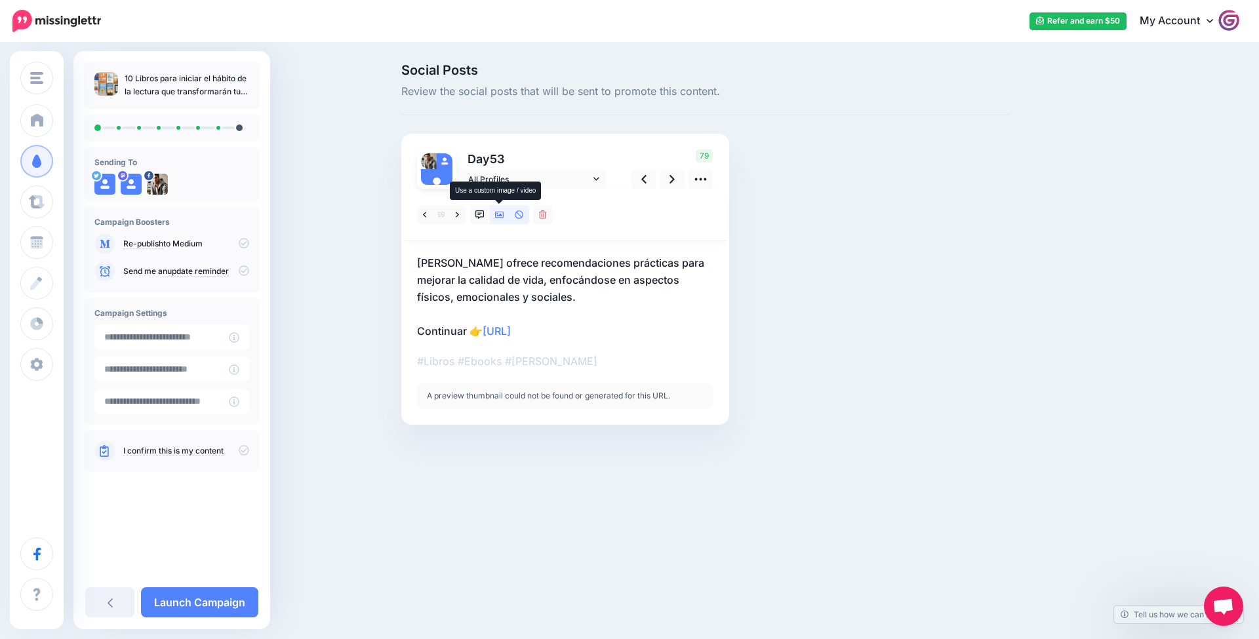
click at [503, 218] on link at bounding box center [500, 214] width 20 height 19
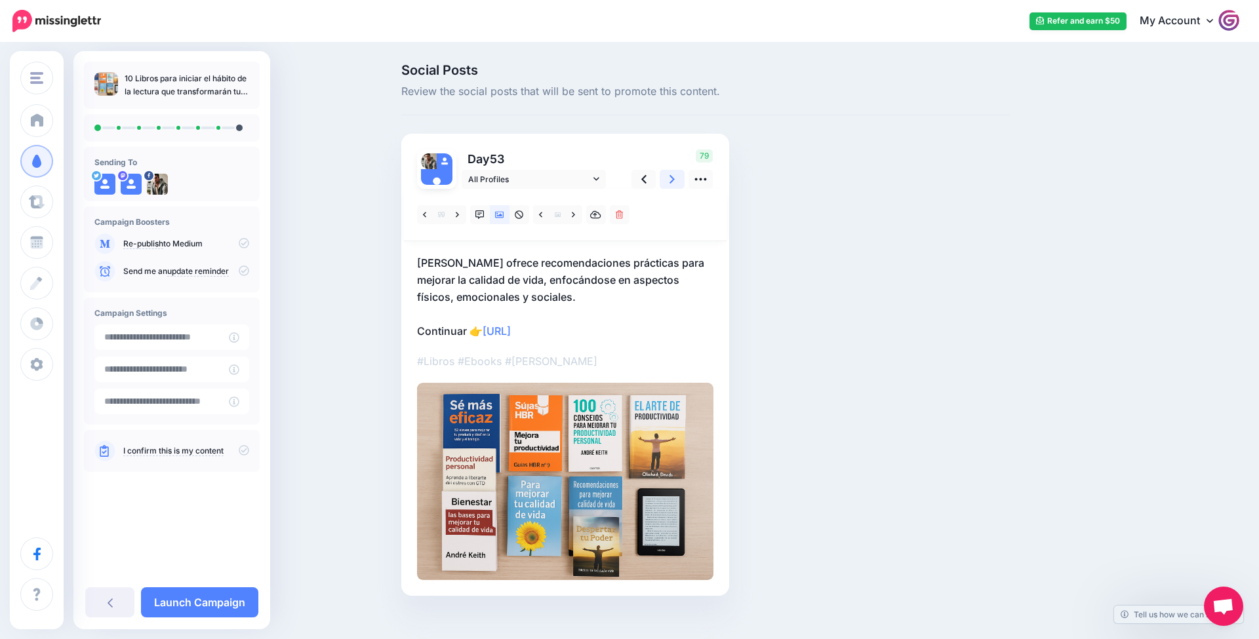
click at [672, 184] on icon at bounding box center [671, 179] width 5 height 14
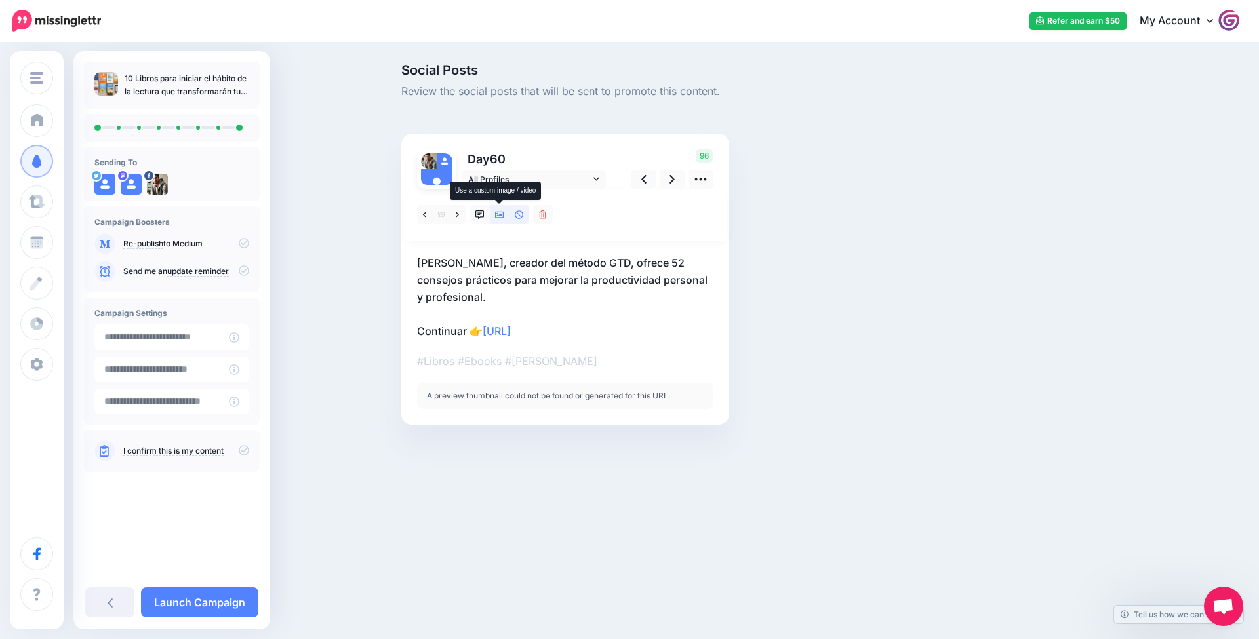
click at [499, 218] on icon at bounding box center [499, 214] width 9 height 9
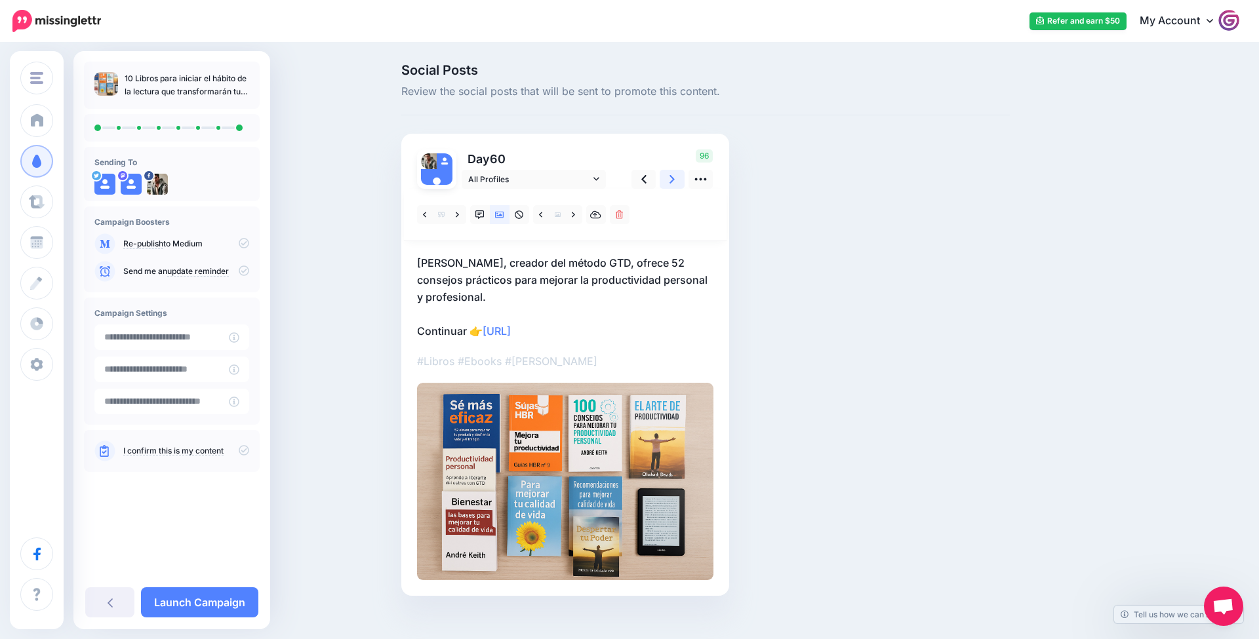
click at [671, 184] on icon at bounding box center [671, 179] width 5 height 14
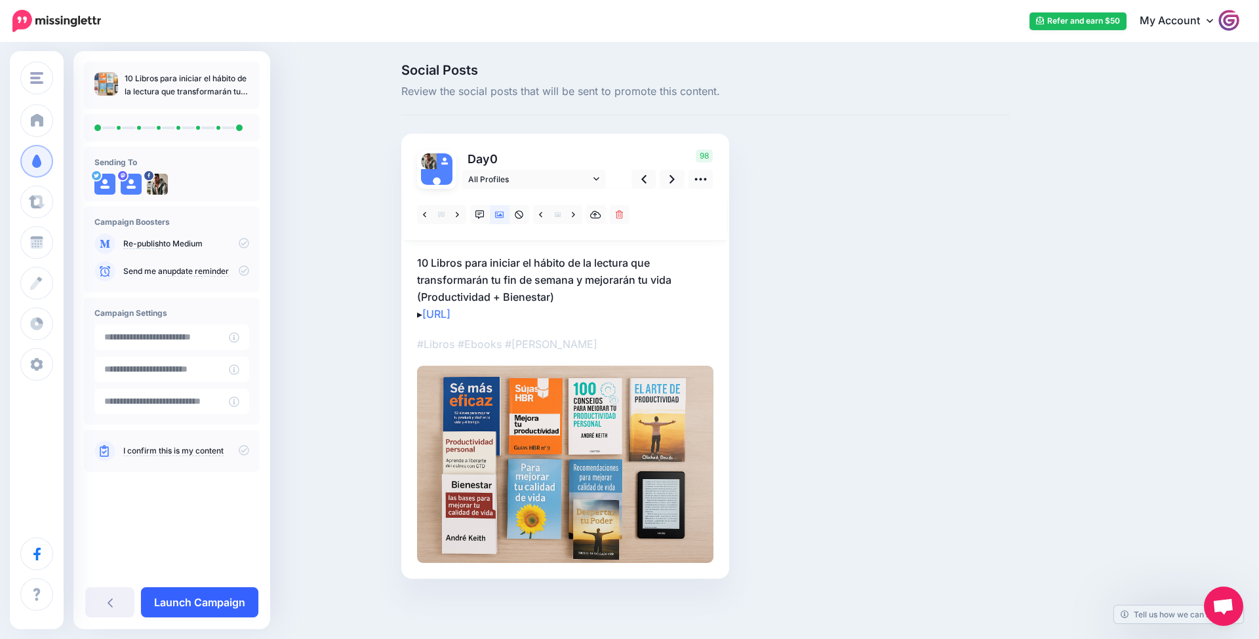
click at [203, 608] on link "Launch Campaign" at bounding box center [199, 602] width 117 height 30
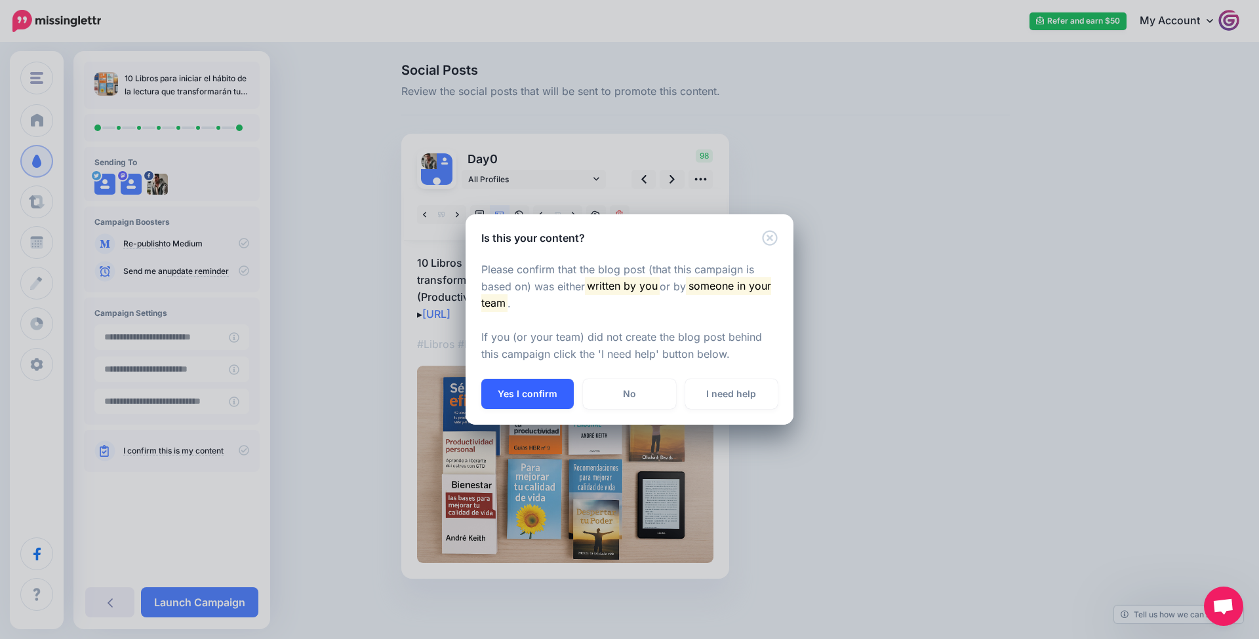
click at [513, 405] on button "Yes I confirm" at bounding box center [527, 394] width 92 height 30
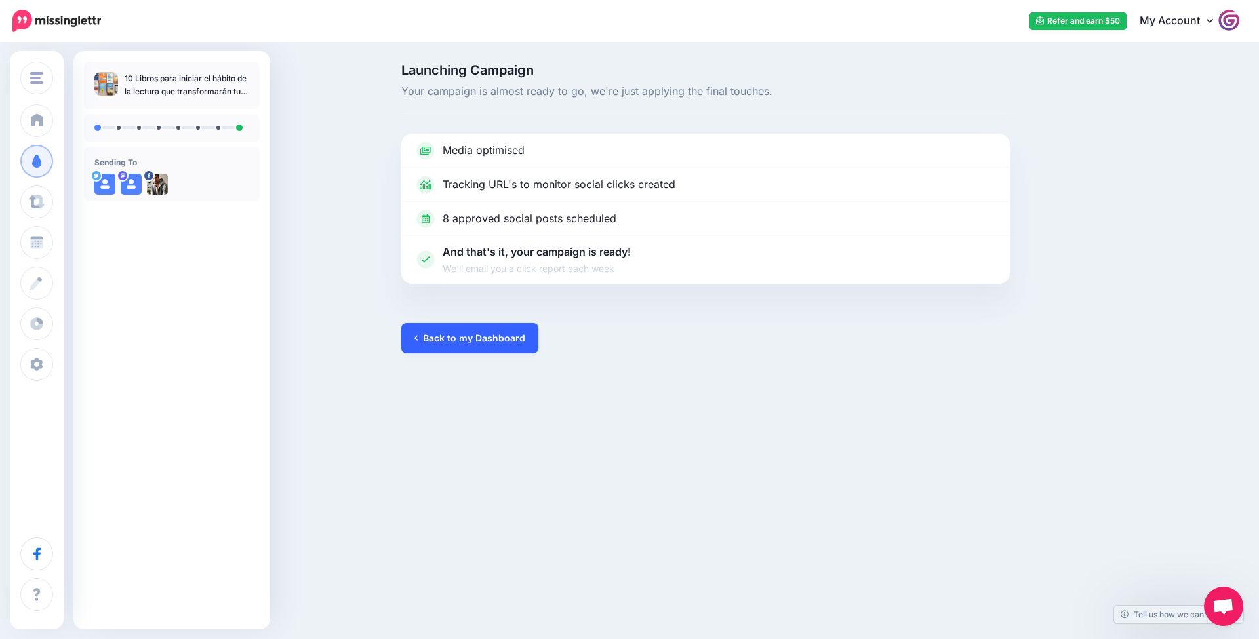
click at [466, 336] on link "Back to my Dashboard" at bounding box center [469, 338] width 137 height 30
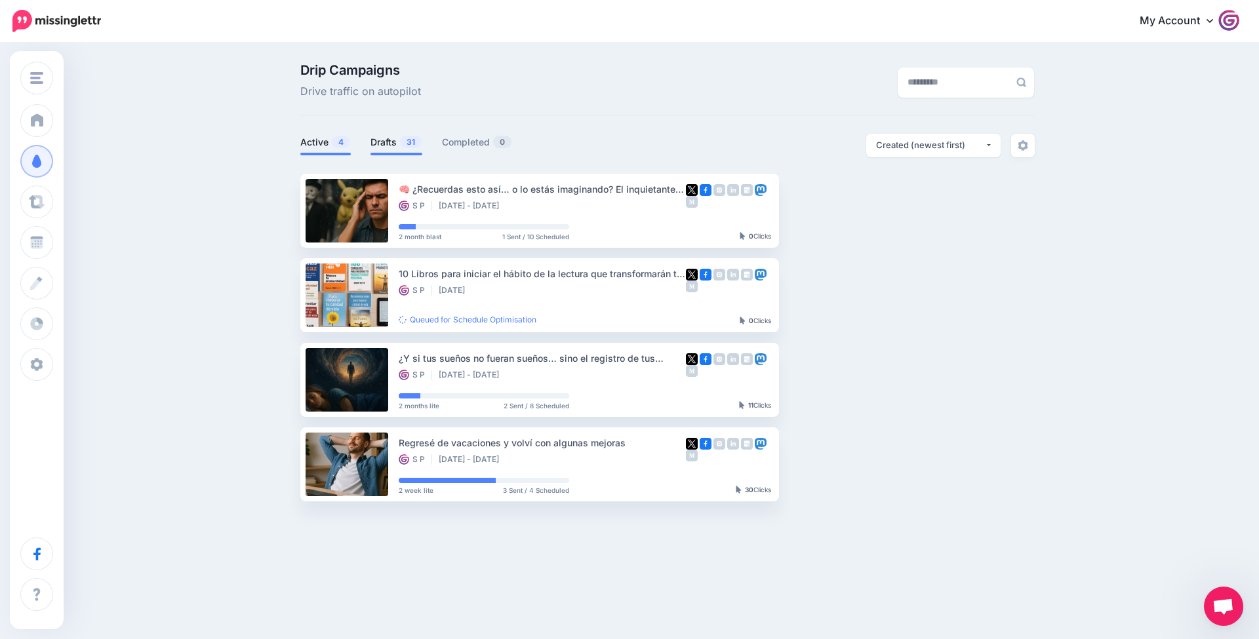
click at [380, 140] on link "Drafts 31" at bounding box center [396, 142] width 52 height 16
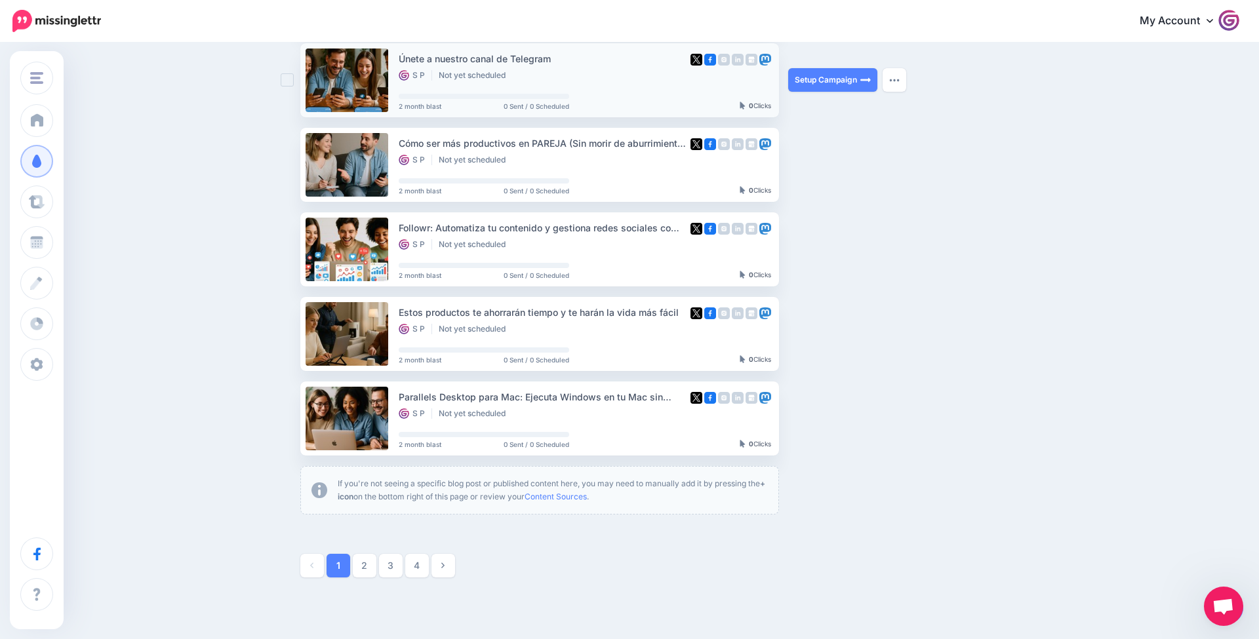
scroll to position [556, 0]
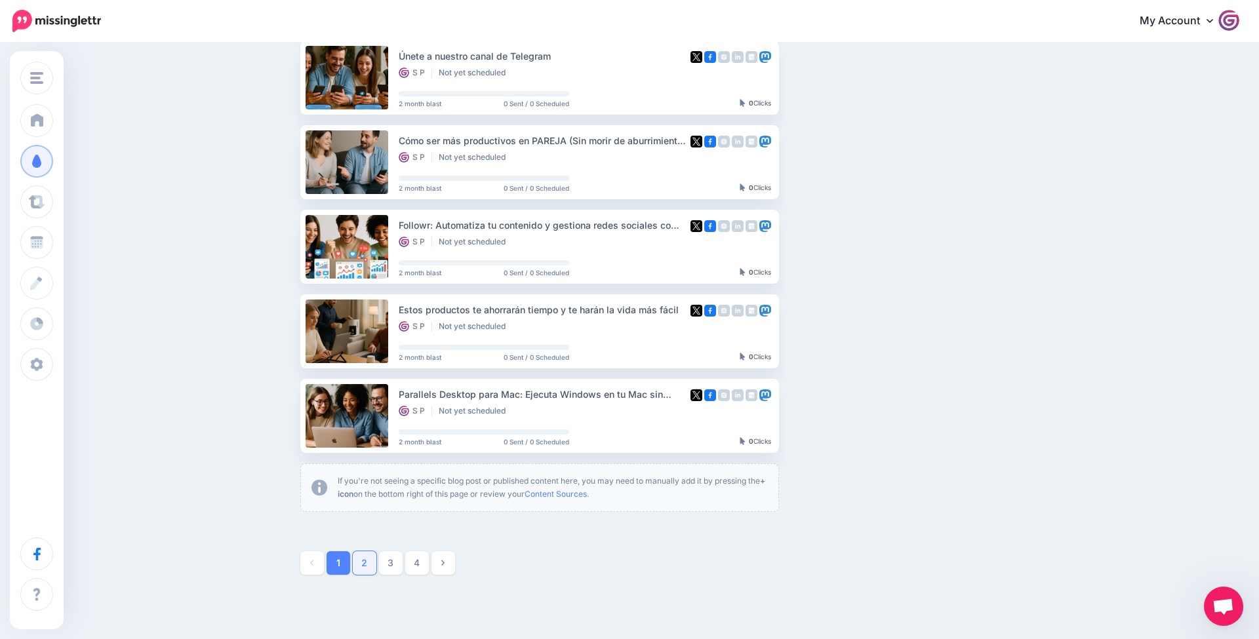
click at [365, 558] on link "2" at bounding box center [365, 563] width 24 height 24
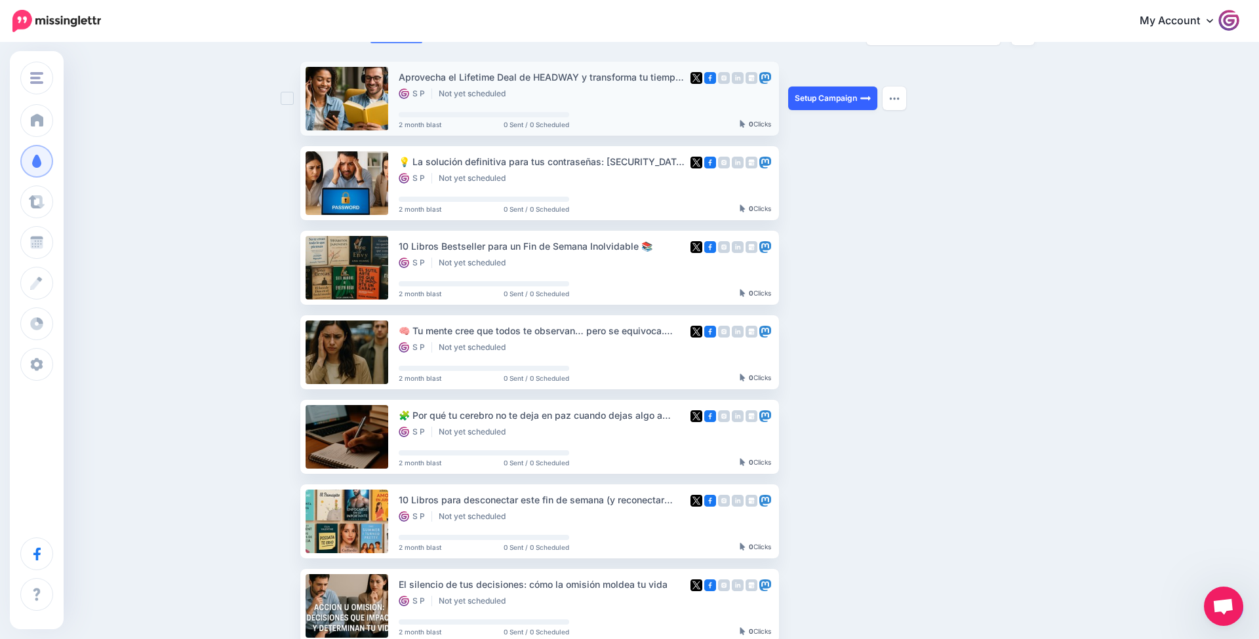
click at [816, 105] on link "Setup Campaign" at bounding box center [832, 99] width 89 height 24
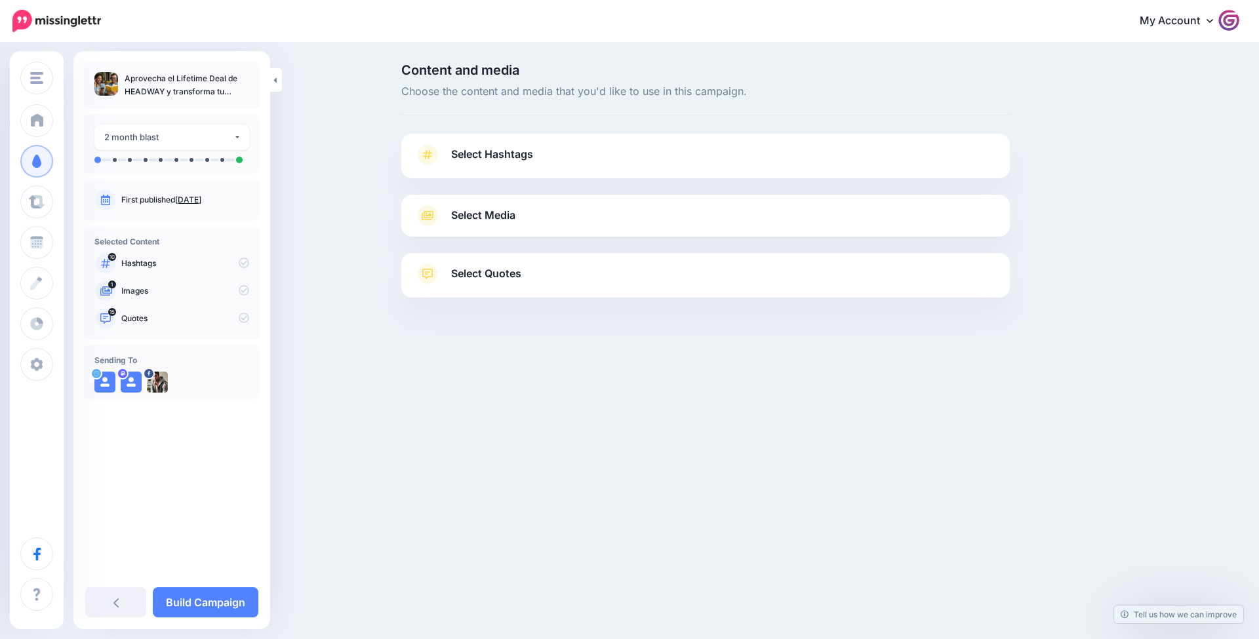
click at [544, 162] on link "Select Hashtags" at bounding box center [705, 161] width 582 height 34
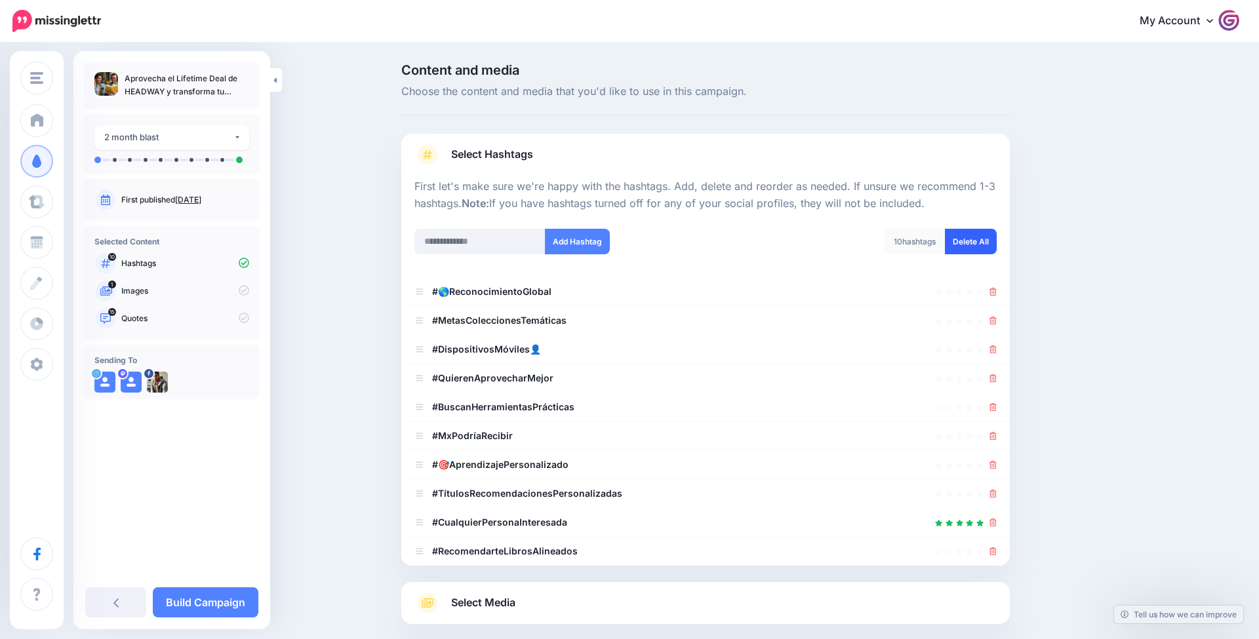
click at [960, 245] on link "Delete All" at bounding box center [971, 242] width 52 height 26
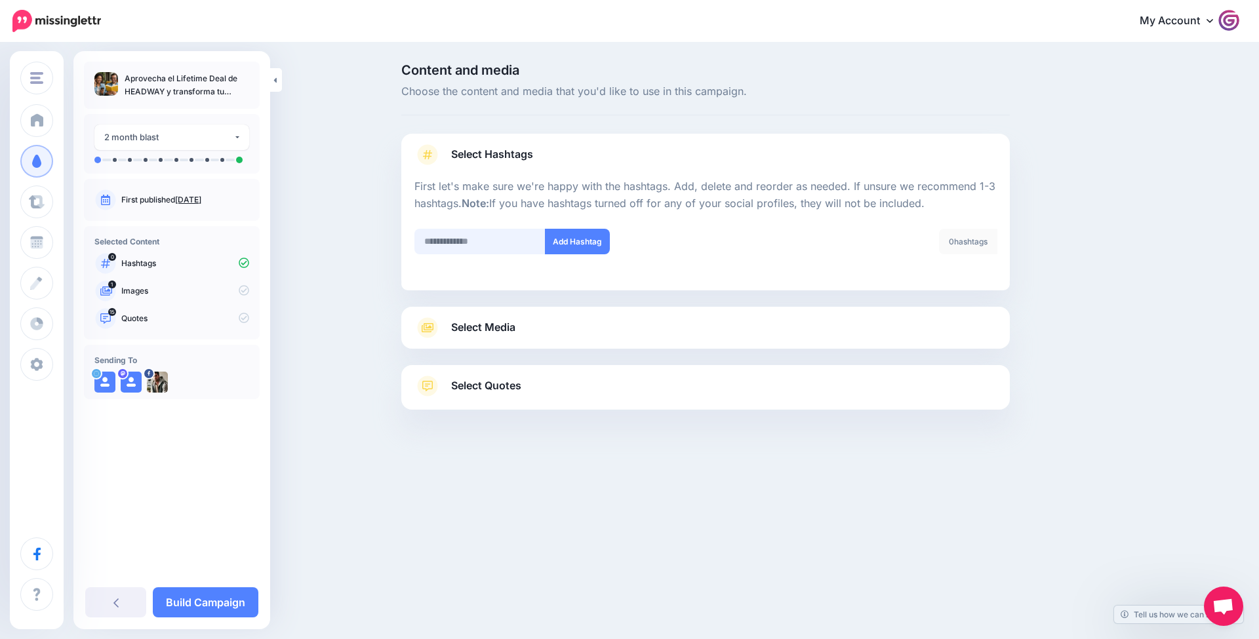
click at [489, 242] on input "text" at bounding box center [479, 242] width 131 height 26
type input "**********"
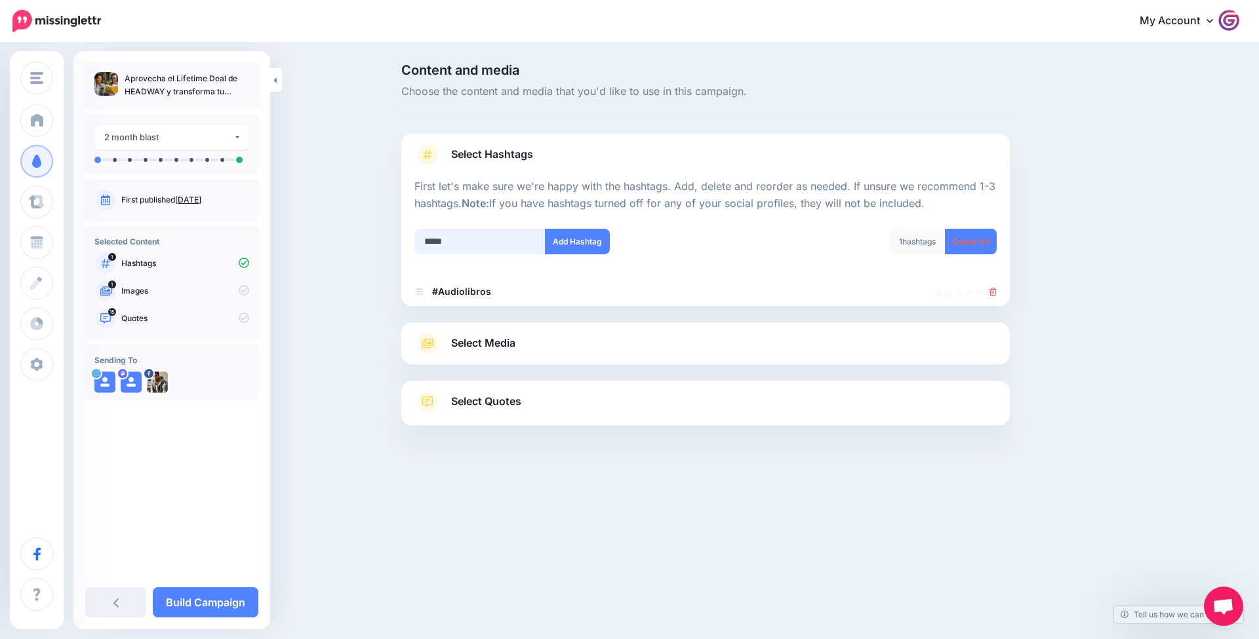
type input "******"
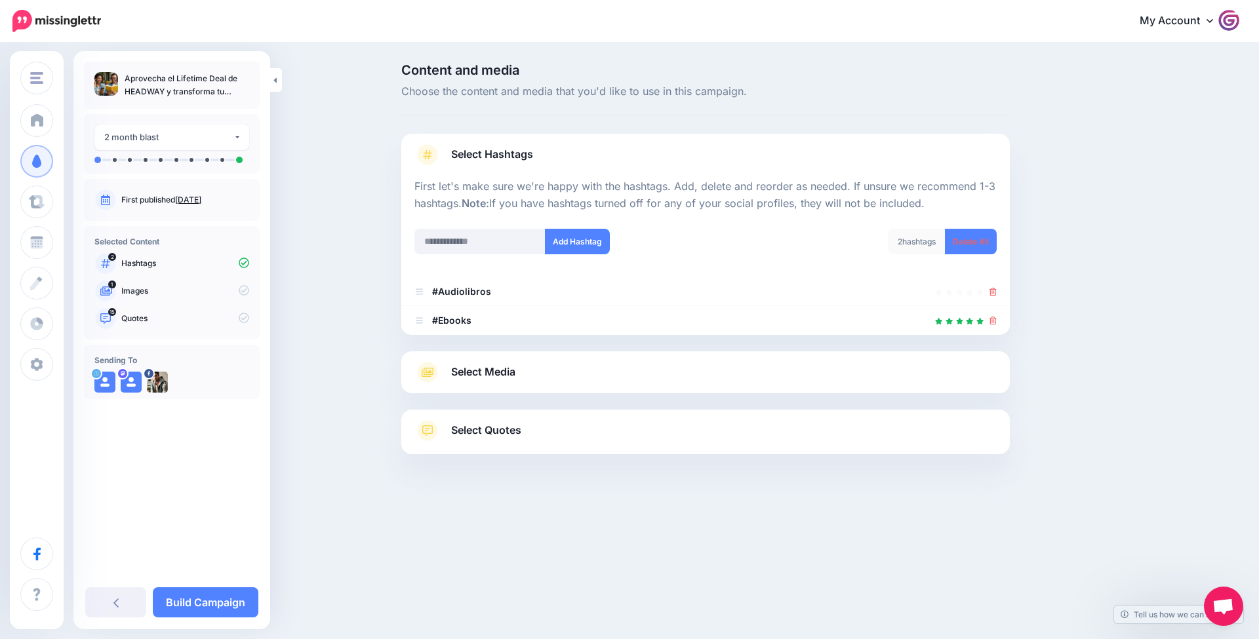
click at [558, 373] on link "Select Media" at bounding box center [705, 372] width 582 height 21
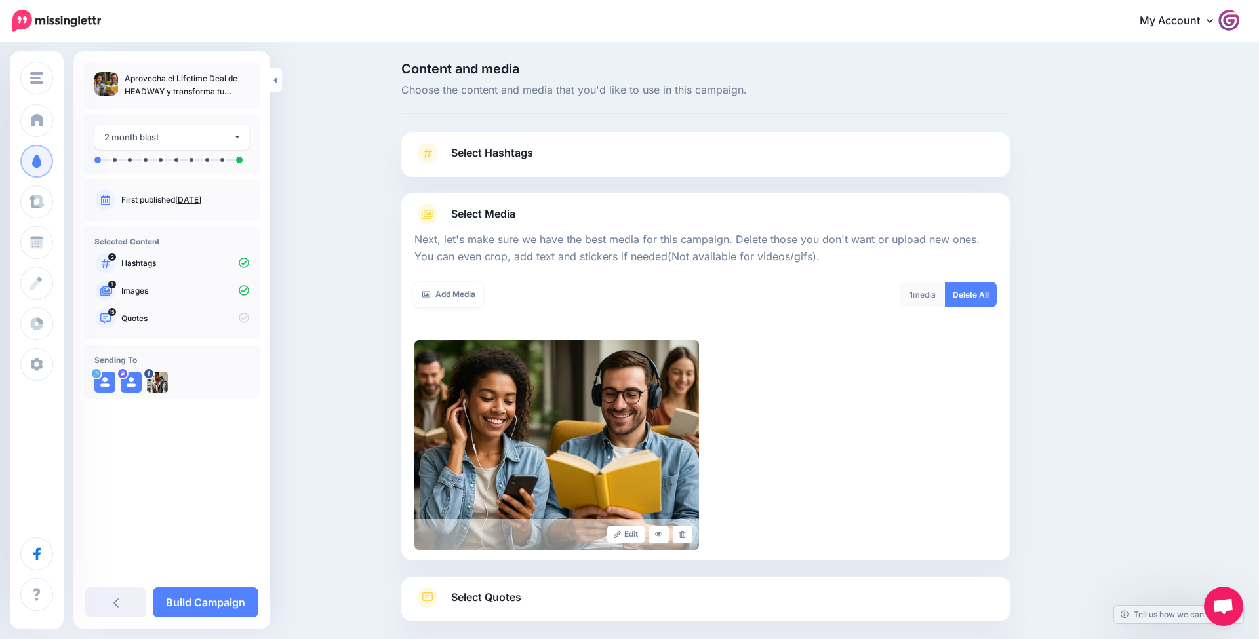
scroll to position [1, 0]
click at [467, 300] on link "Add Media" at bounding box center [448, 295] width 69 height 26
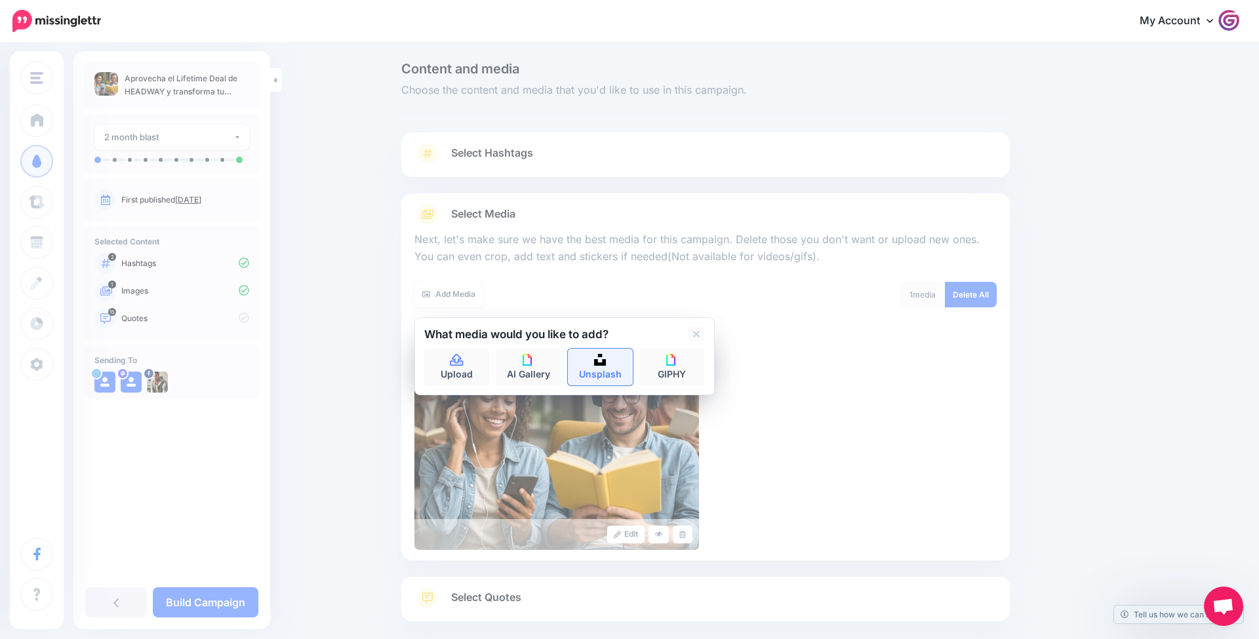
click at [599, 363] on img at bounding box center [600, 360] width 12 height 12
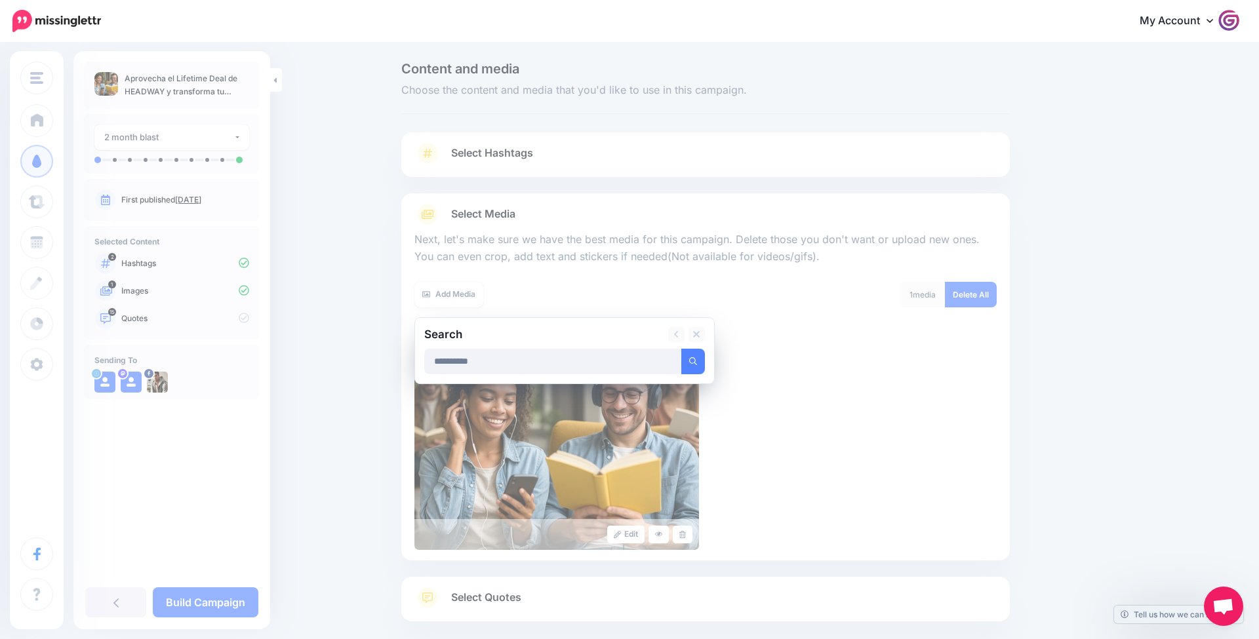
type input "**********"
click at [692, 359] on button "submit" at bounding box center [693, 362] width 24 height 26
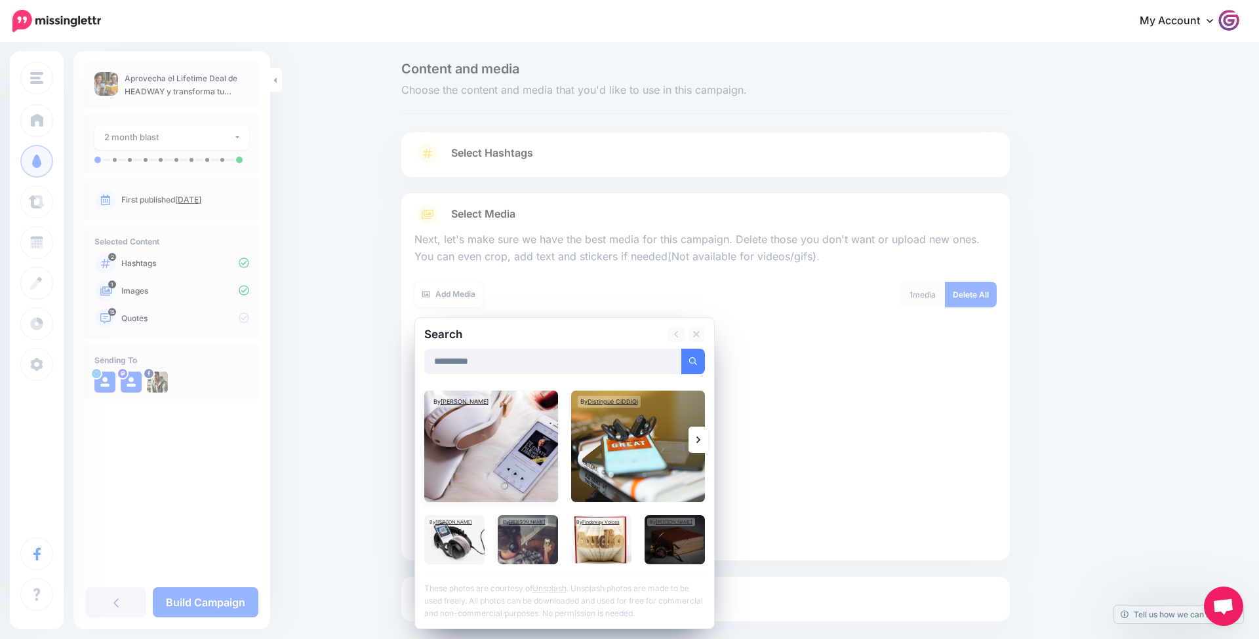
click at [504, 440] on img at bounding box center [491, 446] width 134 height 111
click at [682, 475] on img at bounding box center [638, 446] width 134 height 111
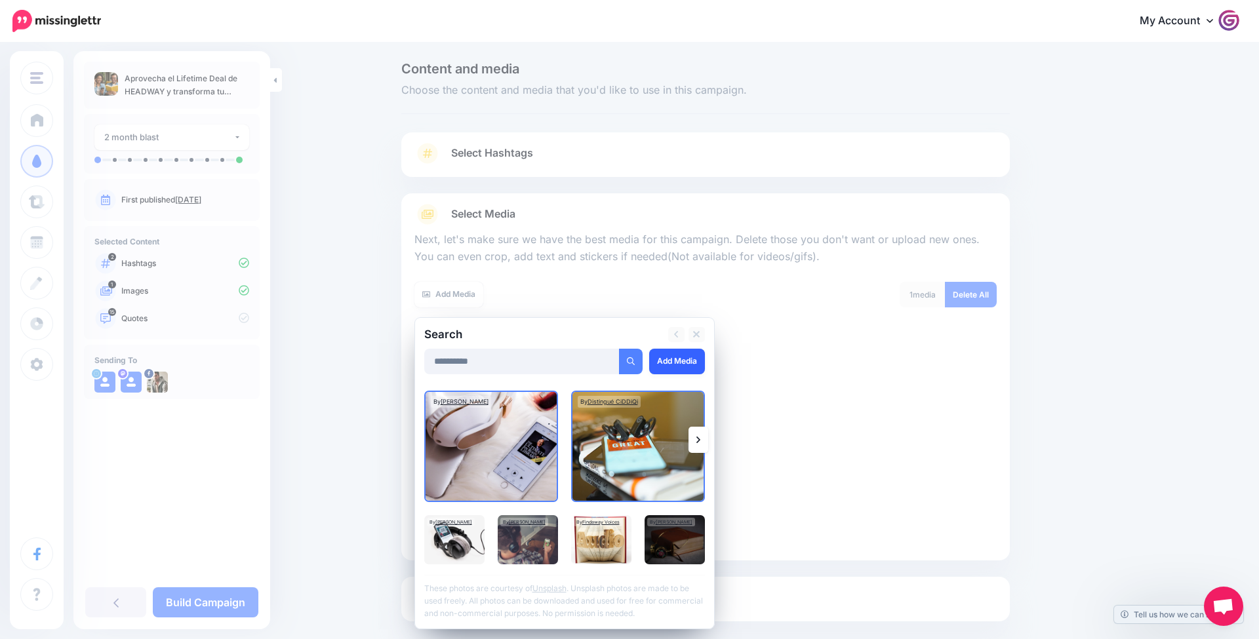
click at [675, 363] on link "Add Media" at bounding box center [677, 362] width 56 height 26
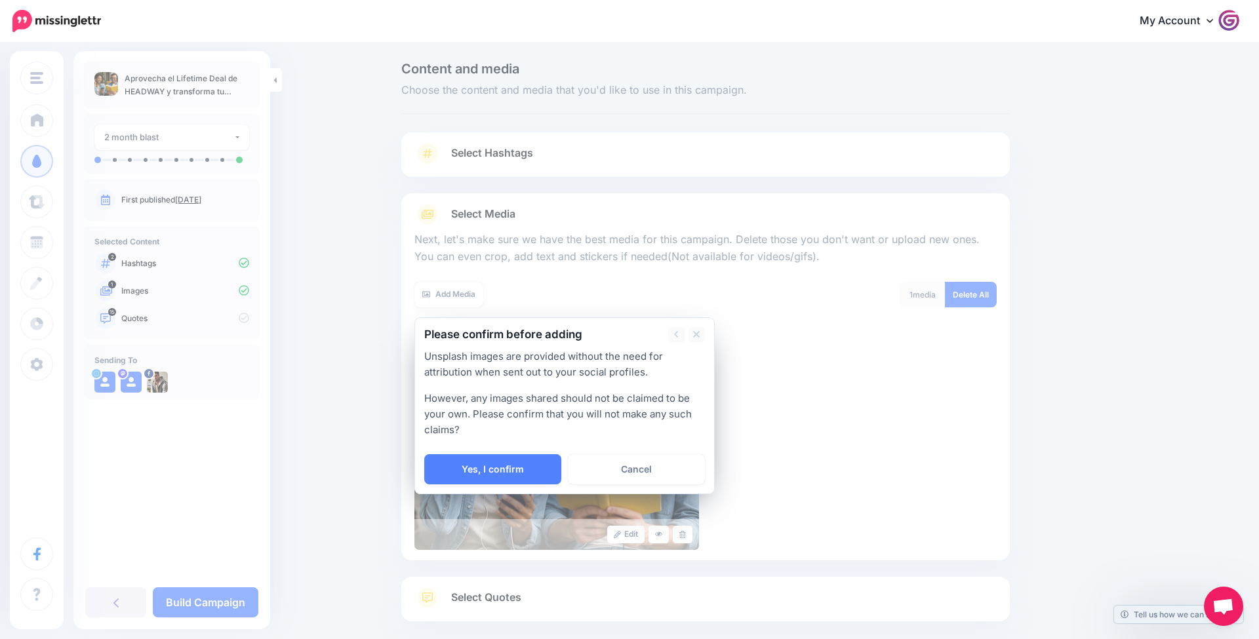
click at [510, 482] on div "Please confirm before adding Unsplash images are provided without the need for …" at bounding box center [564, 405] width 300 height 177
click at [510, 473] on link "Yes, I confirm" at bounding box center [492, 469] width 137 height 30
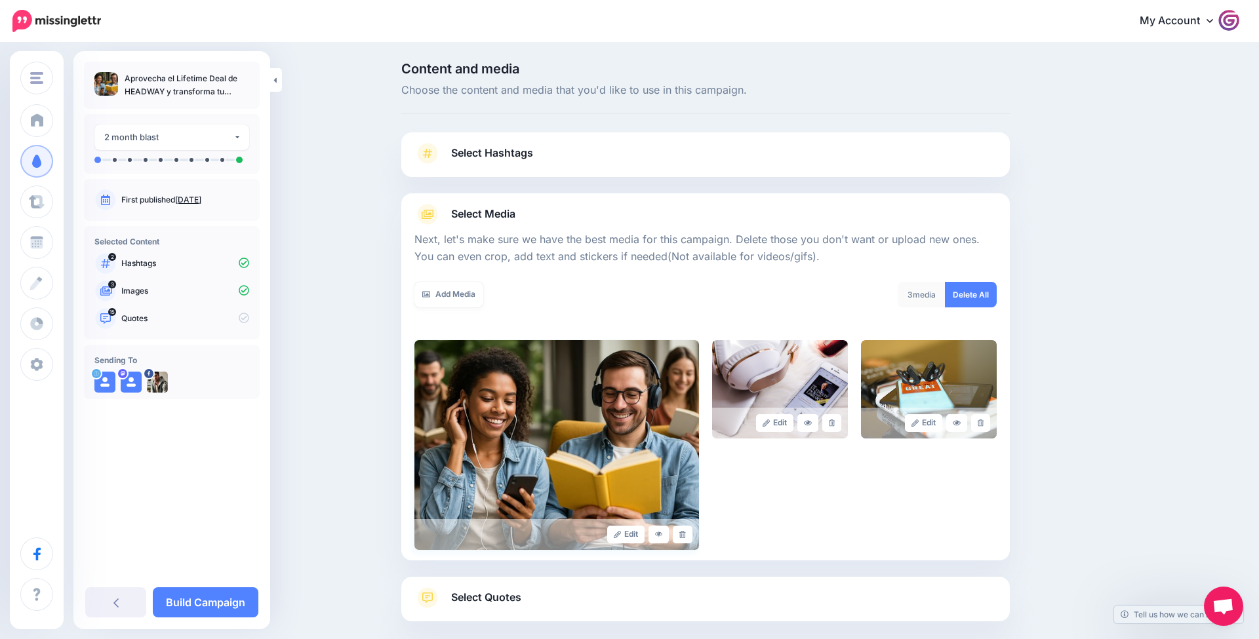
scroll to position [67, 0]
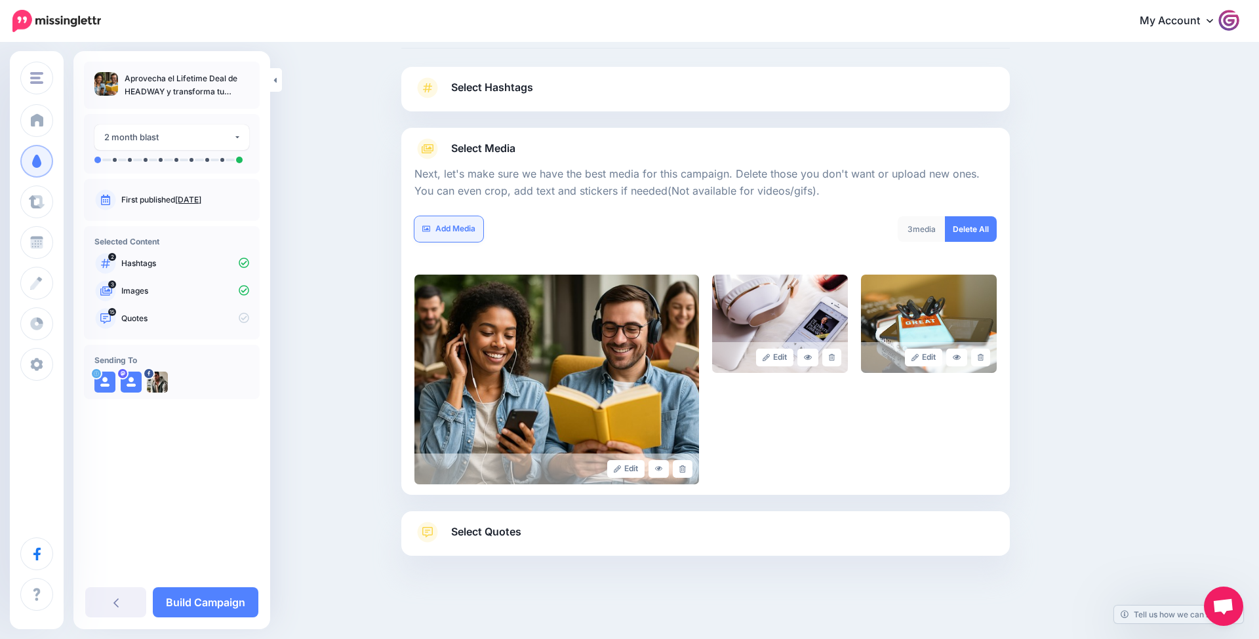
click at [462, 230] on link "Add Media" at bounding box center [448, 229] width 69 height 26
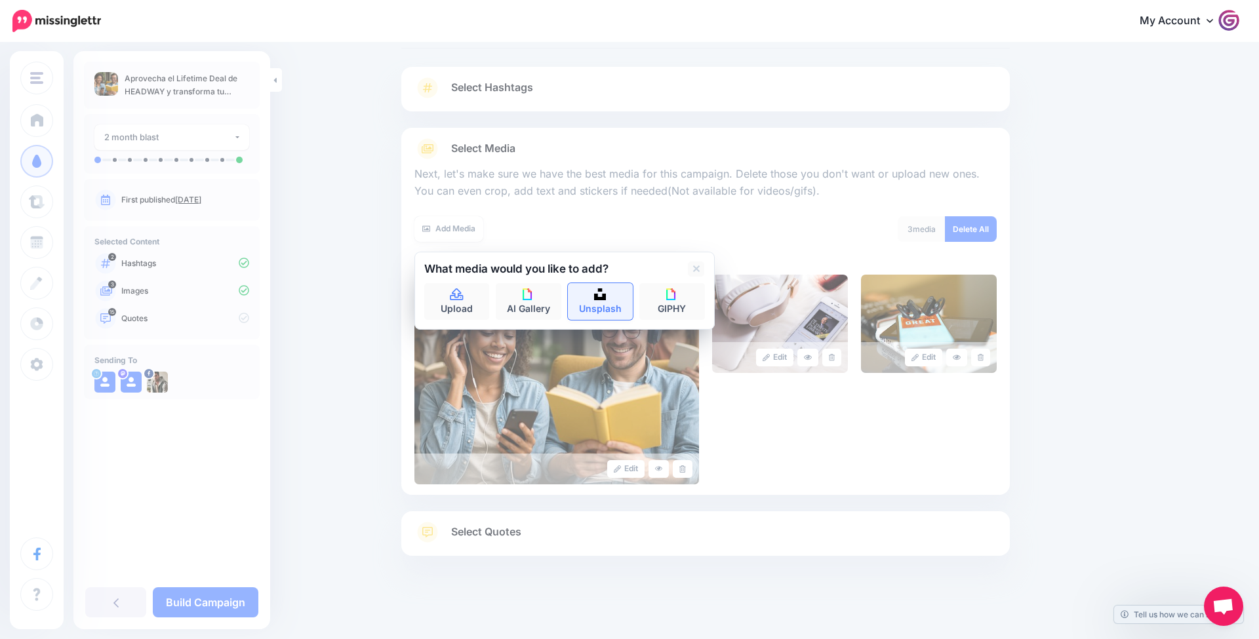
click at [585, 300] on link "Unsplash" at bounding box center [601, 301] width 66 height 37
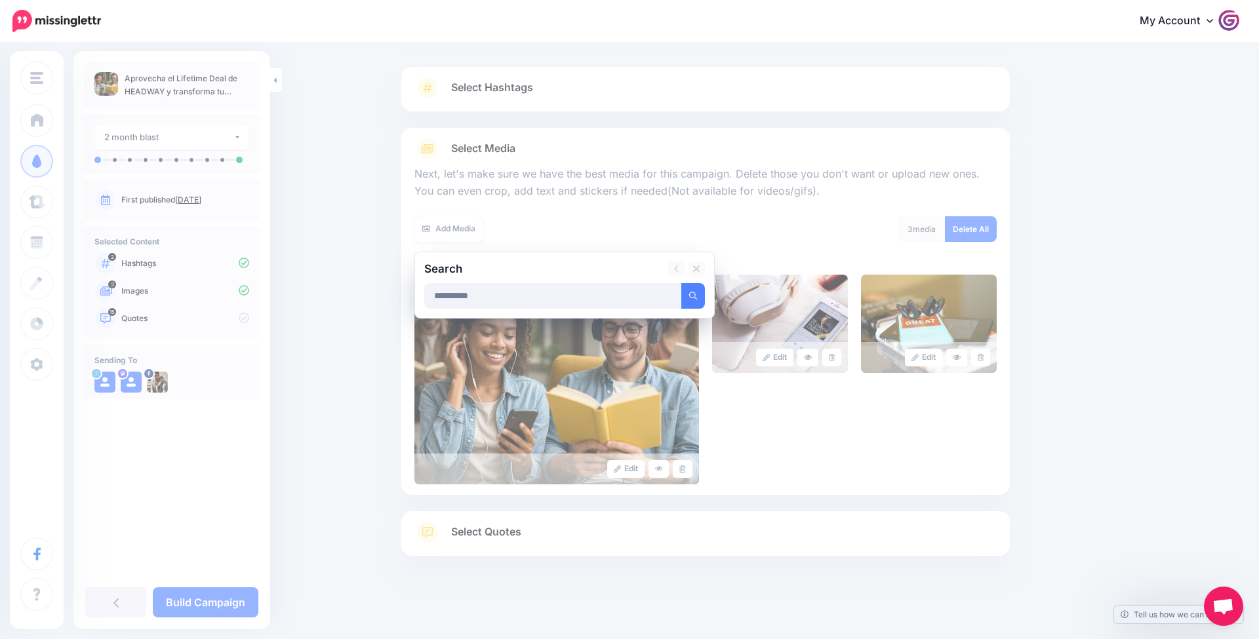
type input "**********"
click at [692, 294] on button "submit" at bounding box center [693, 296] width 24 height 26
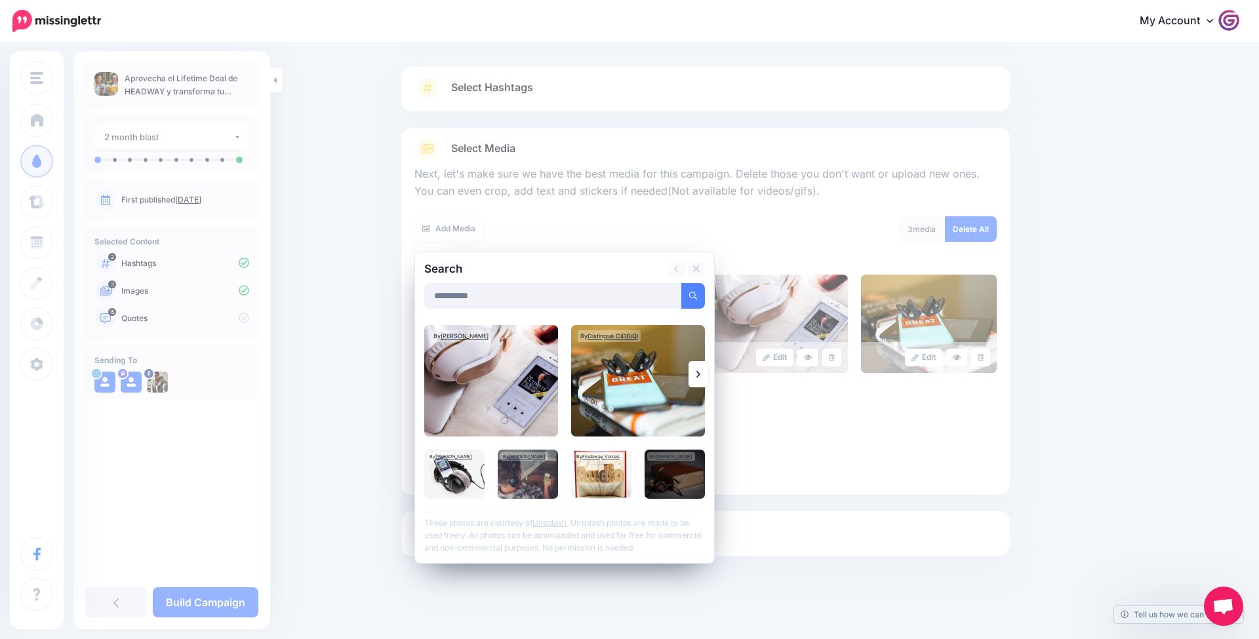
click at [703, 375] on link at bounding box center [698, 374] width 20 height 26
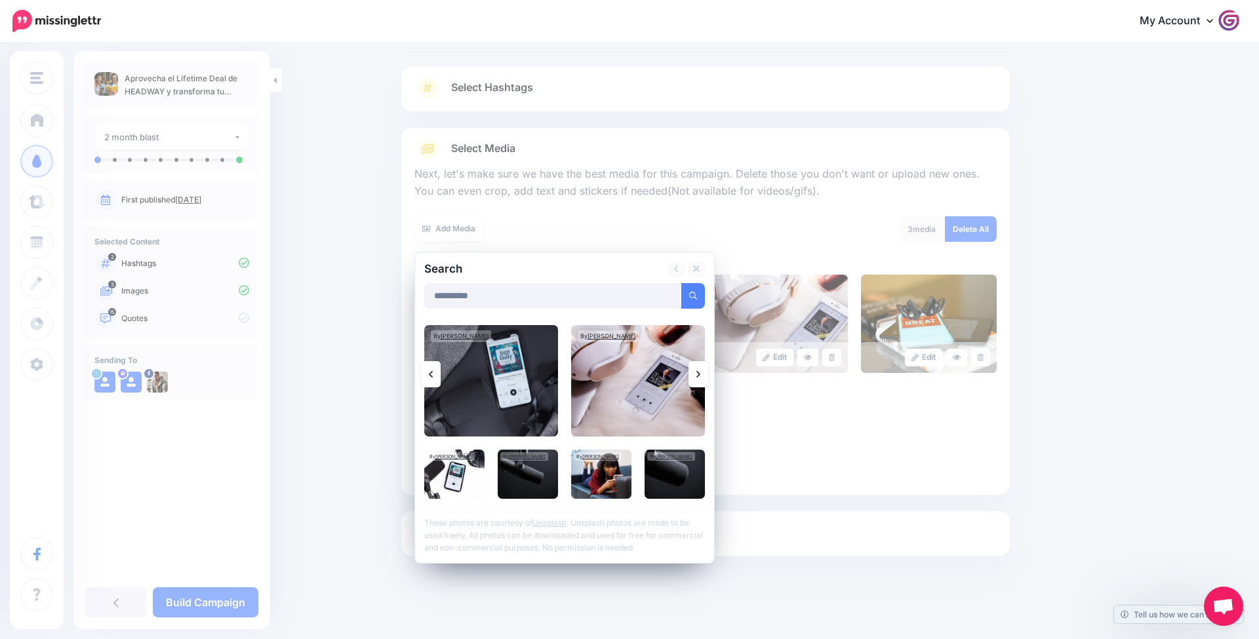
click at [703, 375] on link at bounding box center [698, 374] width 20 height 26
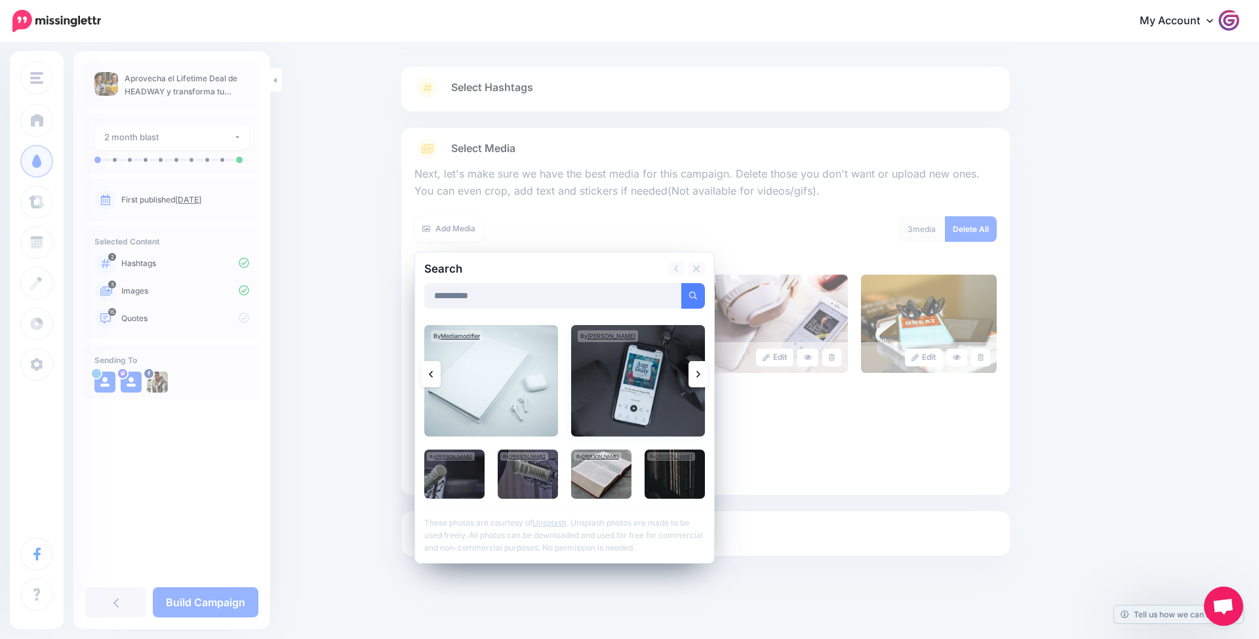
click at [644, 383] on img at bounding box center [638, 380] width 134 height 111
click at [697, 375] on icon at bounding box center [698, 374] width 4 height 7
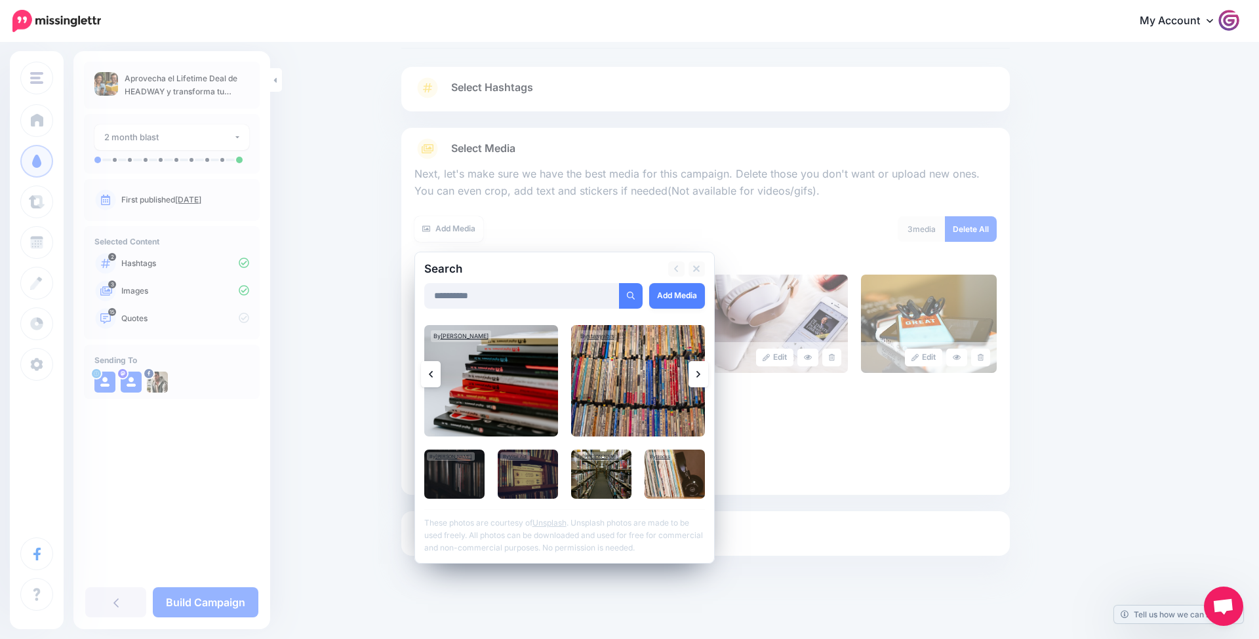
click at [423, 367] on link at bounding box center [431, 374] width 20 height 26
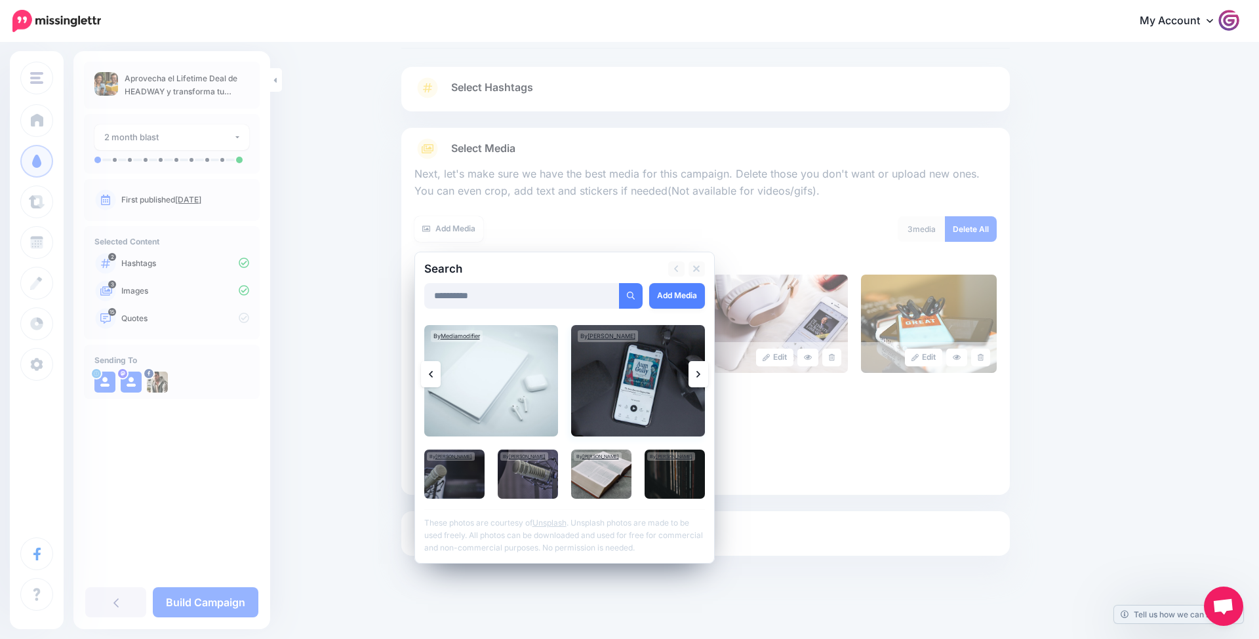
click at [598, 375] on img at bounding box center [638, 380] width 134 height 111
click at [664, 296] on link "Add Media" at bounding box center [677, 296] width 56 height 26
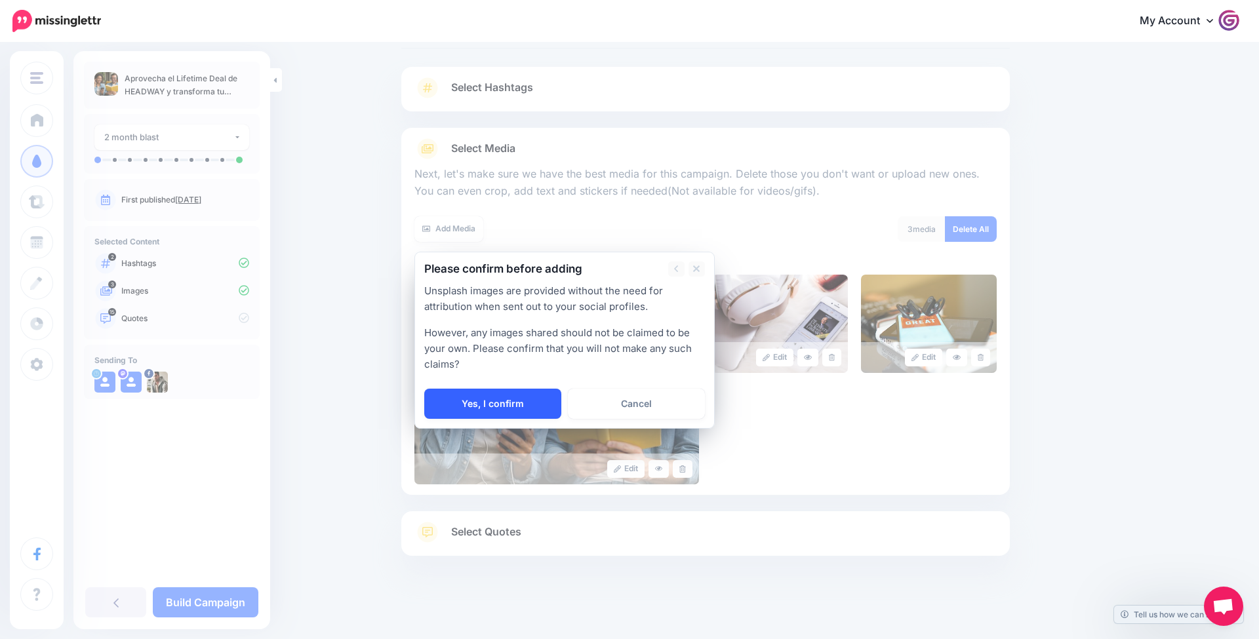
click at [530, 405] on link "Yes, I confirm" at bounding box center [492, 404] width 137 height 30
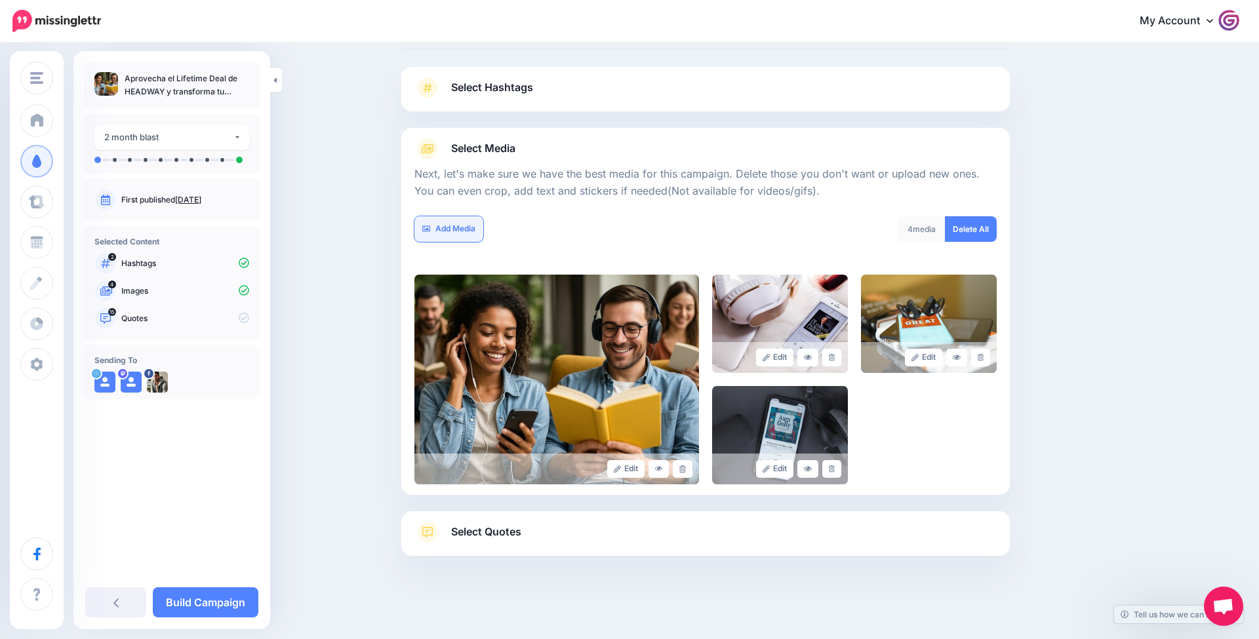
click at [465, 225] on link "Add Media" at bounding box center [448, 229] width 69 height 26
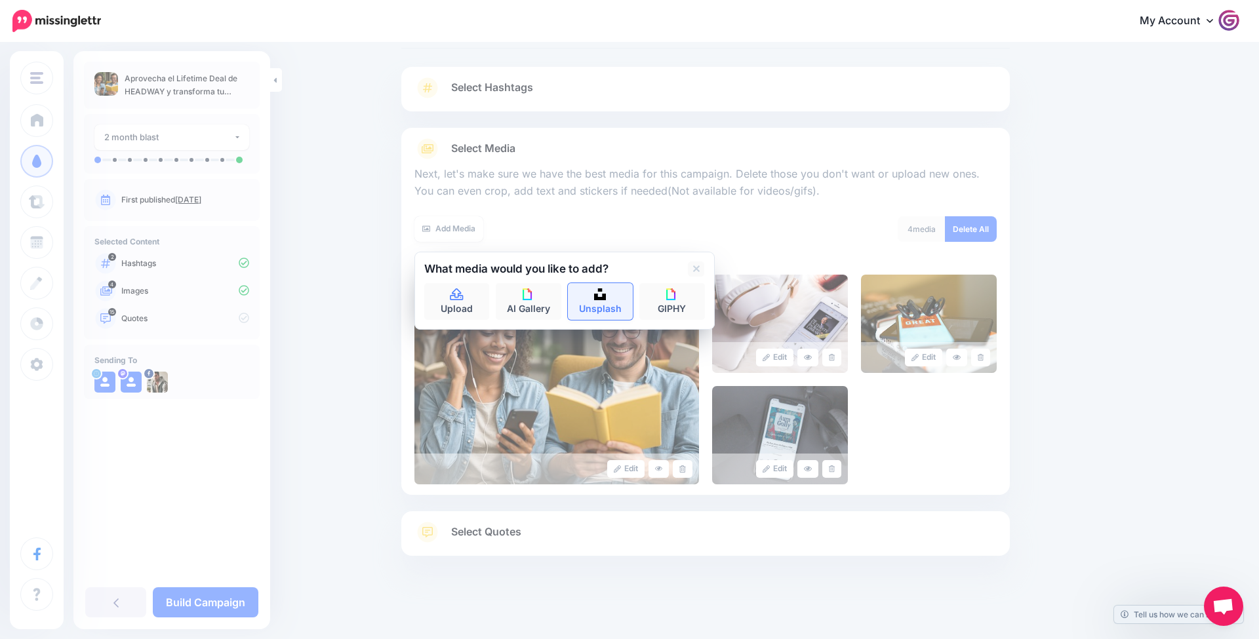
click at [623, 299] on link "Unsplash" at bounding box center [601, 301] width 66 height 37
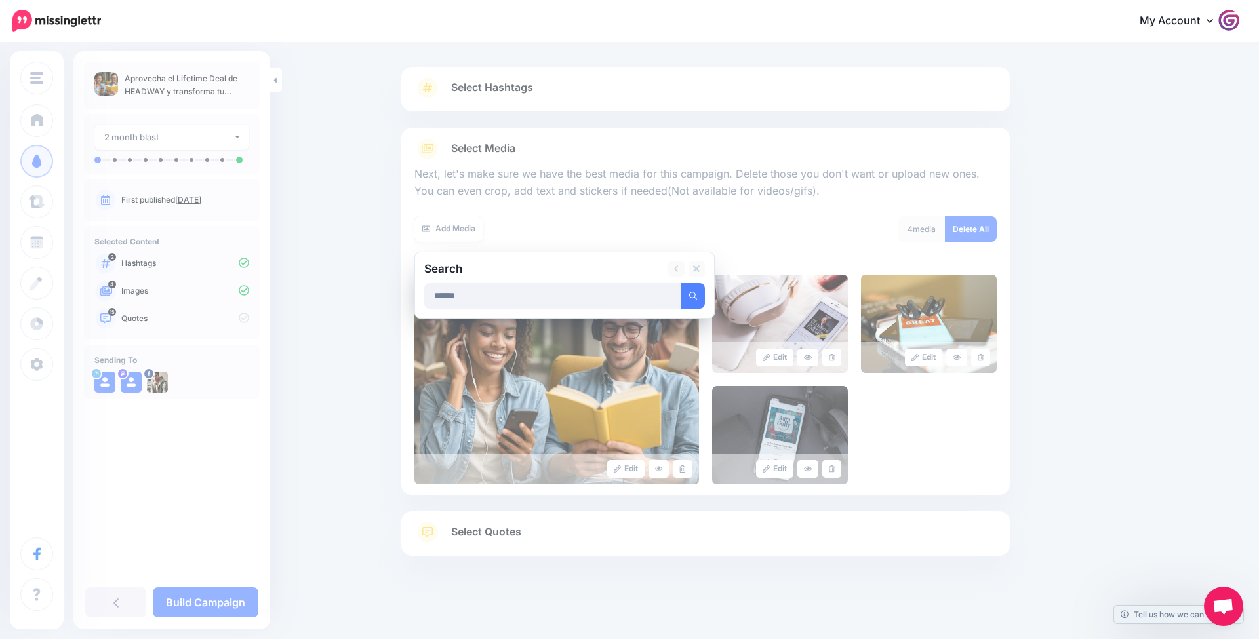
type input "******"
click at [692, 294] on button "submit" at bounding box center [693, 296] width 24 height 26
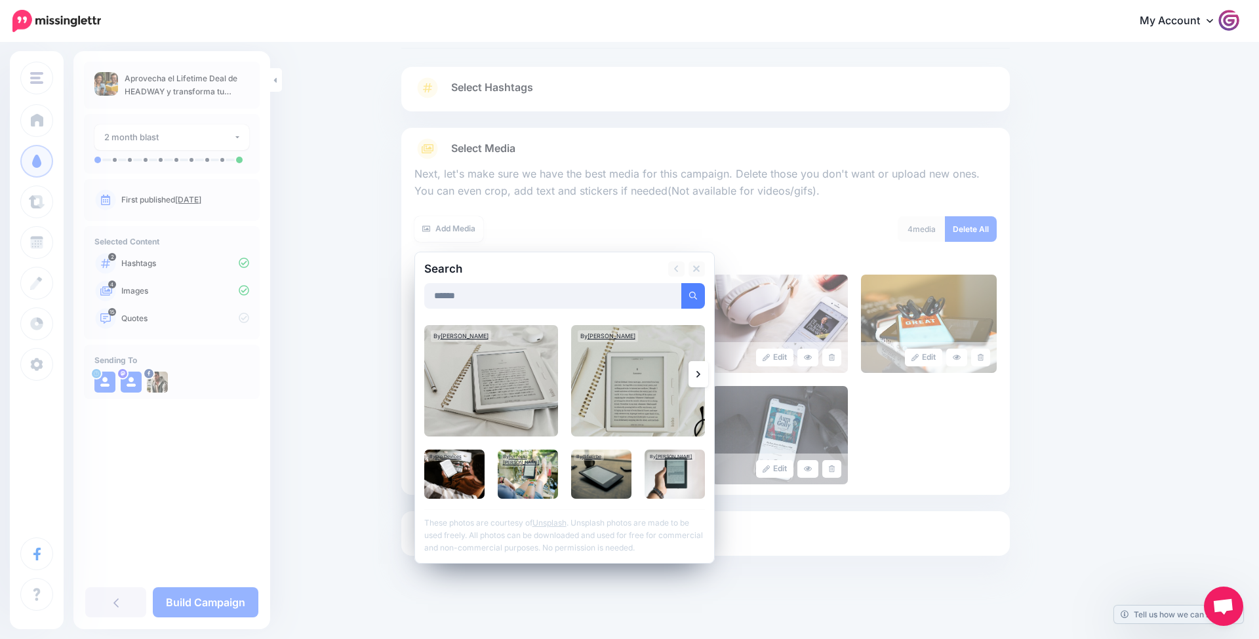
click at [701, 374] on link at bounding box center [698, 374] width 20 height 26
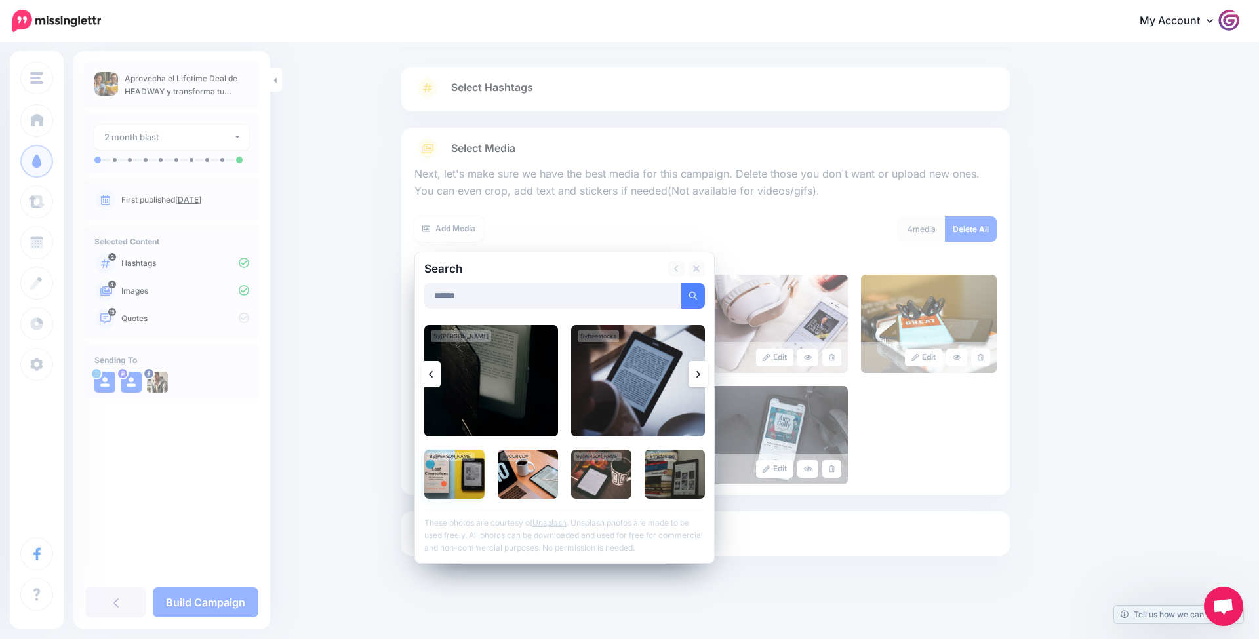
click at [465, 471] on img at bounding box center [454, 474] width 60 height 49
click at [682, 287] on link "Add Media" at bounding box center [677, 296] width 56 height 26
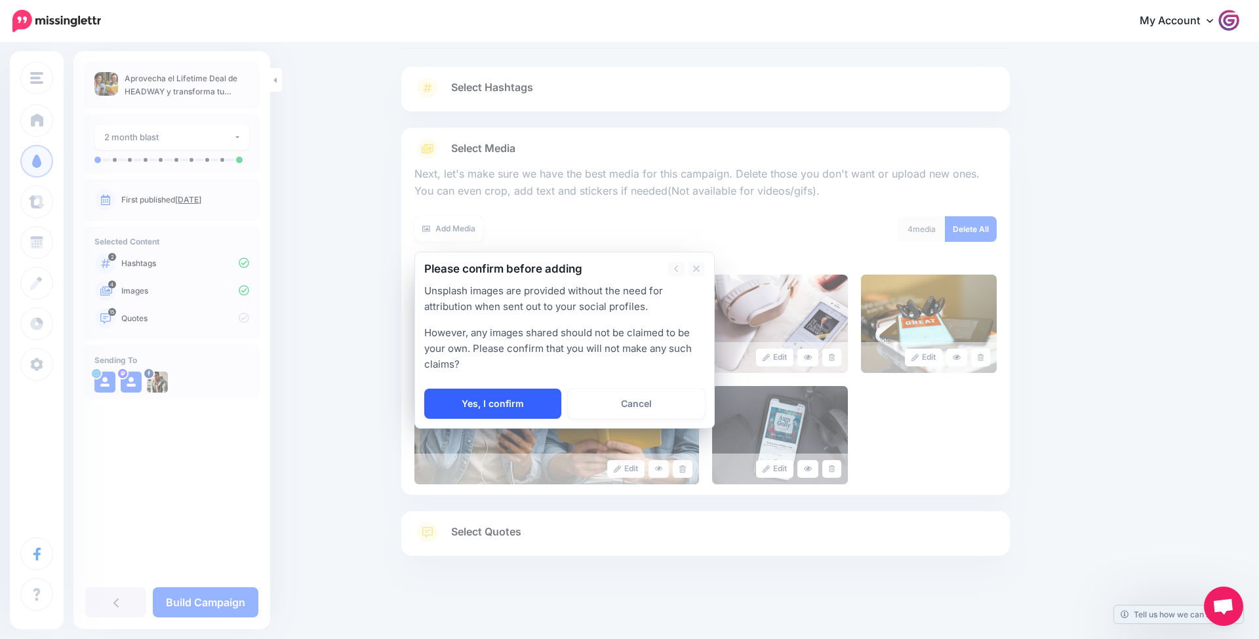
click at [508, 402] on link "Yes, I confirm" at bounding box center [492, 404] width 137 height 30
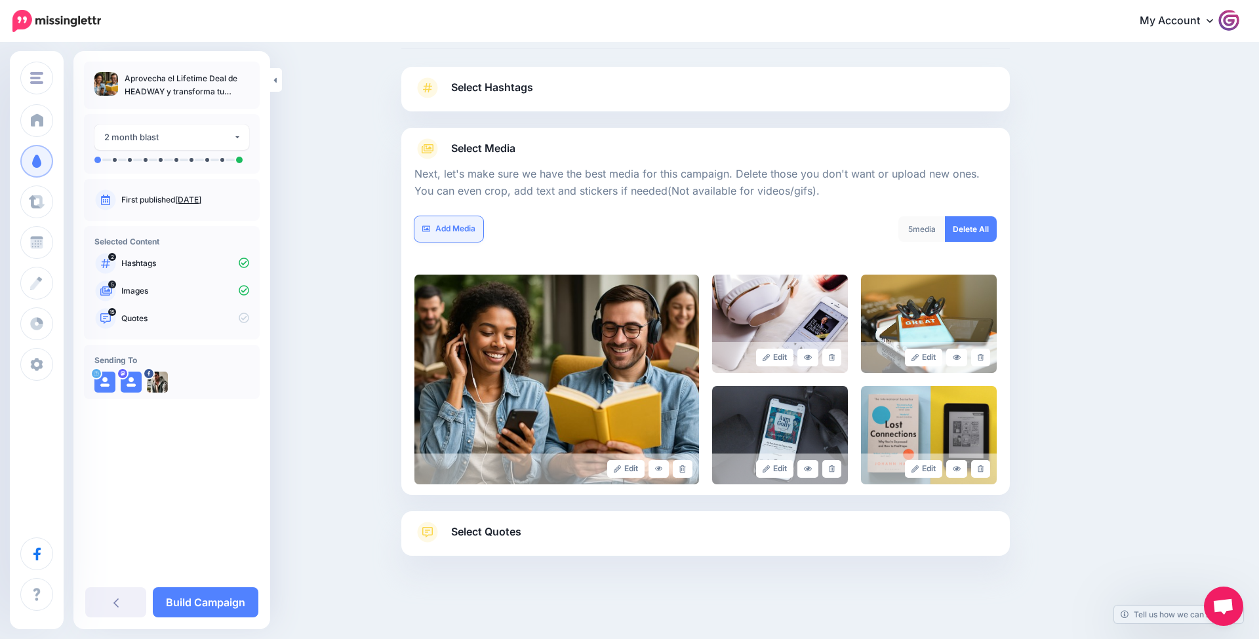
click at [467, 226] on link "Add Media" at bounding box center [448, 229] width 69 height 26
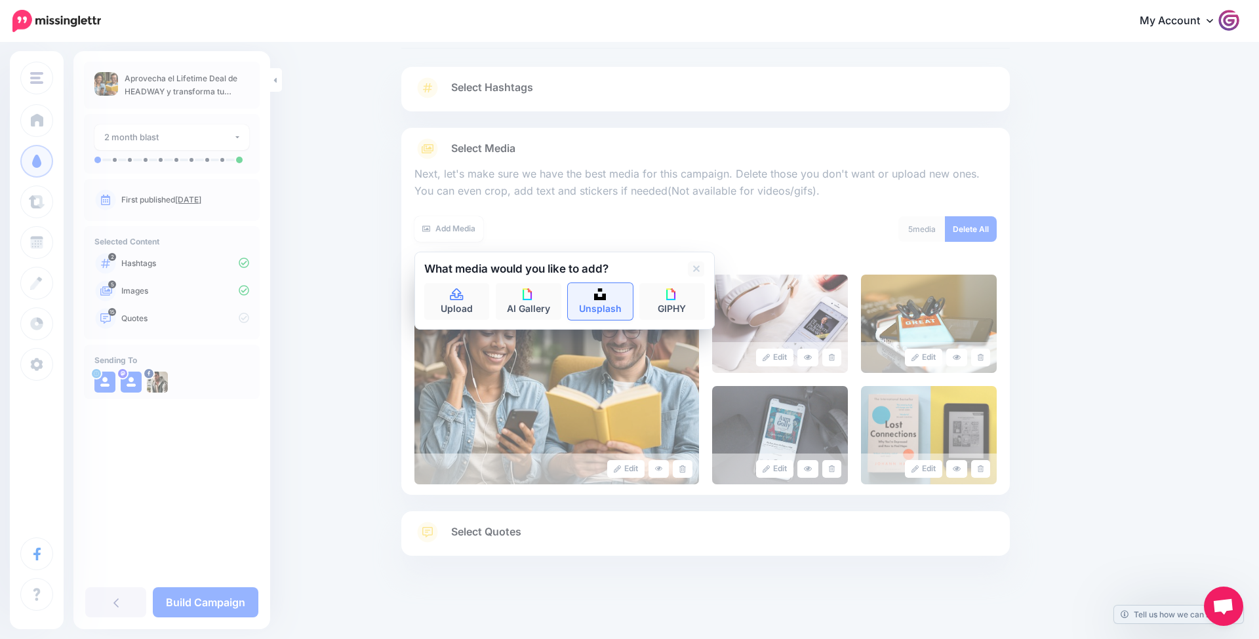
click at [597, 297] on img at bounding box center [600, 294] width 12 height 12
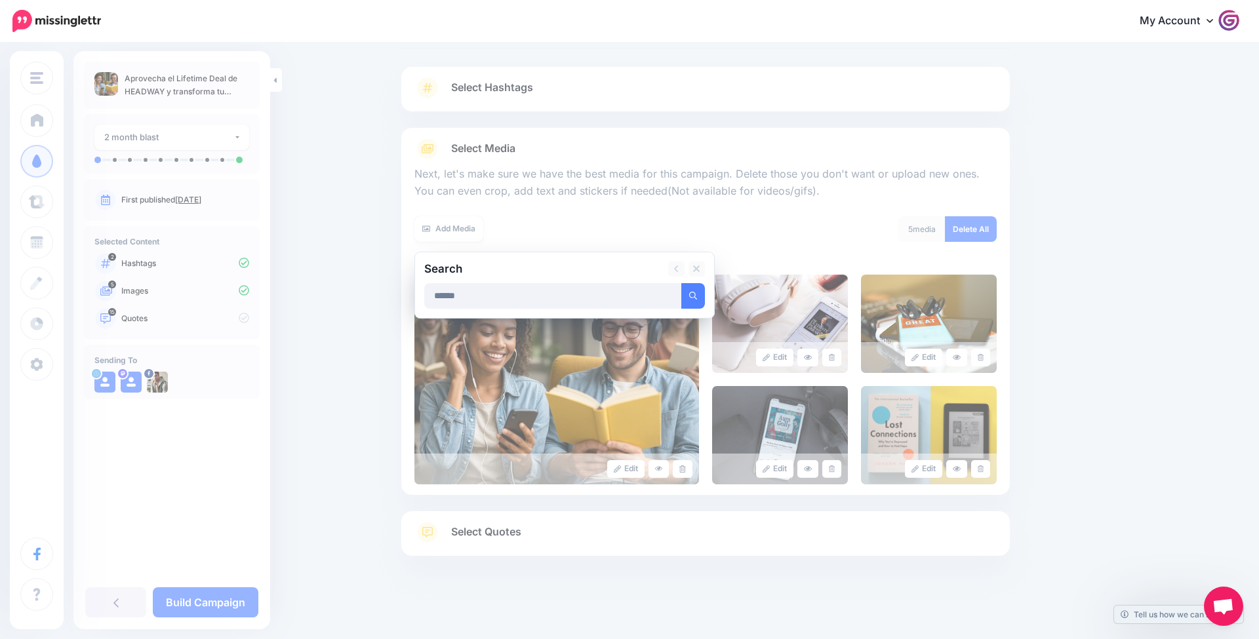
type input "******"
click at [692, 294] on button "submit" at bounding box center [693, 296] width 24 height 26
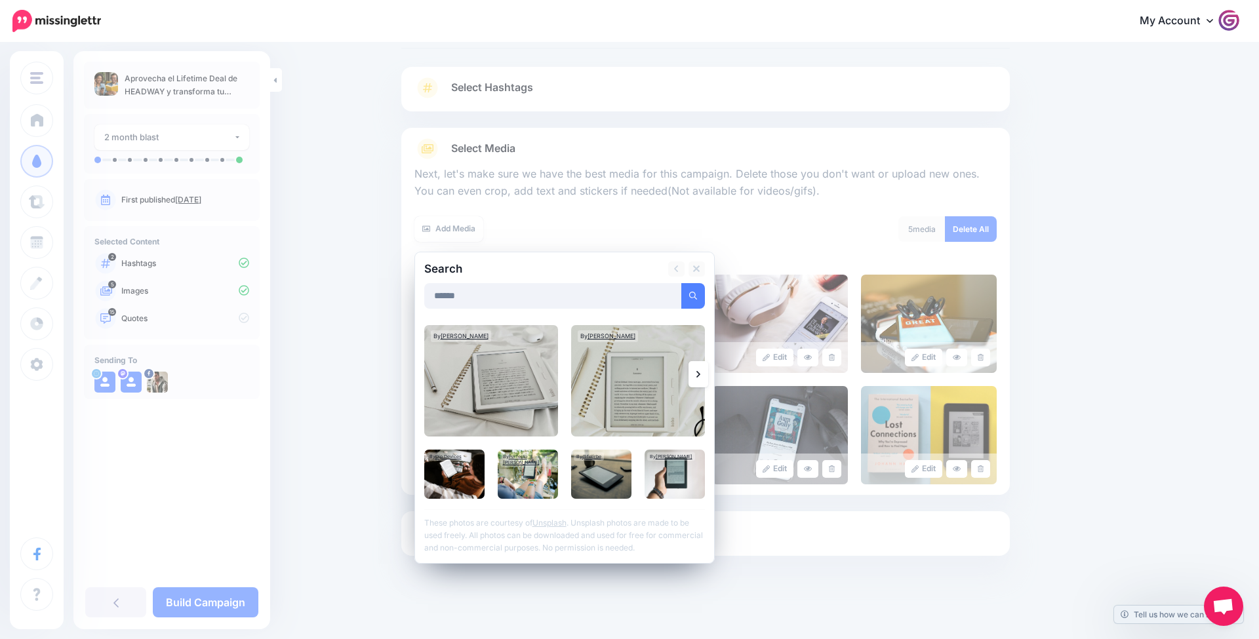
click at [703, 382] on link at bounding box center [698, 374] width 20 height 26
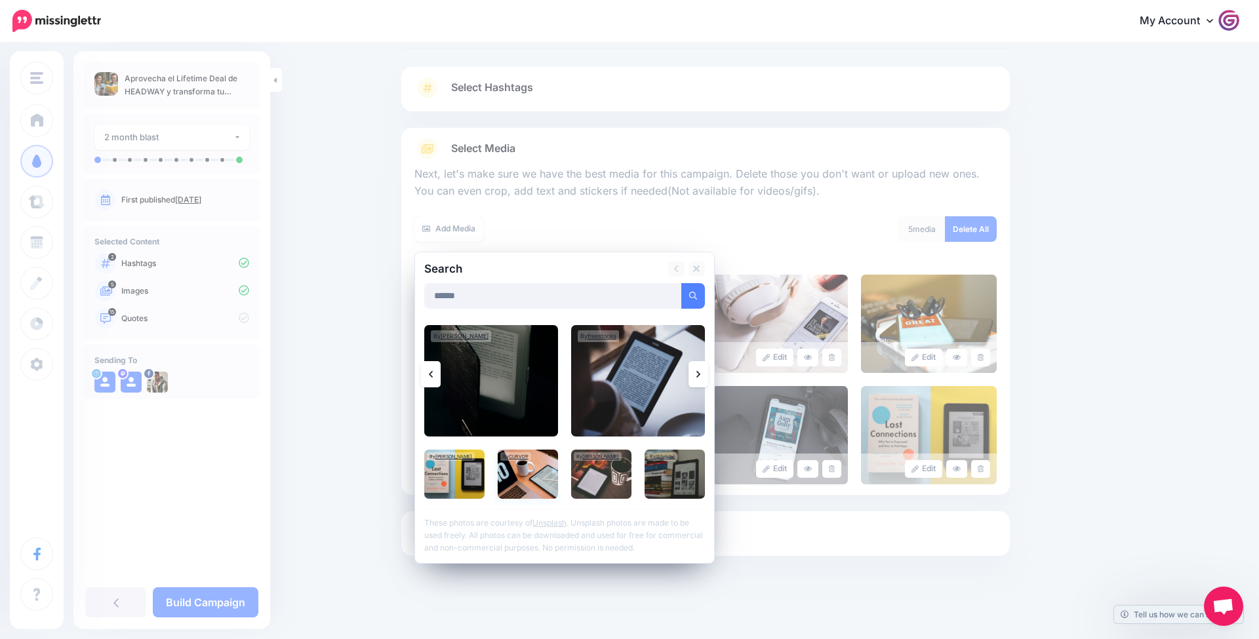
click at [555, 462] on img at bounding box center [528, 474] width 60 height 49
click at [686, 298] on link "Add Media" at bounding box center [677, 296] width 56 height 26
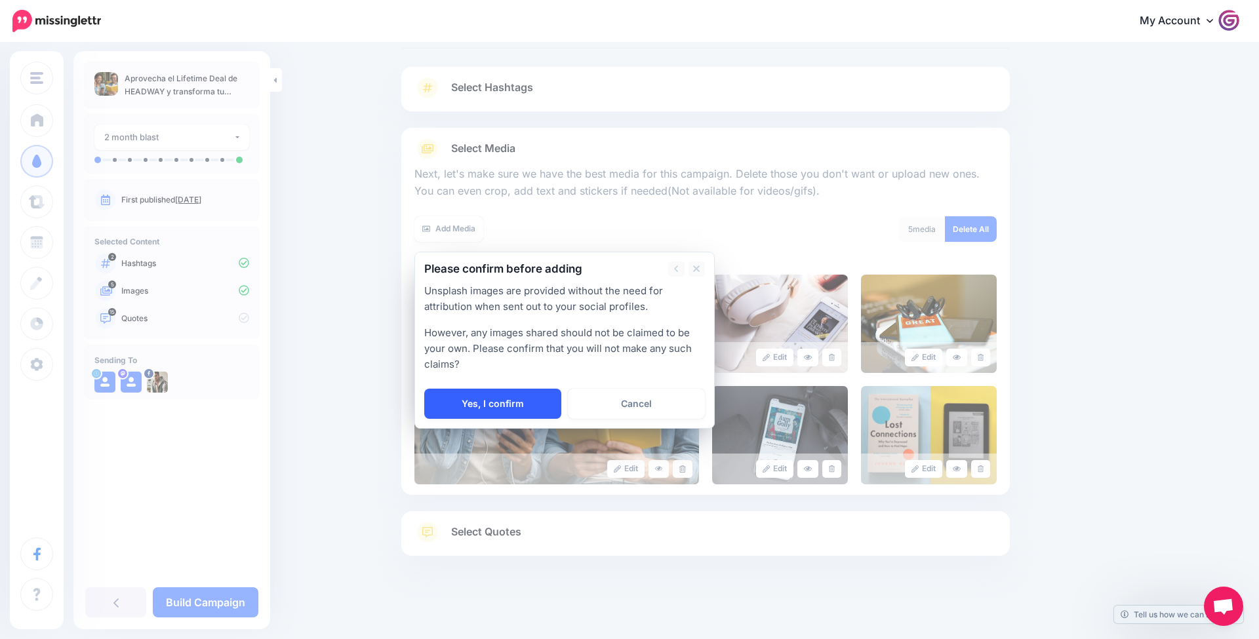
click at [536, 407] on link "Yes, I confirm" at bounding box center [492, 404] width 137 height 30
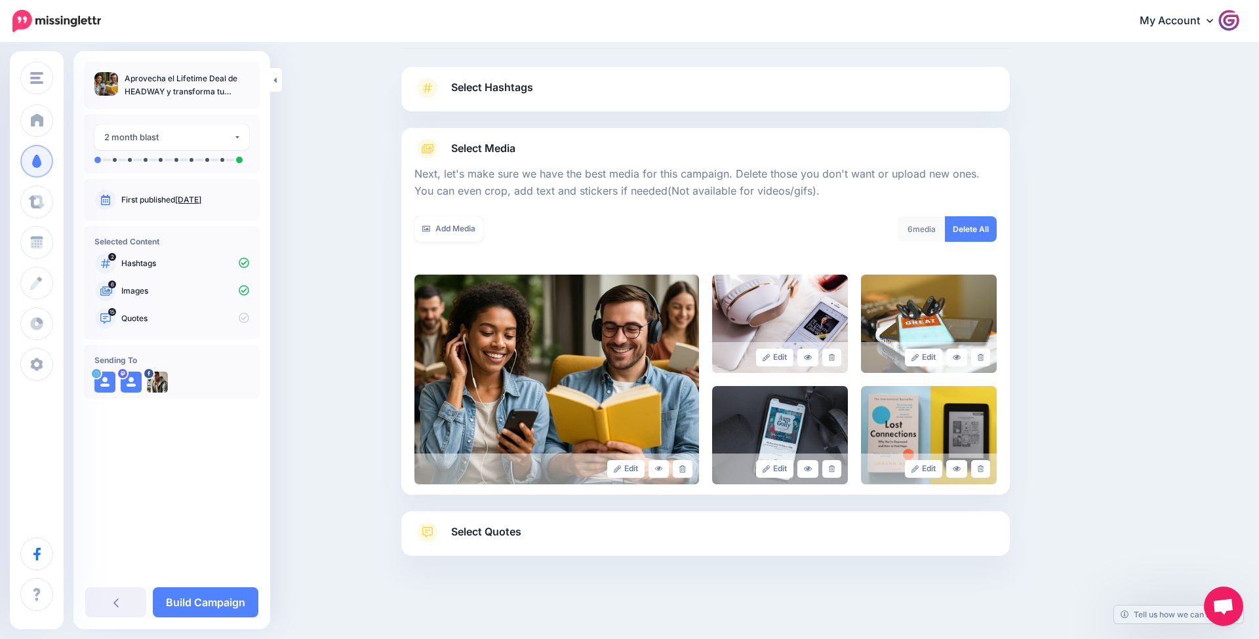
click at [491, 540] on link "Select Quotes" at bounding box center [705, 539] width 582 height 34
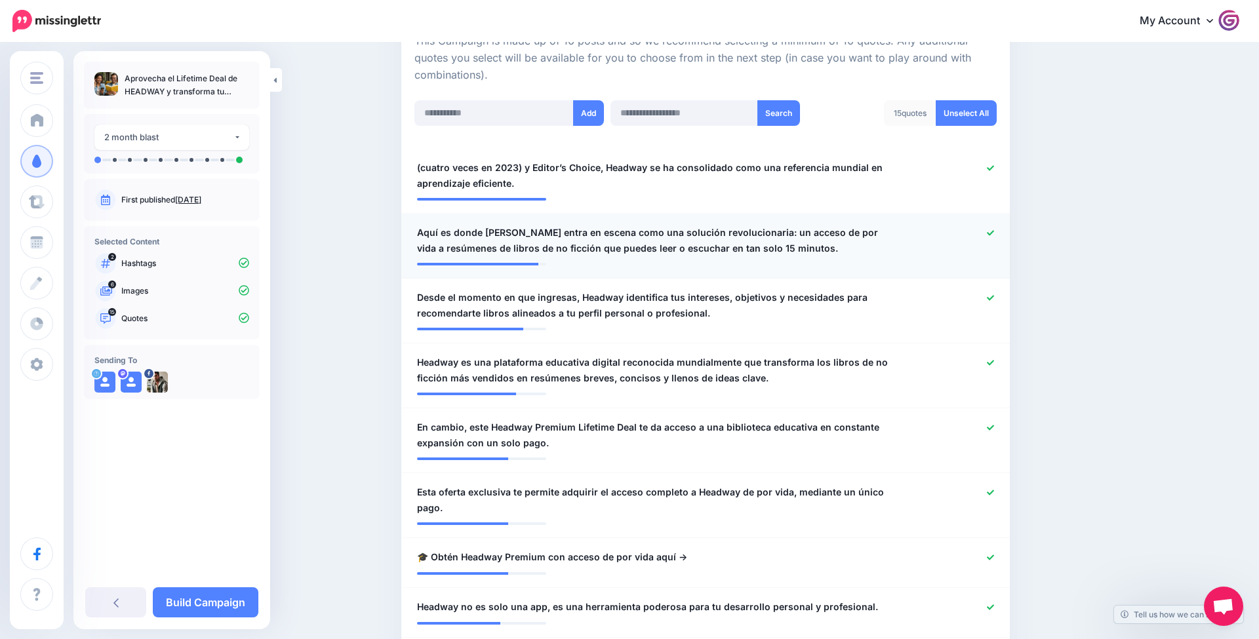
scroll to position [308, 0]
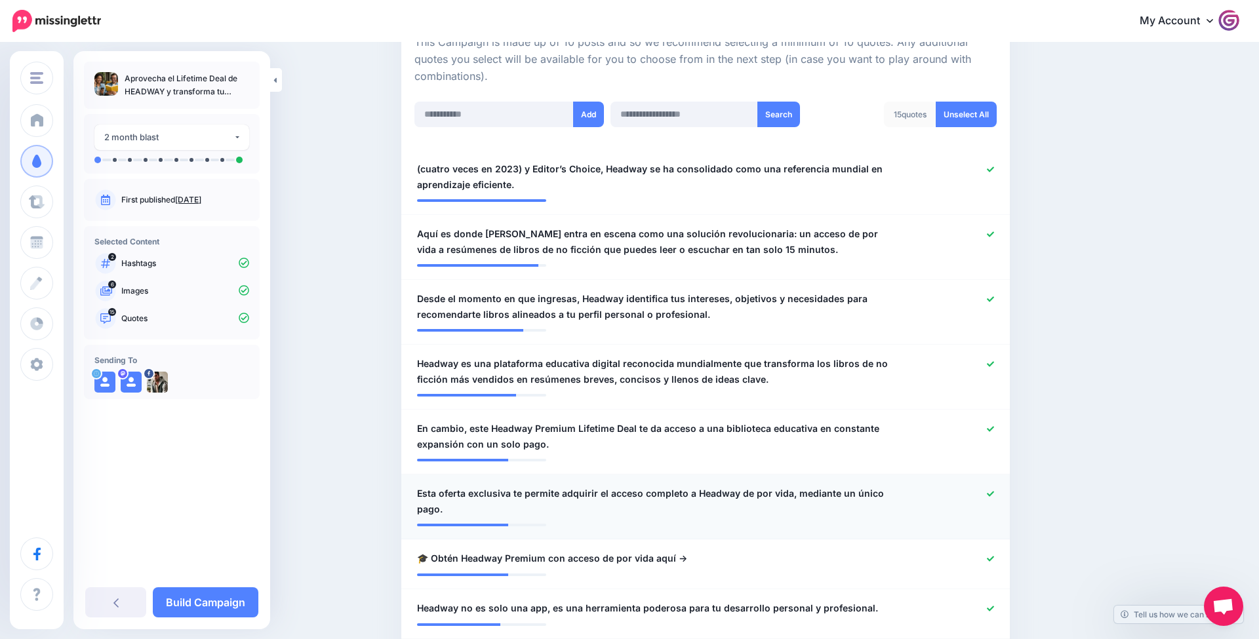
click at [989, 492] on icon at bounding box center [990, 493] width 7 height 5
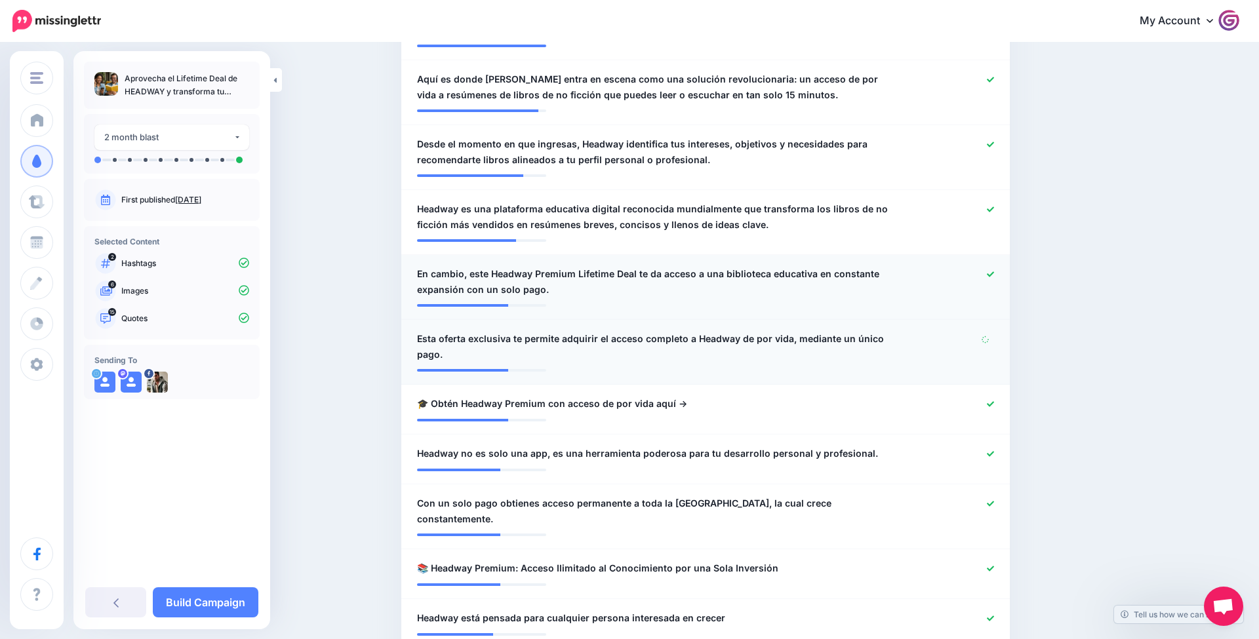
scroll to position [479, 0]
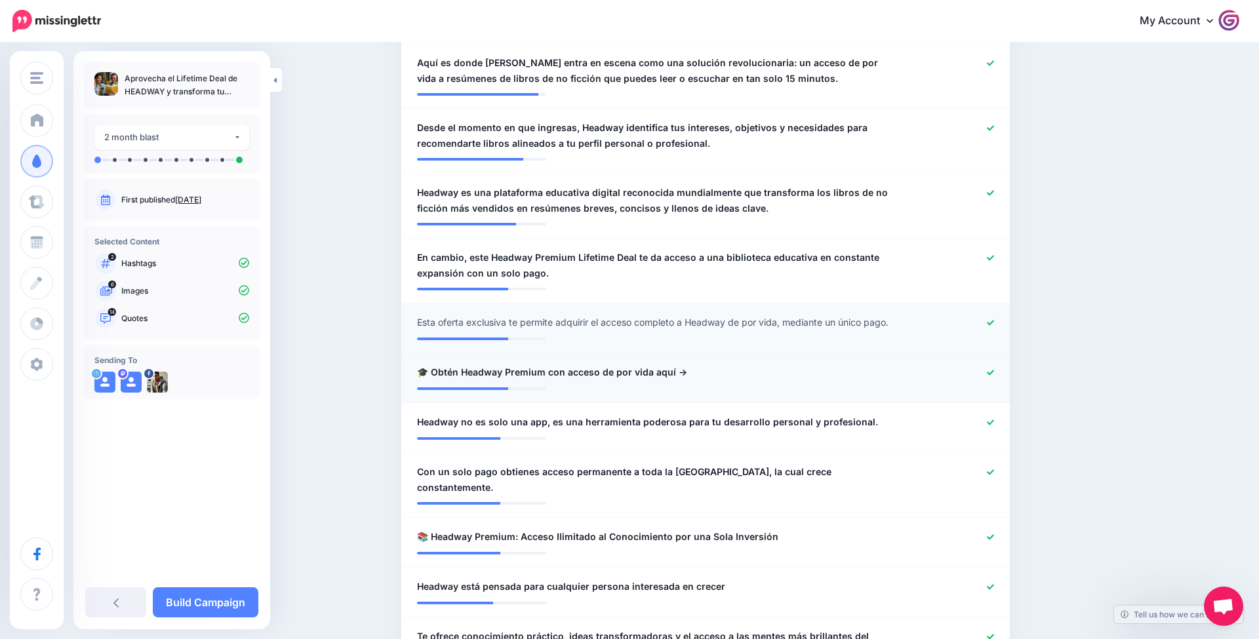
click at [989, 369] on icon at bounding box center [990, 372] width 7 height 7
click at [988, 321] on icon at bounding box center [990, 322] width 7 height 7
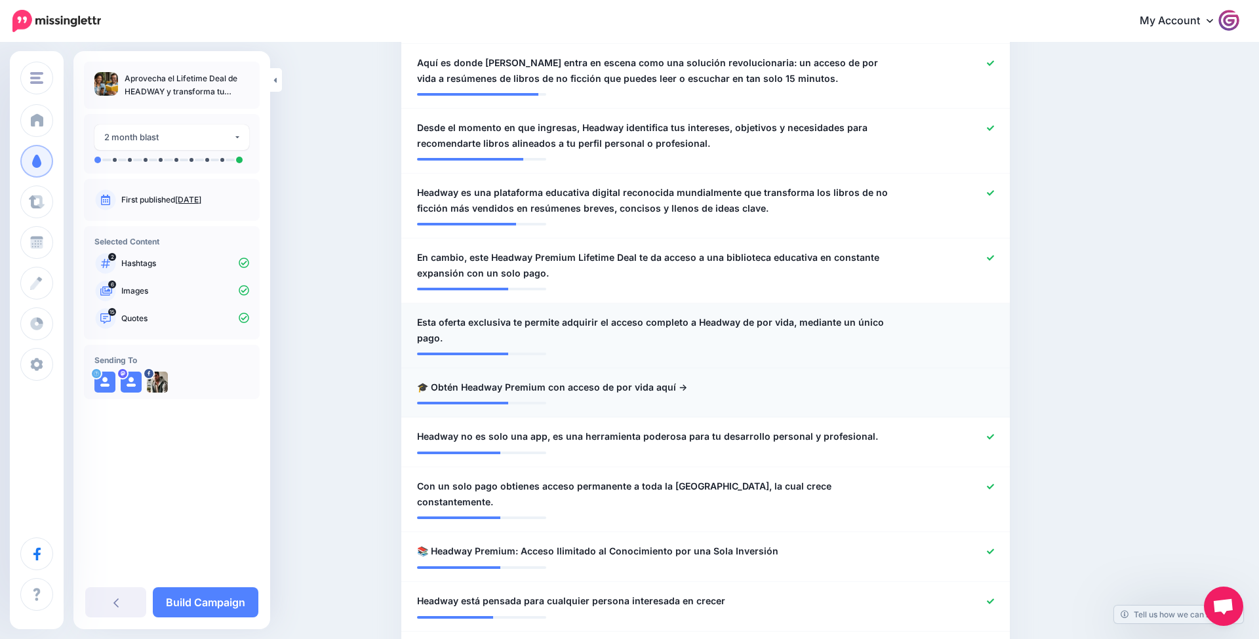
click at [992, 322] on div at bounding box center [954, 330] width 100 height 31
click at [980, 386] on div at bounding box center [954, 388] width 100 height 16
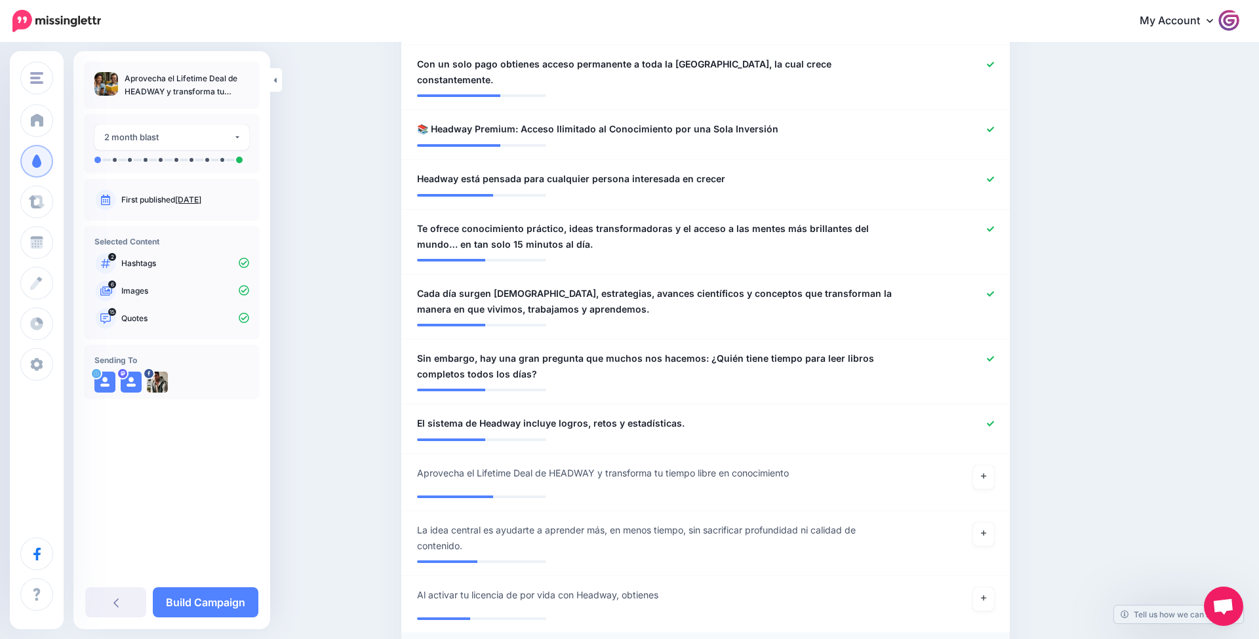
scroll to position [896, 0]
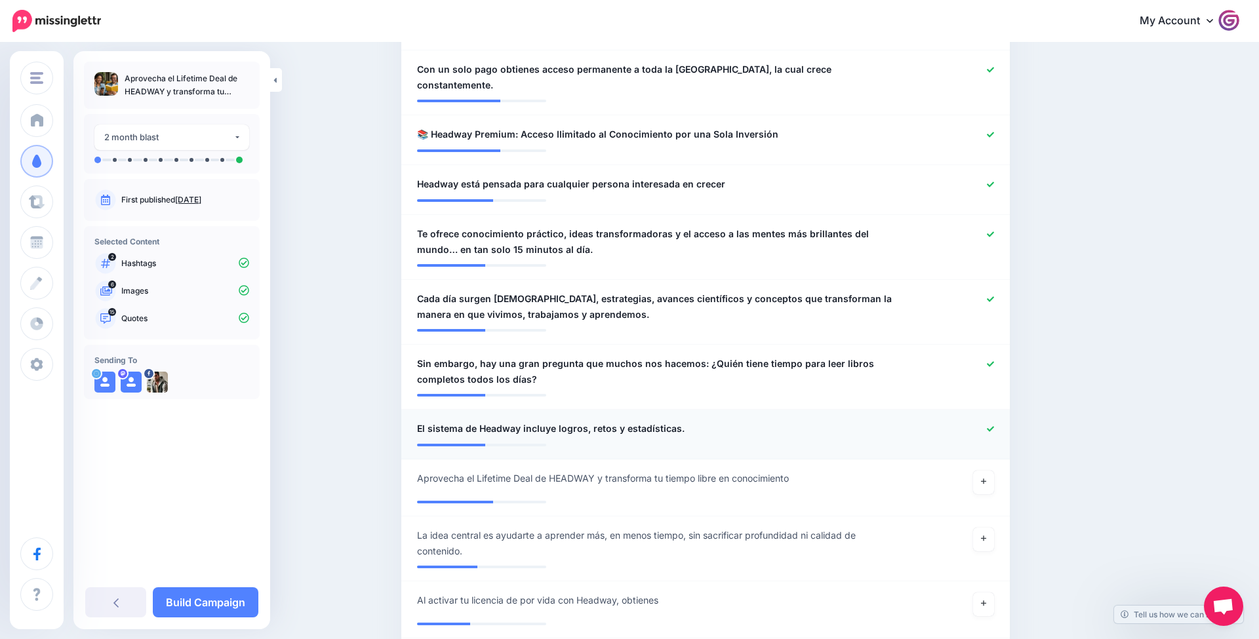
click at [987, 425] on icon at bounding box center [990, 428] width 7 height 7
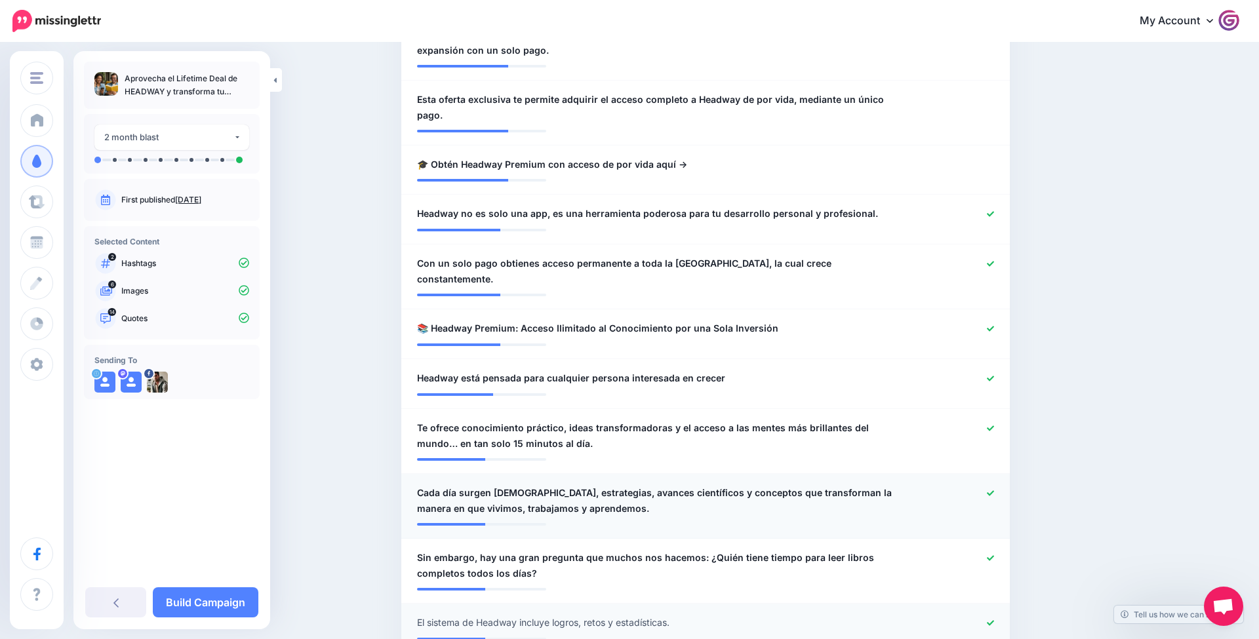
scroll to position [697, 0]
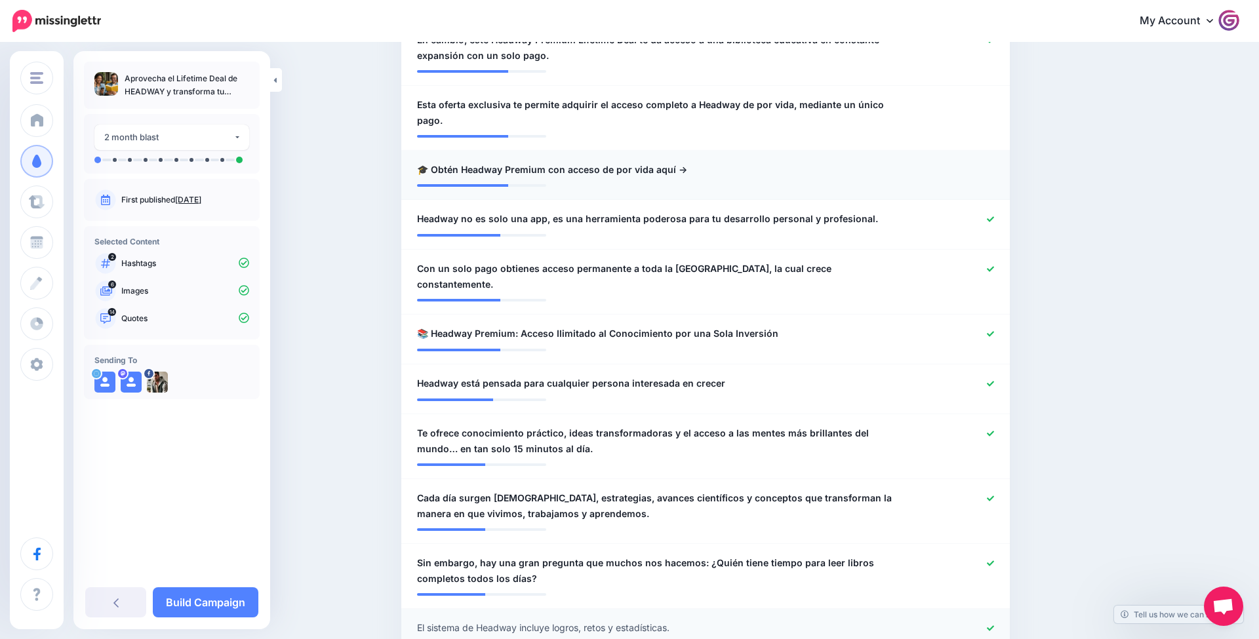
click at [981, 172] on div at bounding box center [954, 170] width 100 height 16
click at [983, 170] on div at bounding box center [954, 170] width 100 height 16
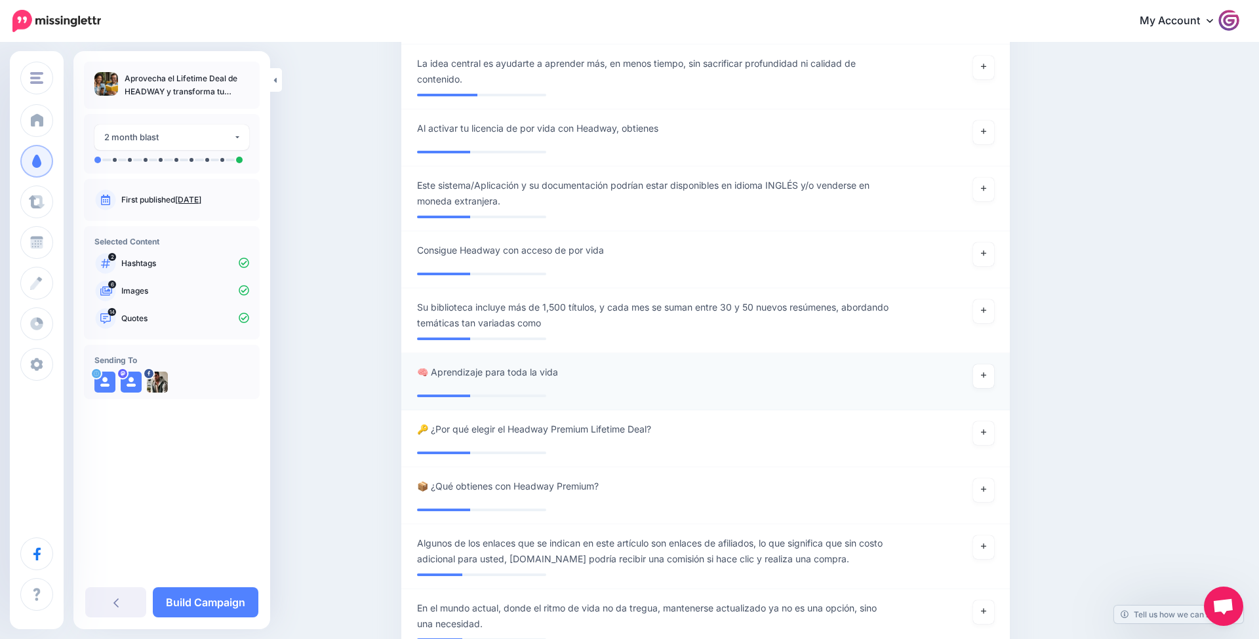
scroll to position [1354, 0]
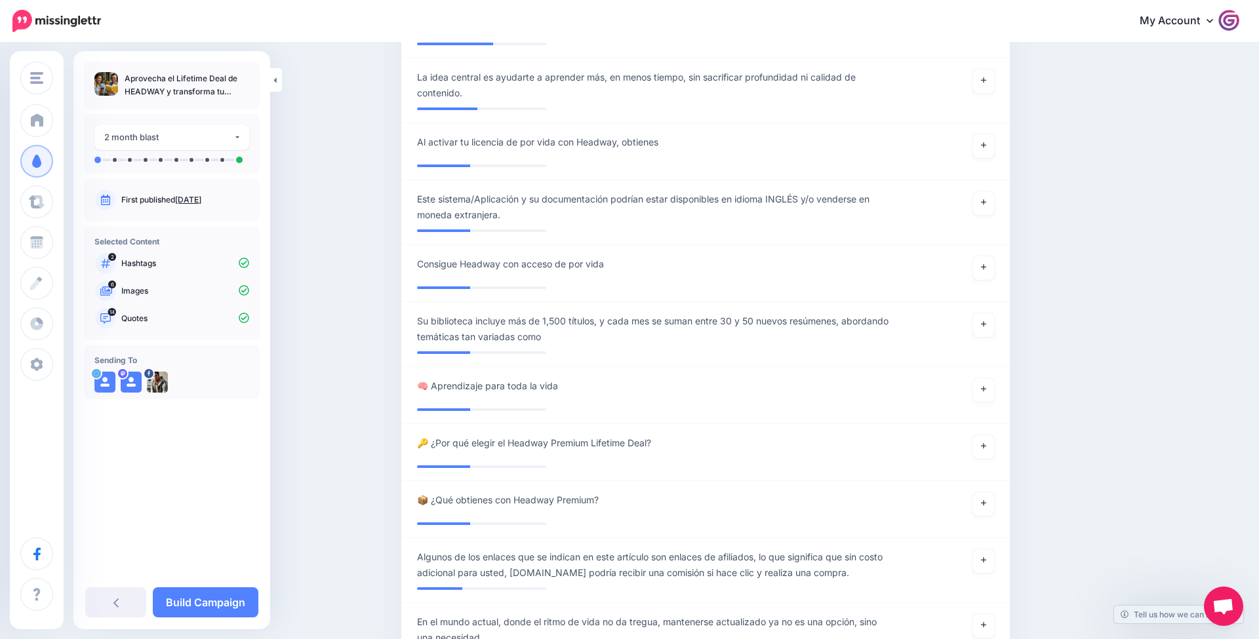
click at [66, 20] on img at bounding box center [56, 21] width 88 height 22
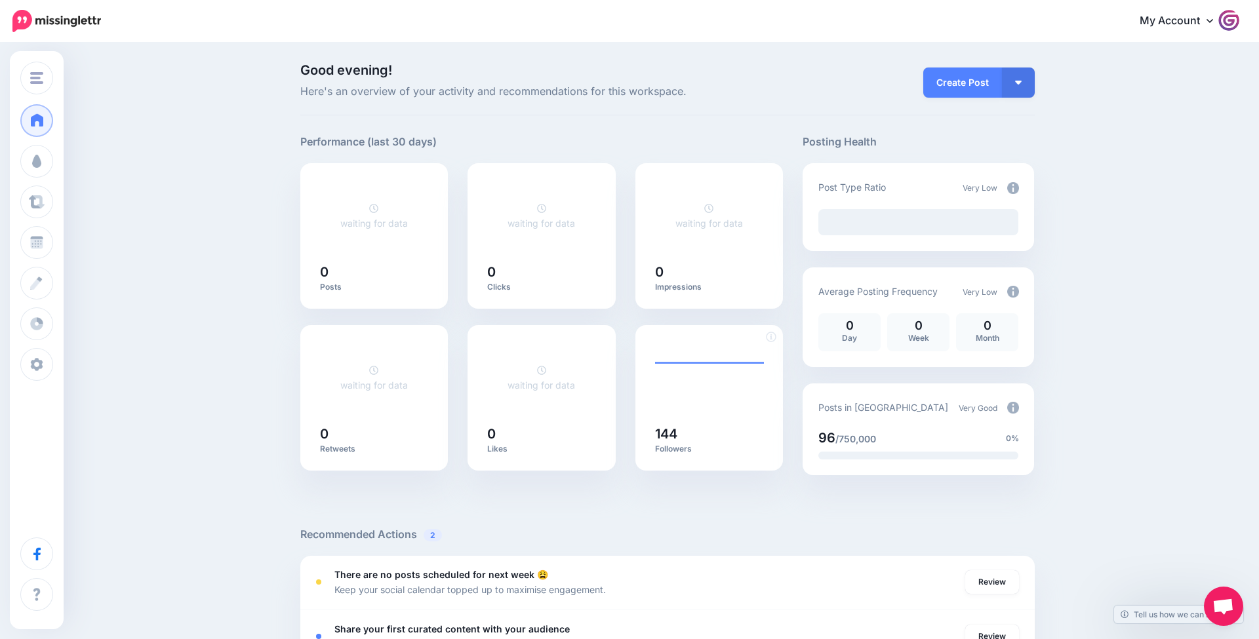
click at [665, 401] on icon at bounding box center [709, 378] width 109 height 73
